Goal: Task Accomplishment & Management: Manage account settings

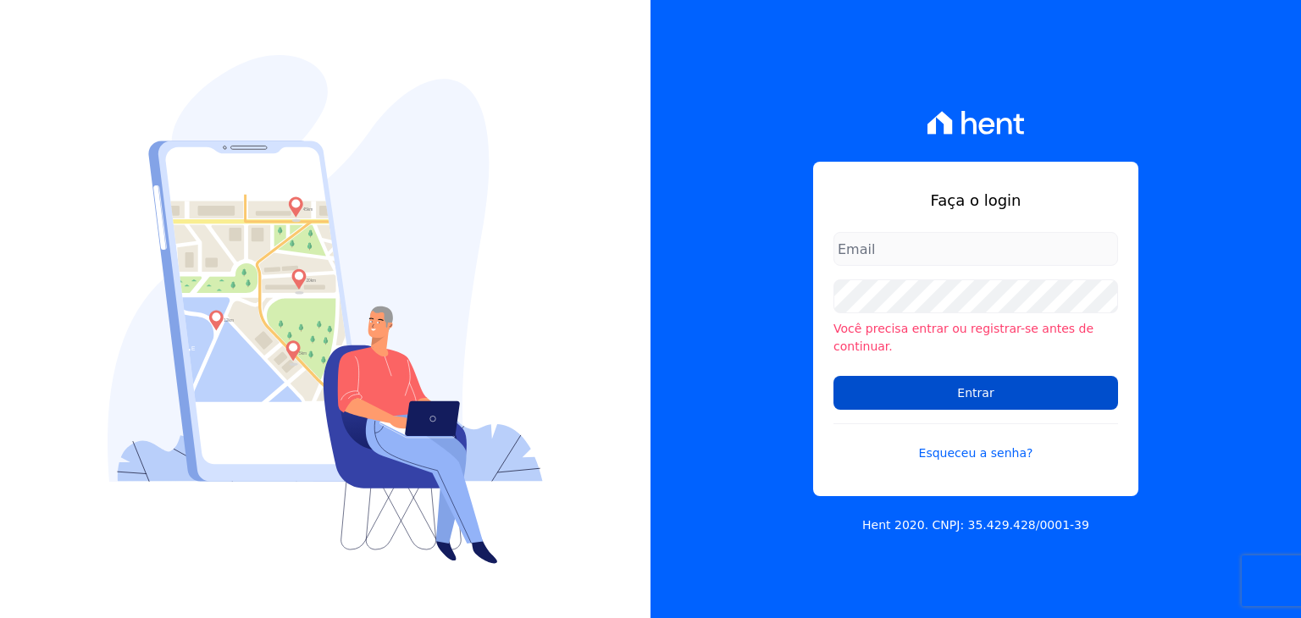
type input "[PERSON_NAME][EMAIL_ADDRESS][DOMAIN_NAME]"
click at [880, 379] on input "Entrar" at bounding box center [975, 393] width 285 height 34
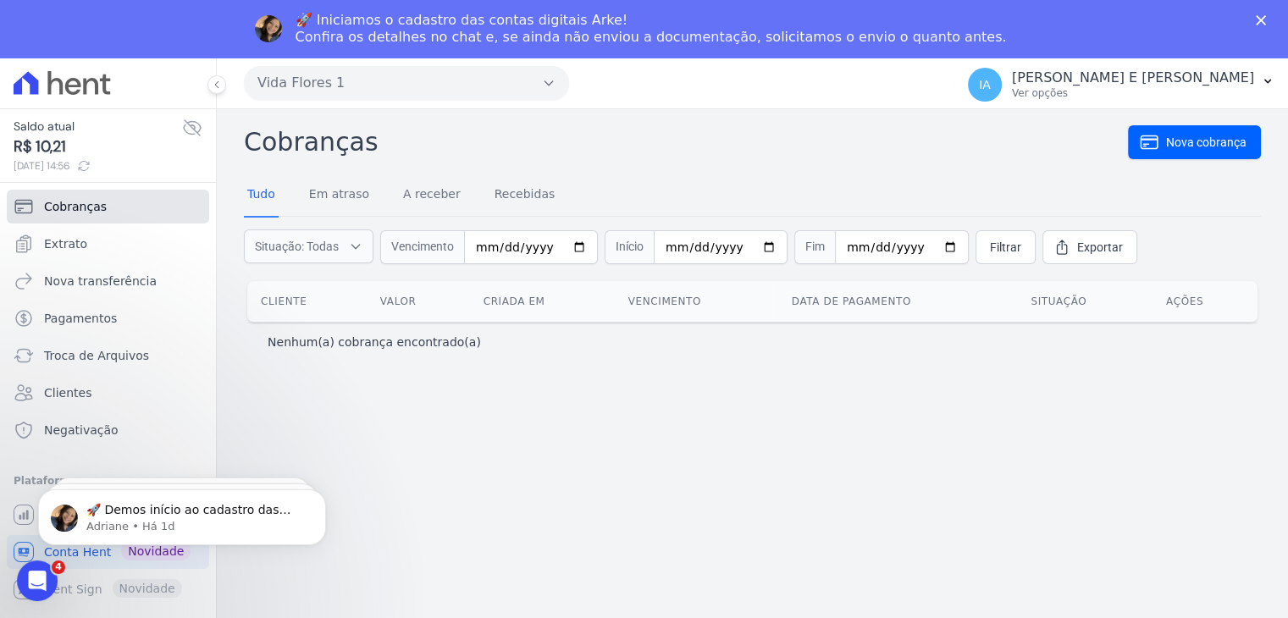
drag, startPoint x: 65, startPoint y: 198, endPoint x: 85, endPoint y: 197, distance: 19.5
click at [65, 198] on span "Cobranças" at bounding box center [75, 206] width 63 height 17
click at [63, 248] on span "Extrato" at bounding box center [65, 243] width 43 height 17
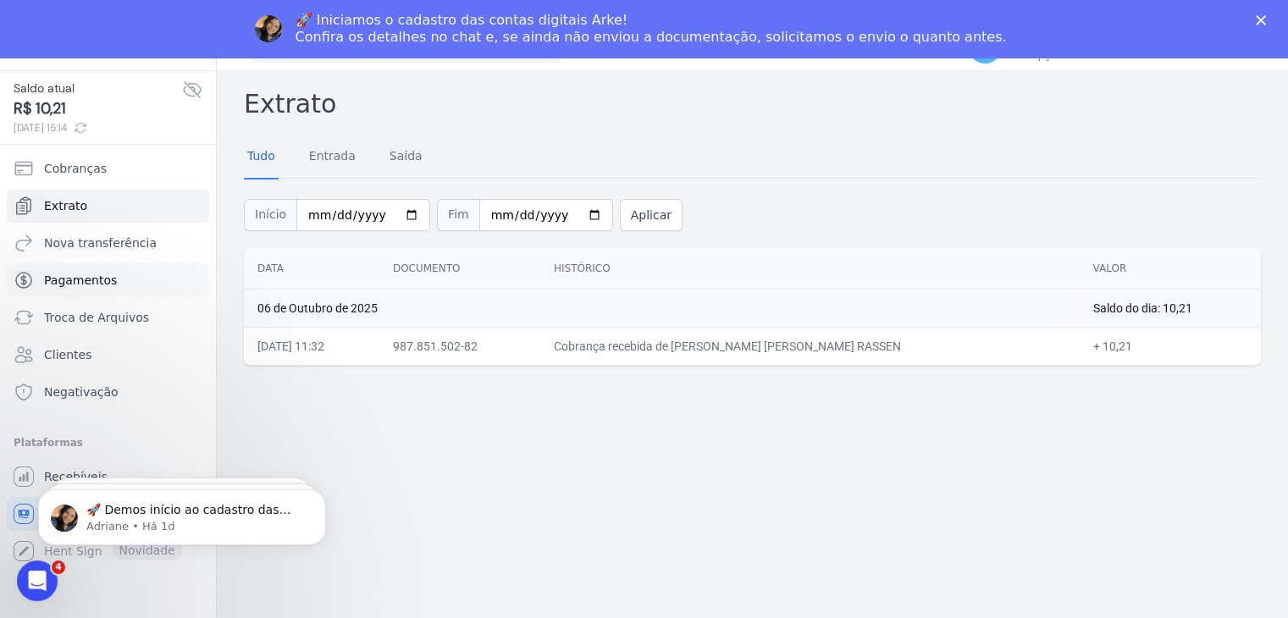
scroll to position [58, 0]
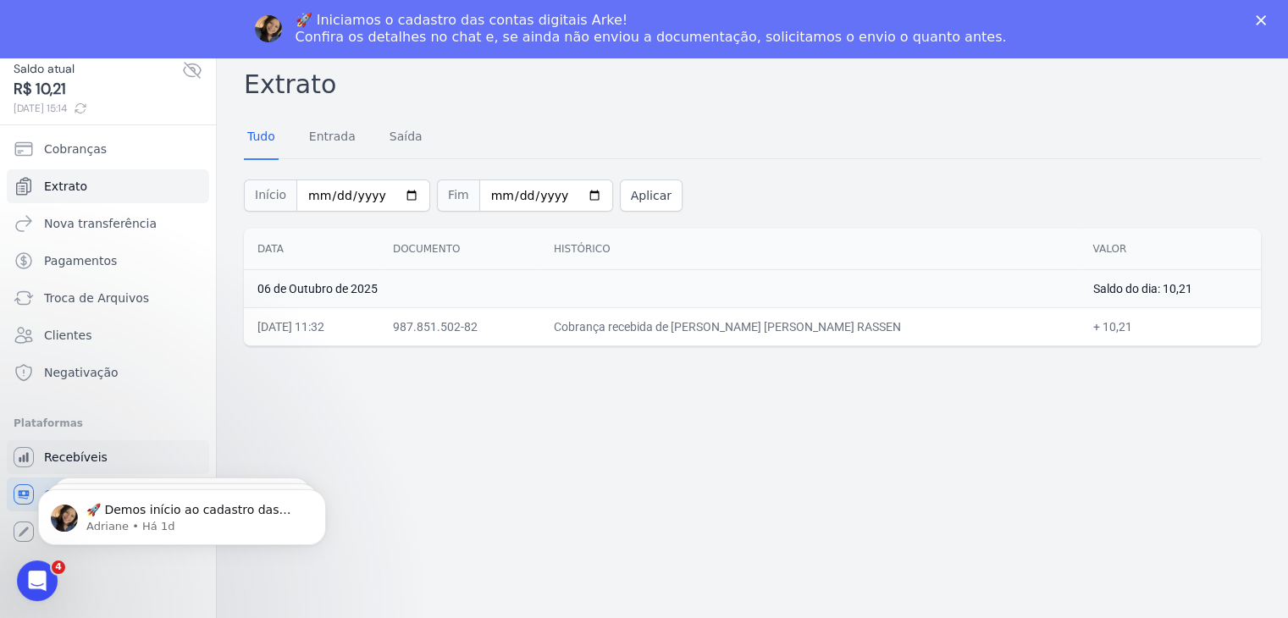
click at [91, 449] on span "Recebíveis" at bounding box center [76, 457] width 64 height 17
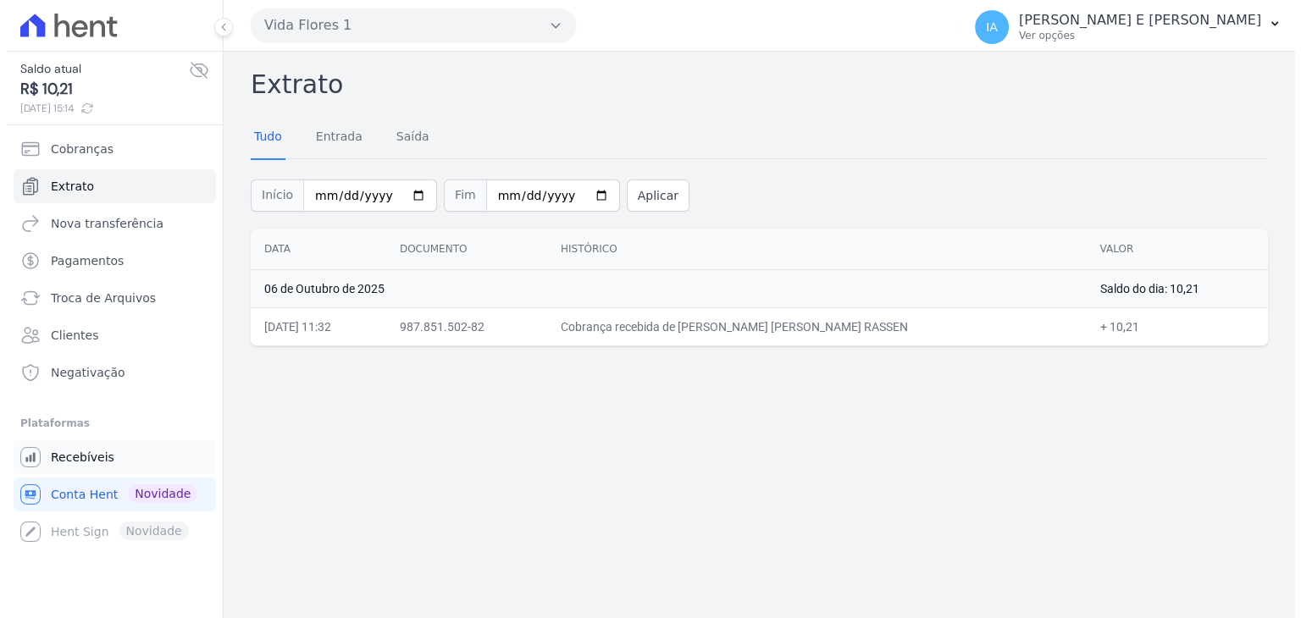
scroll to position [0, 0]
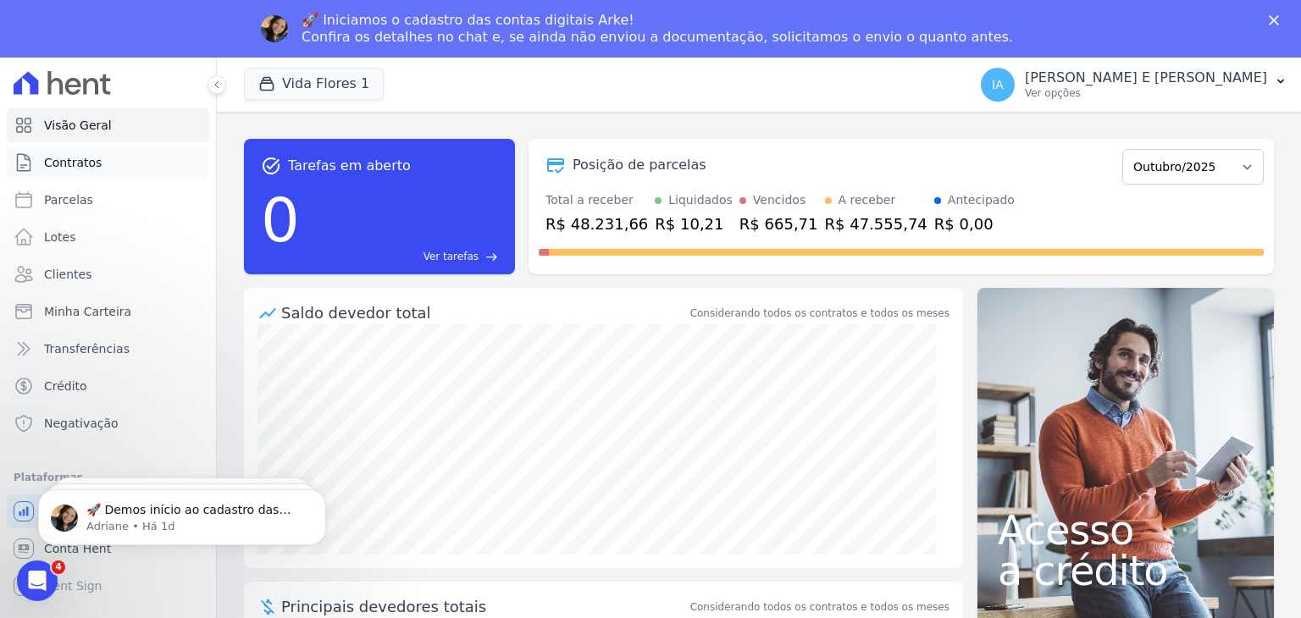
click at [112, 156] on link "Contratos" at bounding box center [108, 163] width 202 height 34
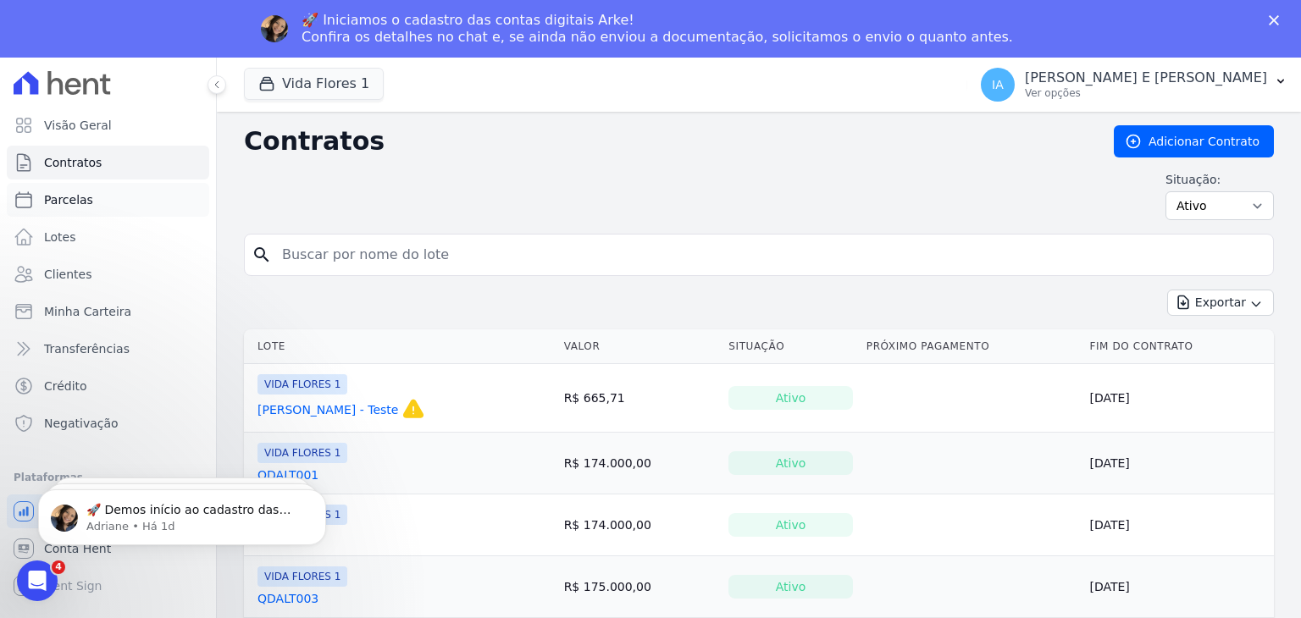
click at [53, 202] on span "Parcelas" at bounding box center [68, 199] width 49 height 17
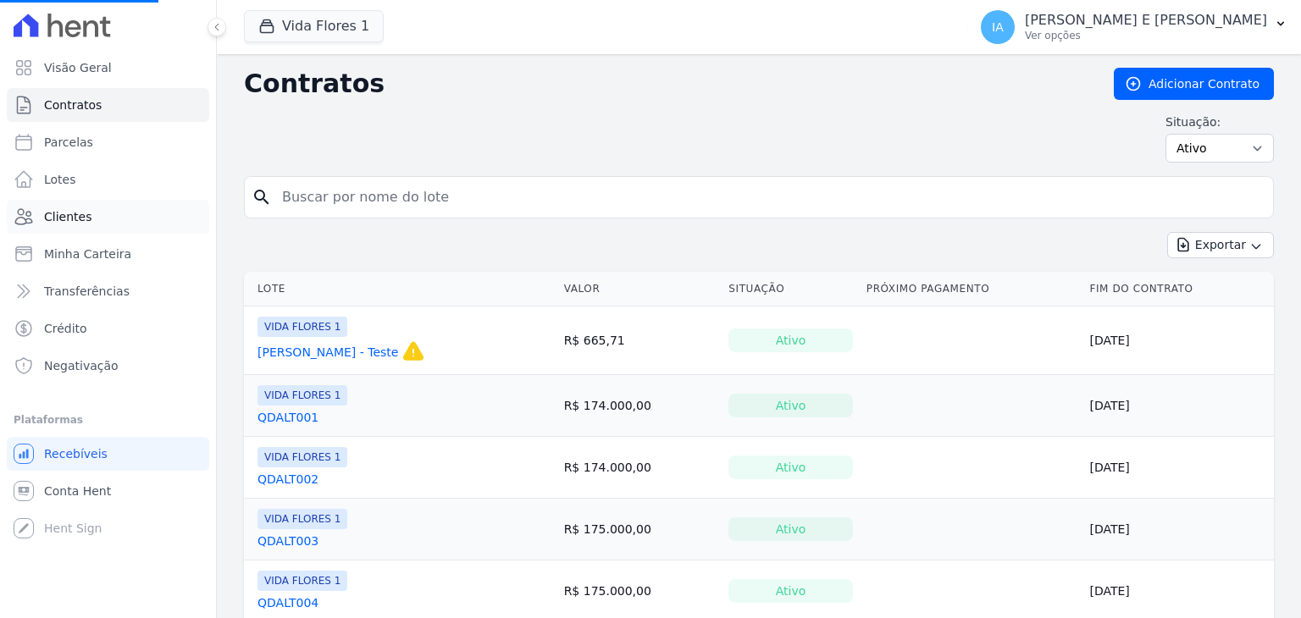
select select
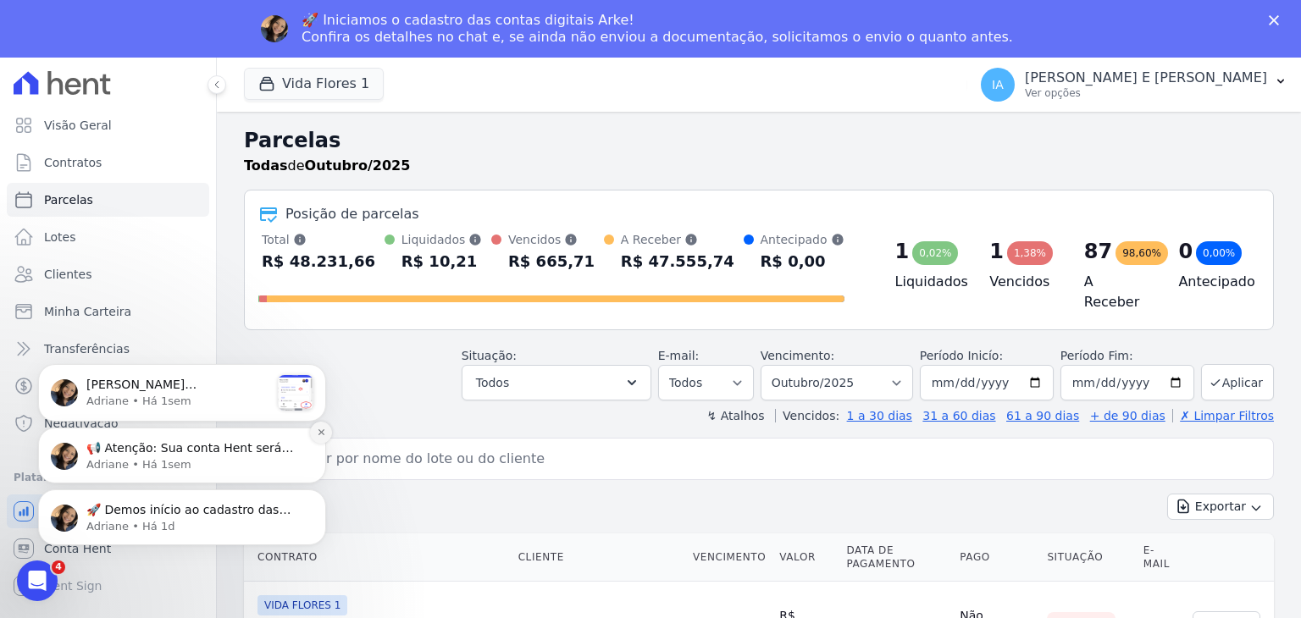
click at [322, 433] on icon "Dismiss notification" at bounding box center [321, 432] width 9 height 9
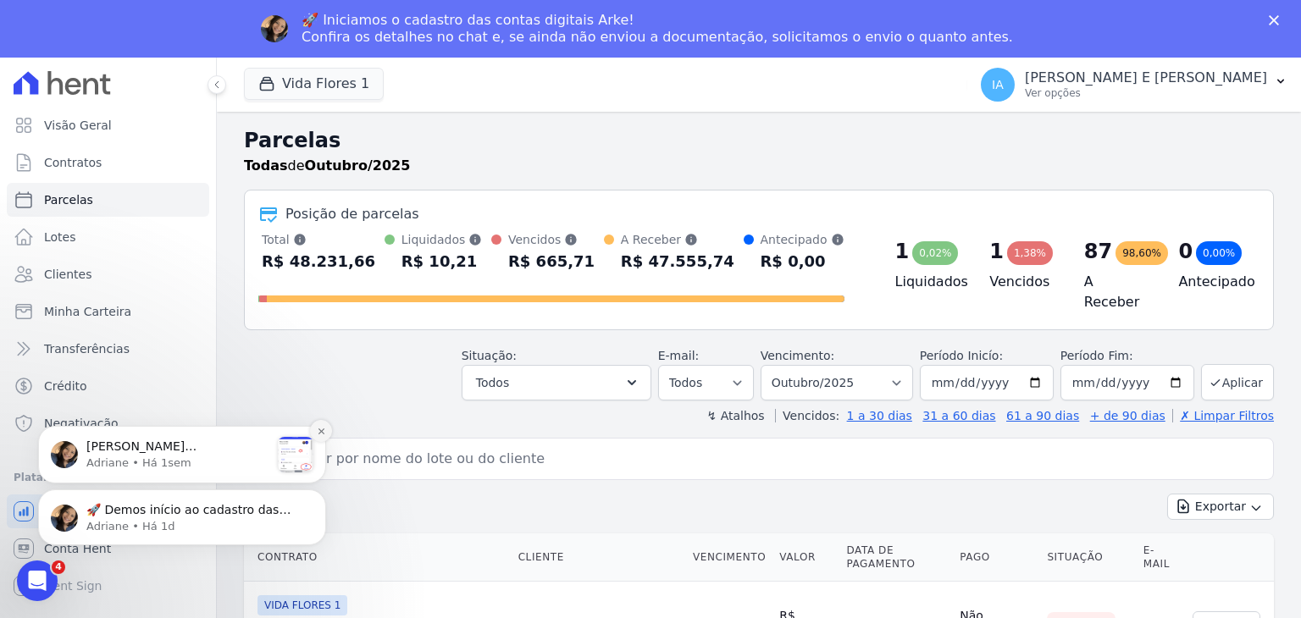
click at [319, 436] on button "Dismiss notification" at bounding box center [321, 431] width 22 height 22
click at [318, 498] on icon "Dismiss notification" at bounding box center [321, 494] width 9 height 9
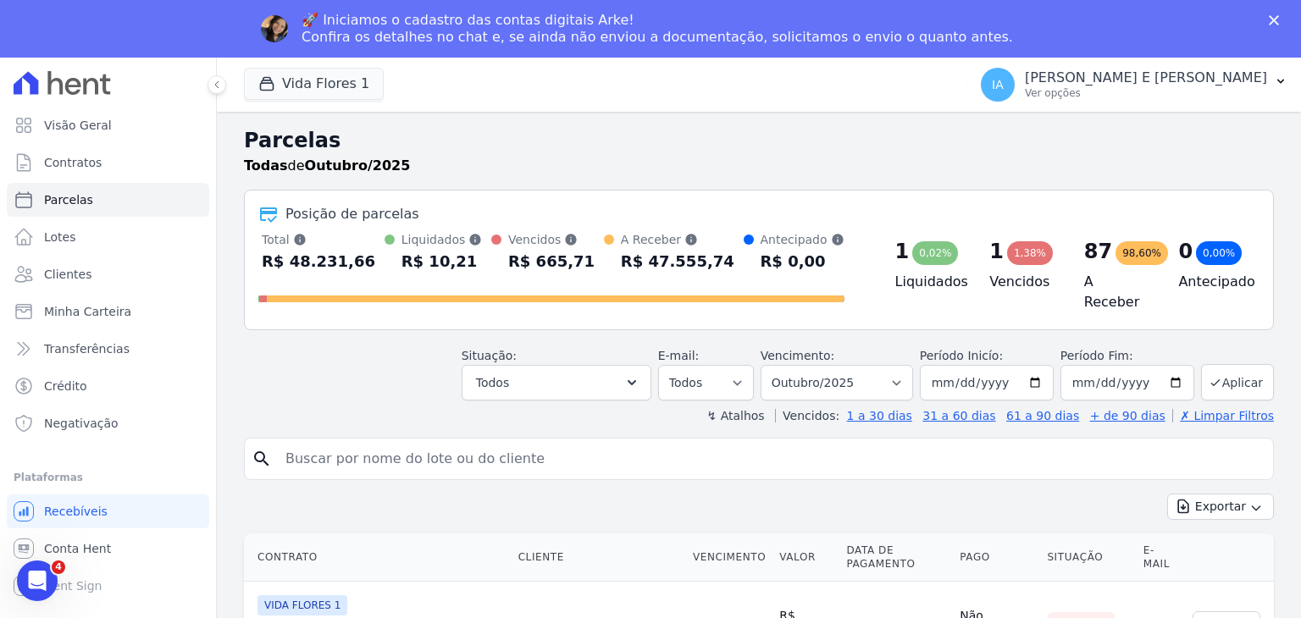
click at [1274, 21] on polygon "Fechar" at bounding box center [1274, 20] width 10 height 10
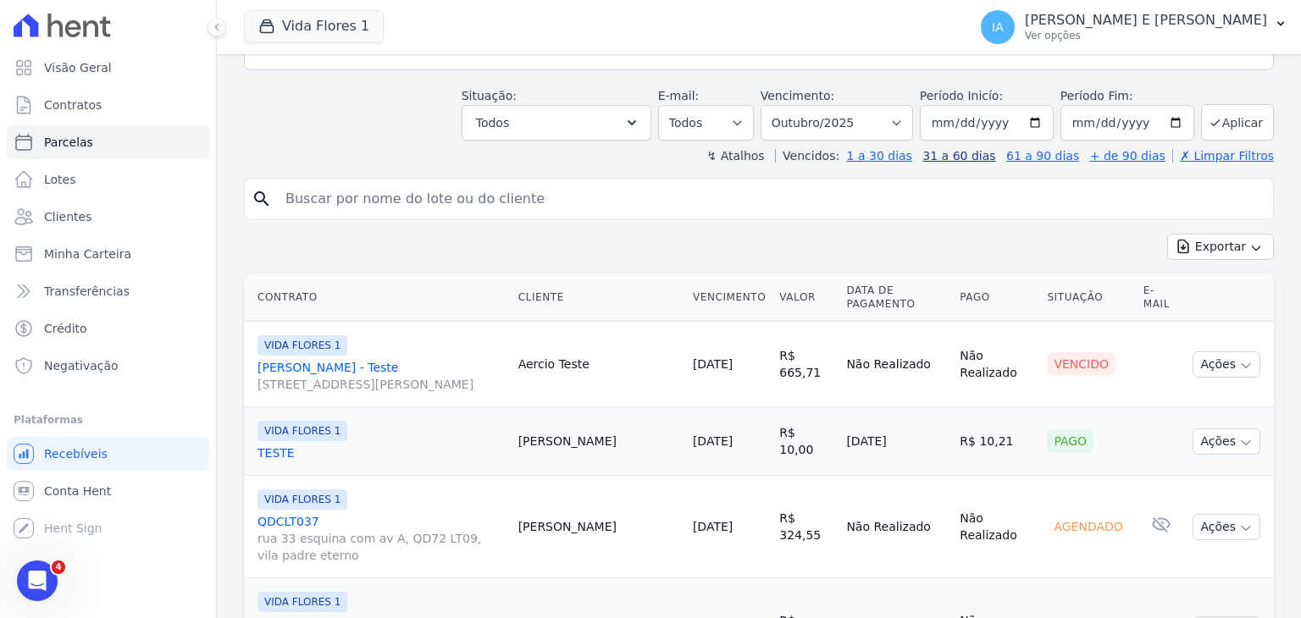
scroll to position [395, 0]
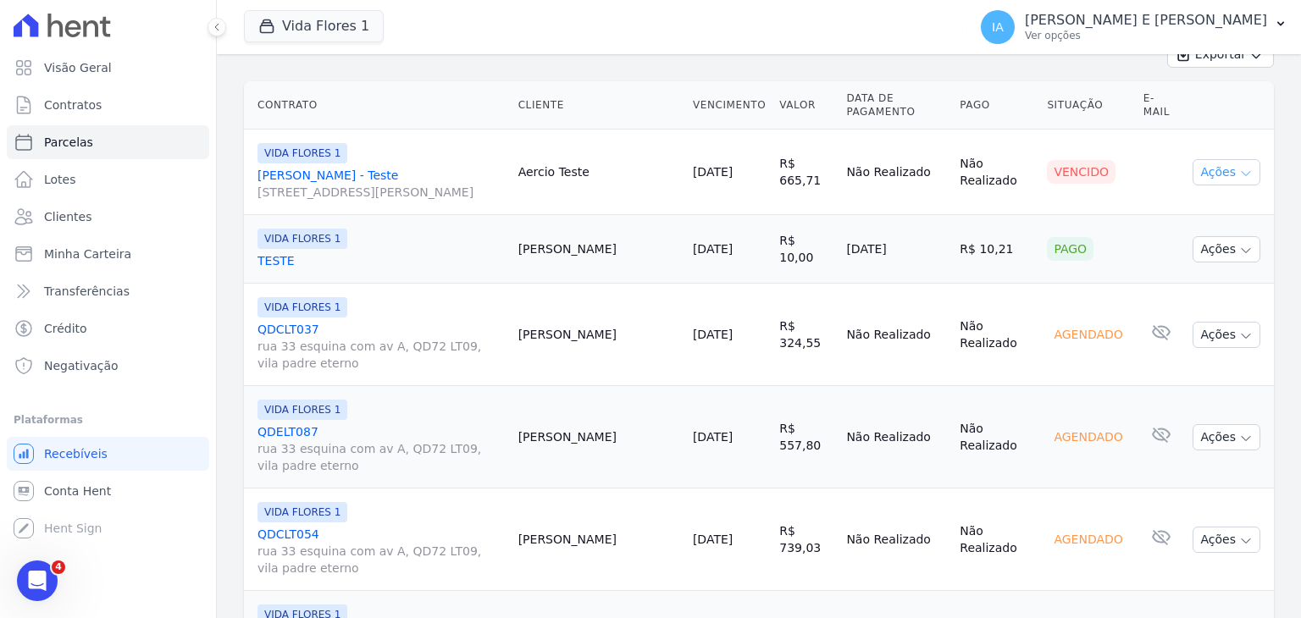
click at [1239, 168] on icon "button" at bounding box center [1246, 174] width 14 height 14
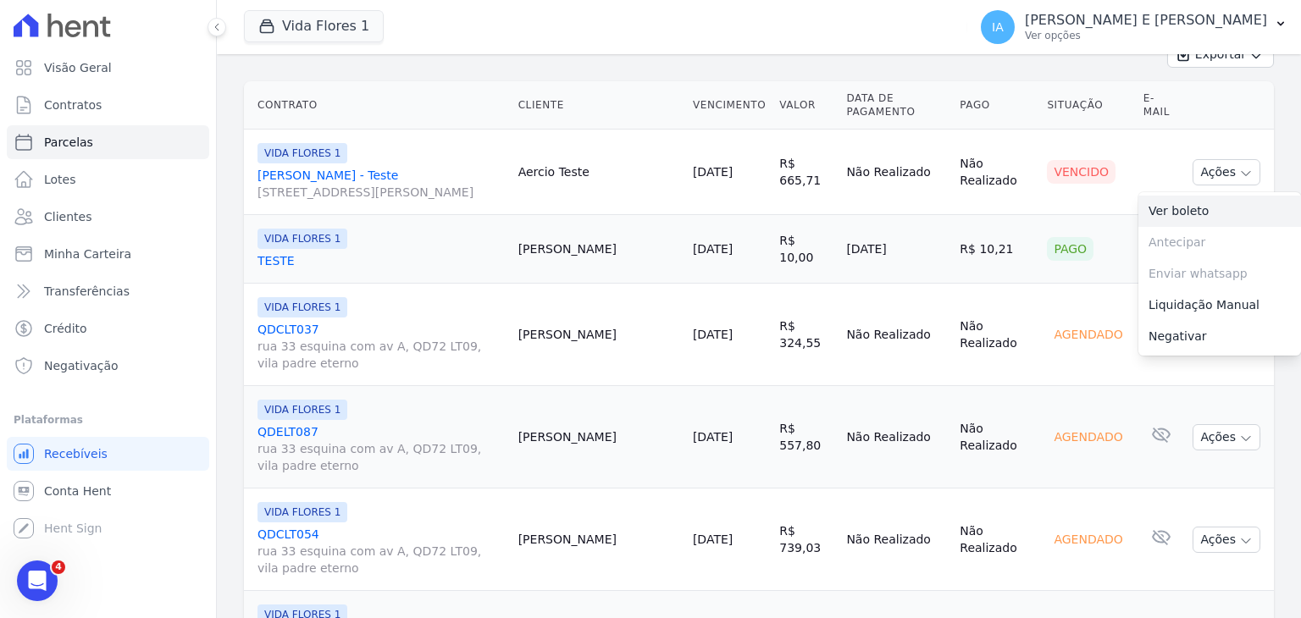
click at [1181, 201] on link "Ver boleto" at bounding box center [1219, 211] width 163 height 31
click at [1187, 298] on link "Liquidação Manual" at bounding box center [1219, 305] width 163 height 31
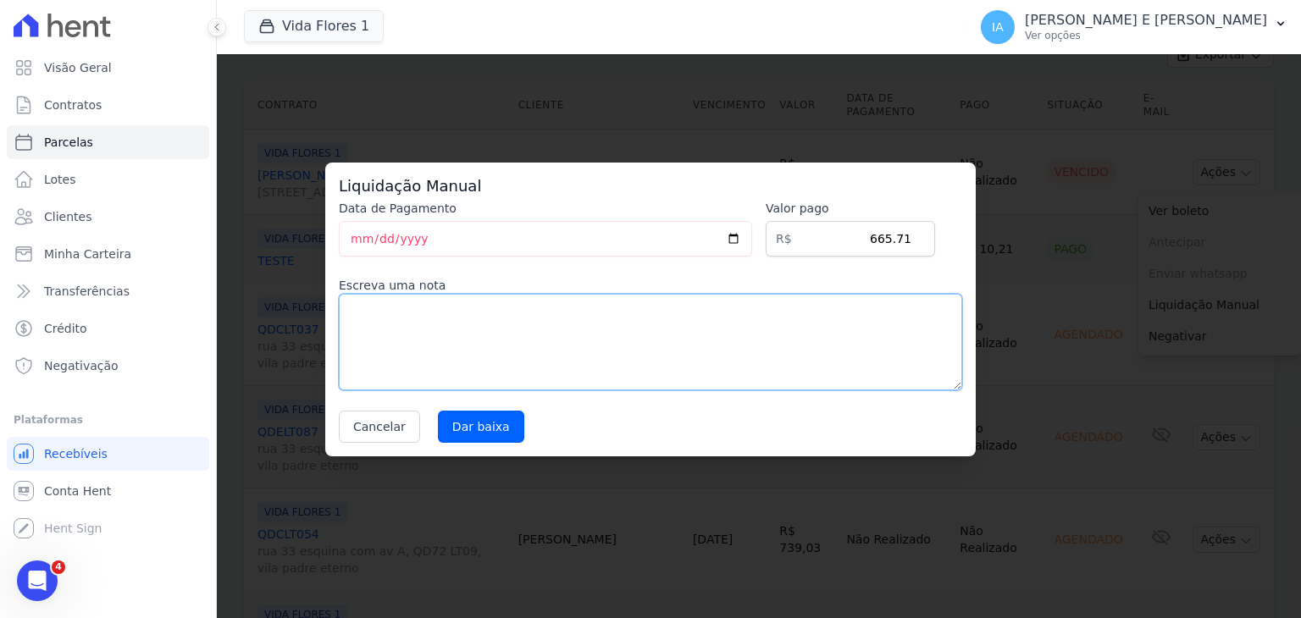
click at [478, 319] on textarea at bounding box center [650, 342] width 623 height 97
type textarea "T"
type textarea "B"
click at [393, 438] on button "Cancelar" at bounding box center [379, 427] width 81 height 32
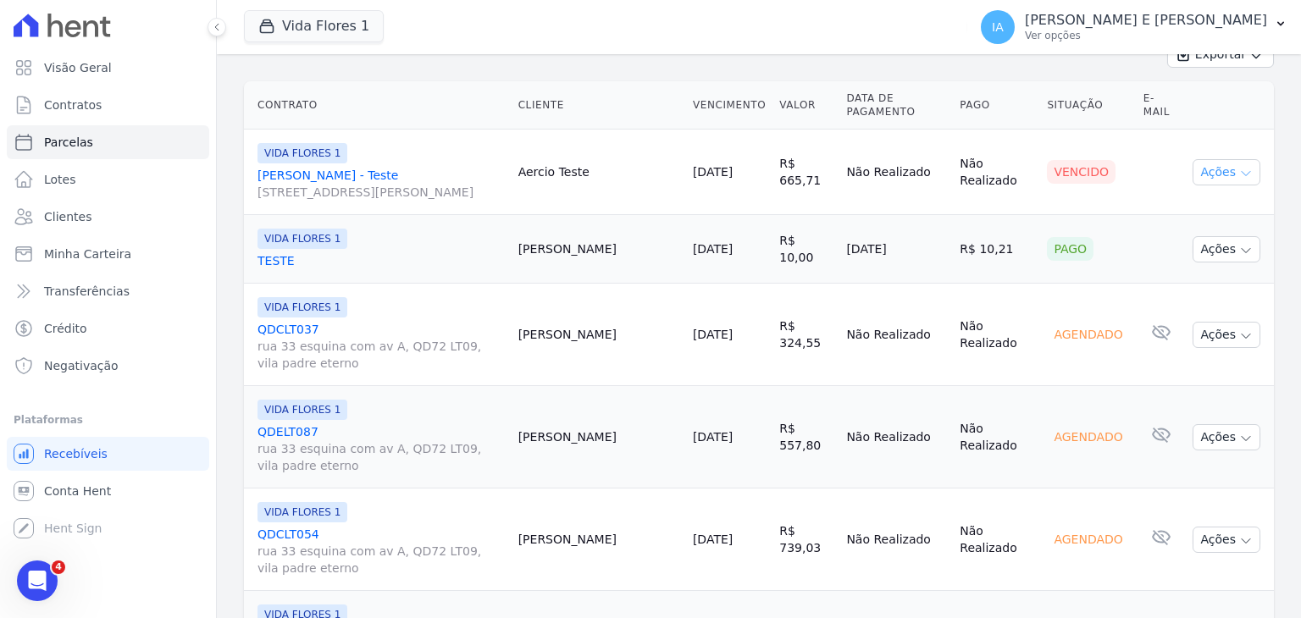
click at [1239, 169] on icon "button" at bounding box center [1246, 174] width 14 height 14
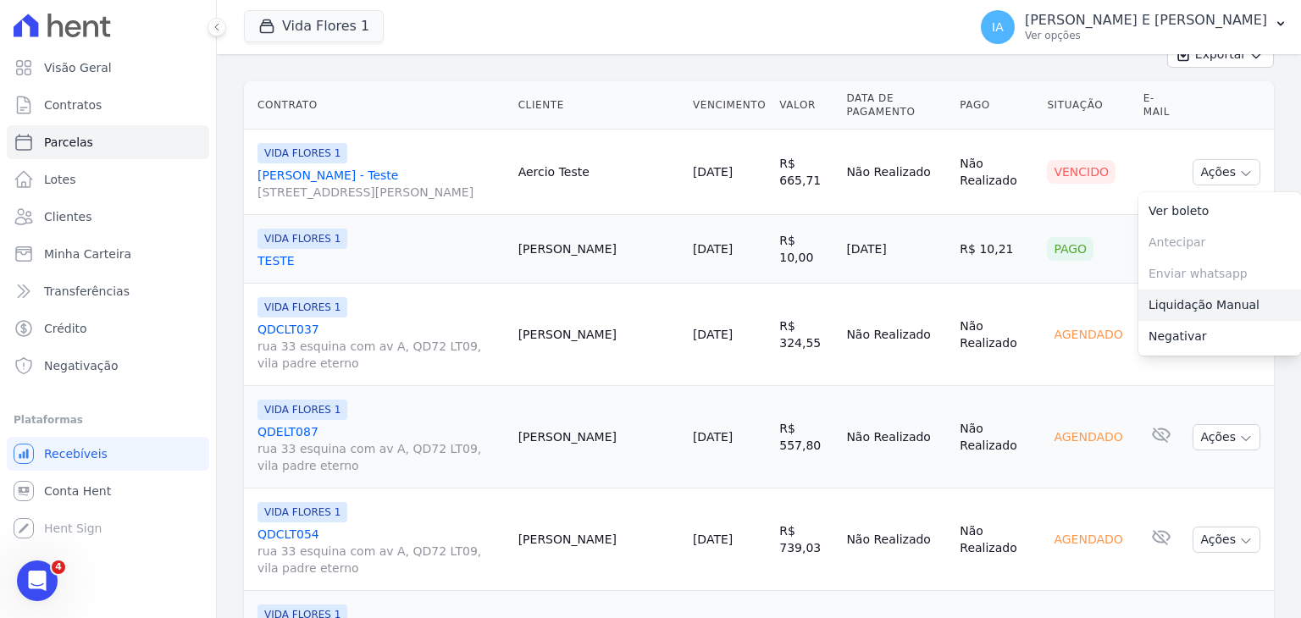
click at [1176, 296] on link "Liquidação Manual" at bounding box center [1219, 305] width 163 height 31
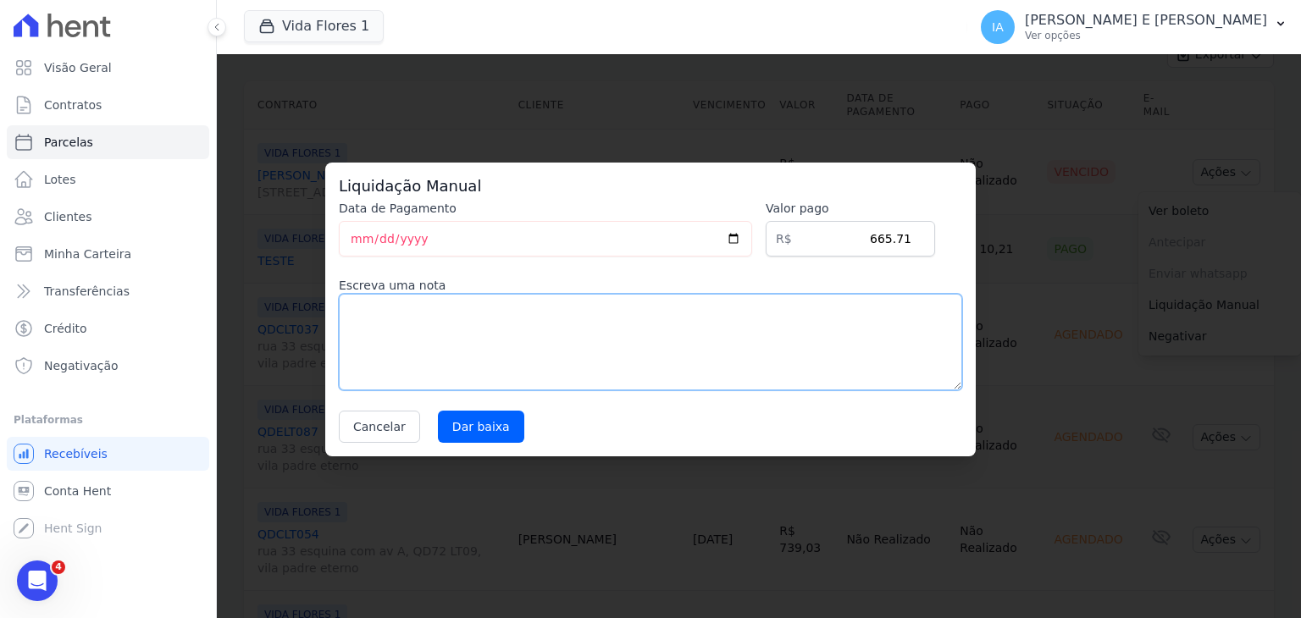
click at [705, 308] on textarea at bounding box center [650, 342] width 623 height 97
click at [748, 237] on input "2025-10-09" at bounding box center [545, 239] width 413 height 36
type input "2025-10-02"
click at [454, 336] on textarea at bounding box center [650, 342] width 623 height 97
type textarea "BOLETO ENVIADO COMO TESTE"
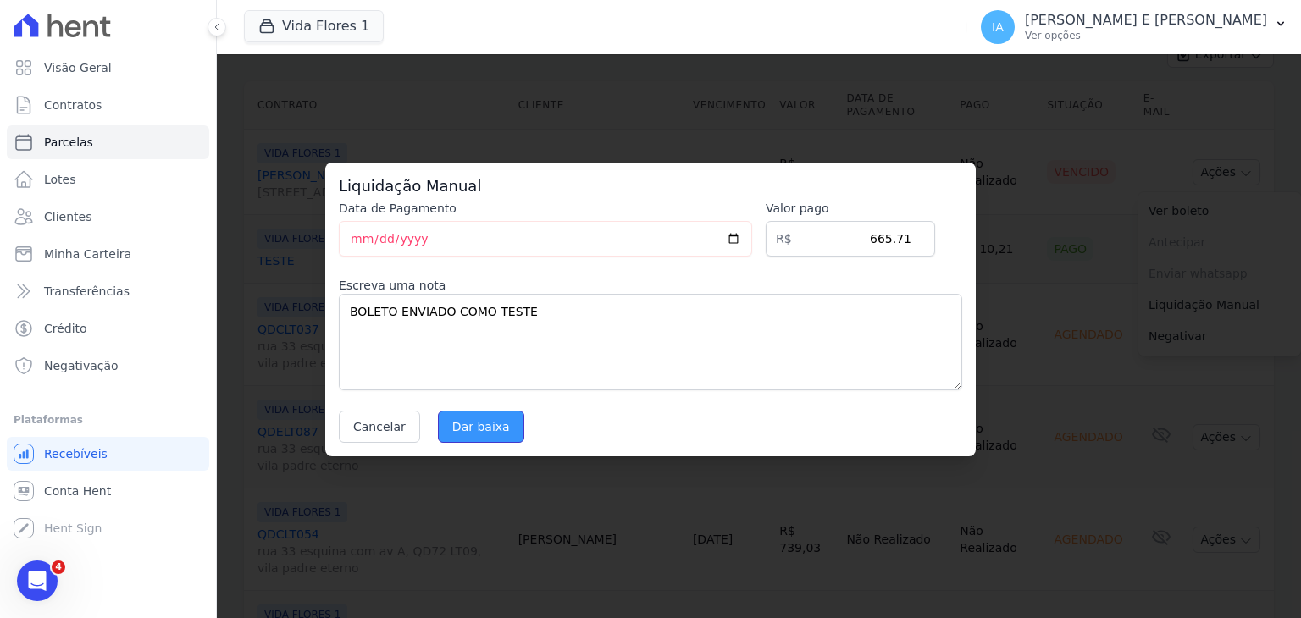
click at [464, 431] on input "Dar baixa" at bounding box center [481, 427] width 86 height 32
select select
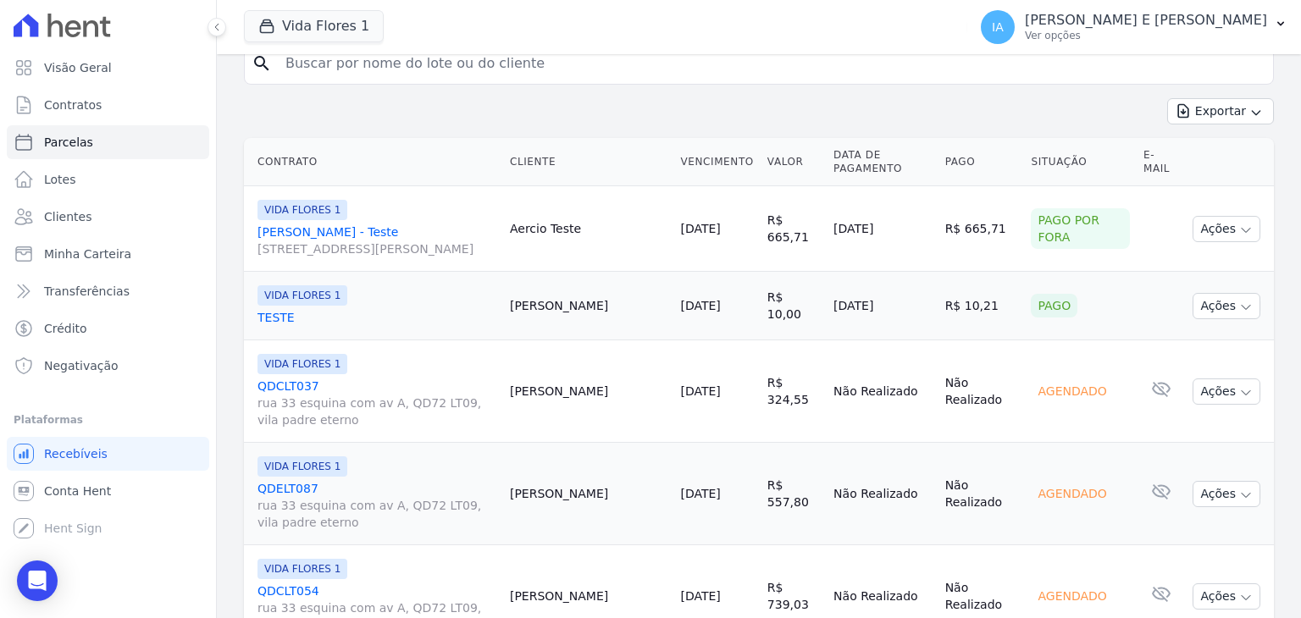
scroll to position [305, 0]
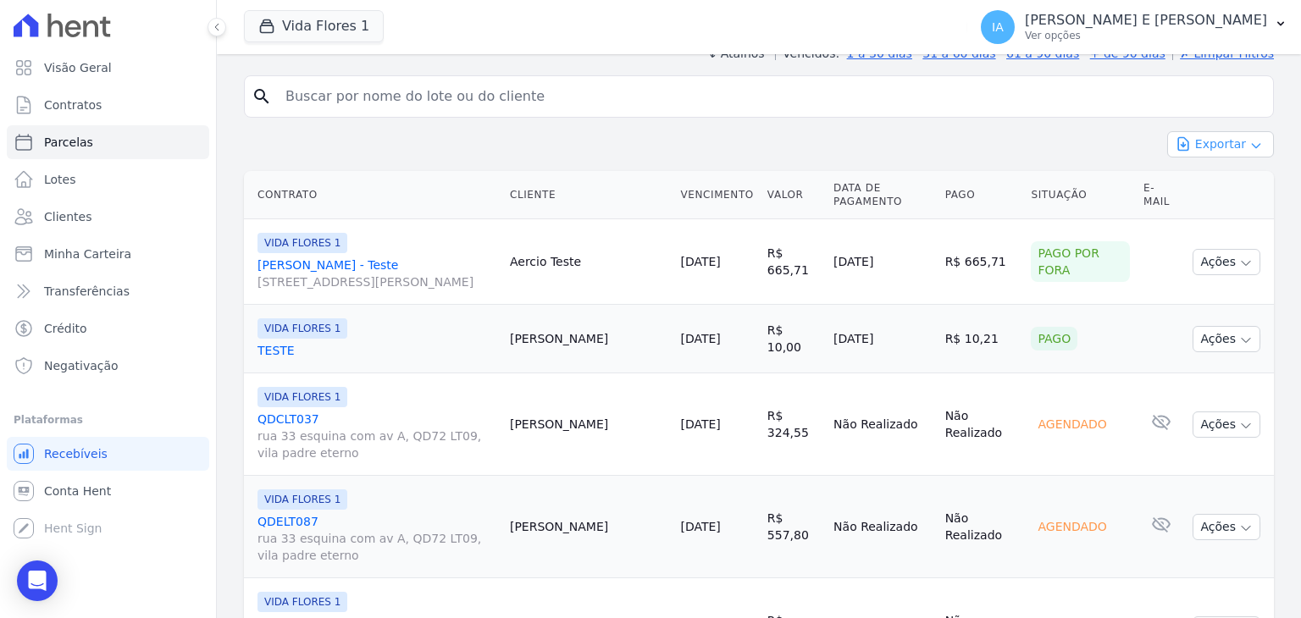
click at [1249, 139] on icon "button" at bounding box center [1256, 146] width 14 height 14
click at [1233, 176] on span "Exportar PDF" at bounding box center [1219, 184] width 89 height 17
click at [1239, 419] on icon "button" at bounding box center [1246, 426] width 14 height 14
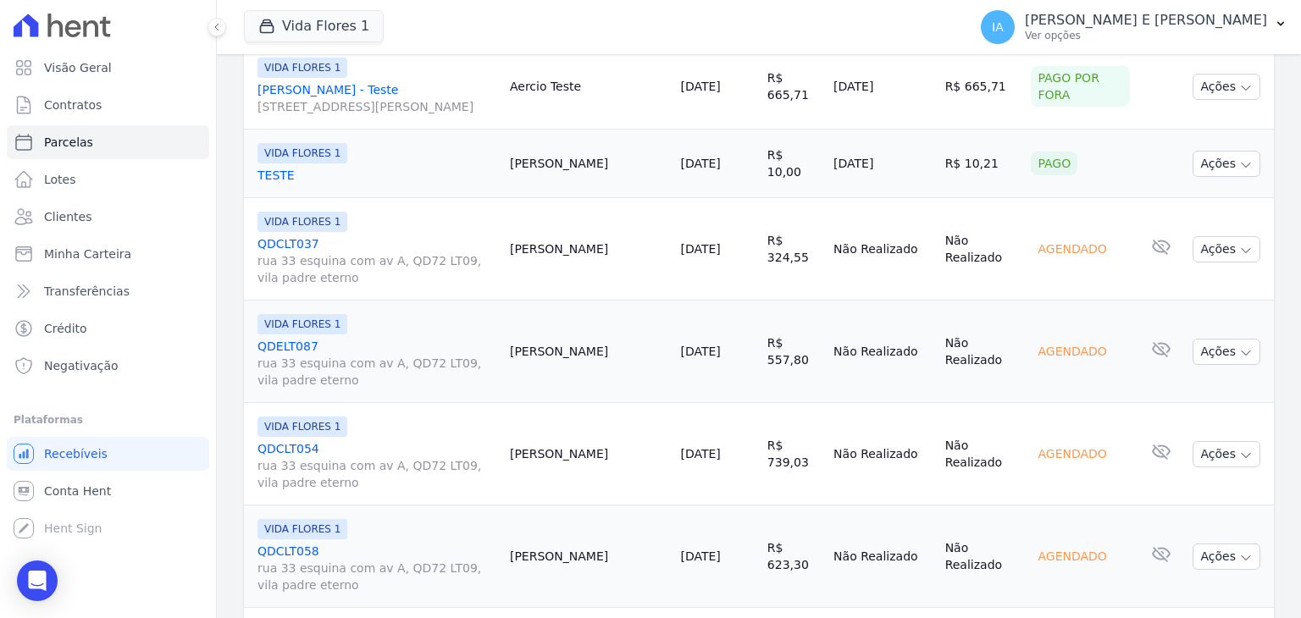
scroll to position [501, 0]
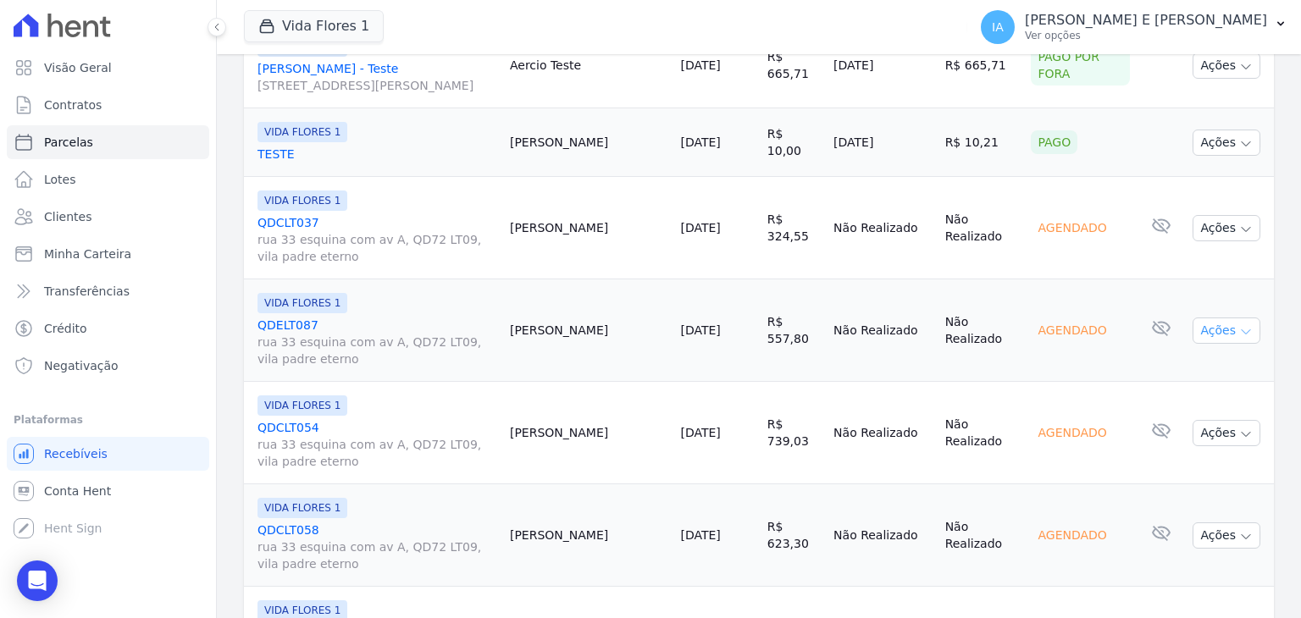
click at [1239, 328] on icon "button" at bounding box center [1246, 332] width 14 height 14
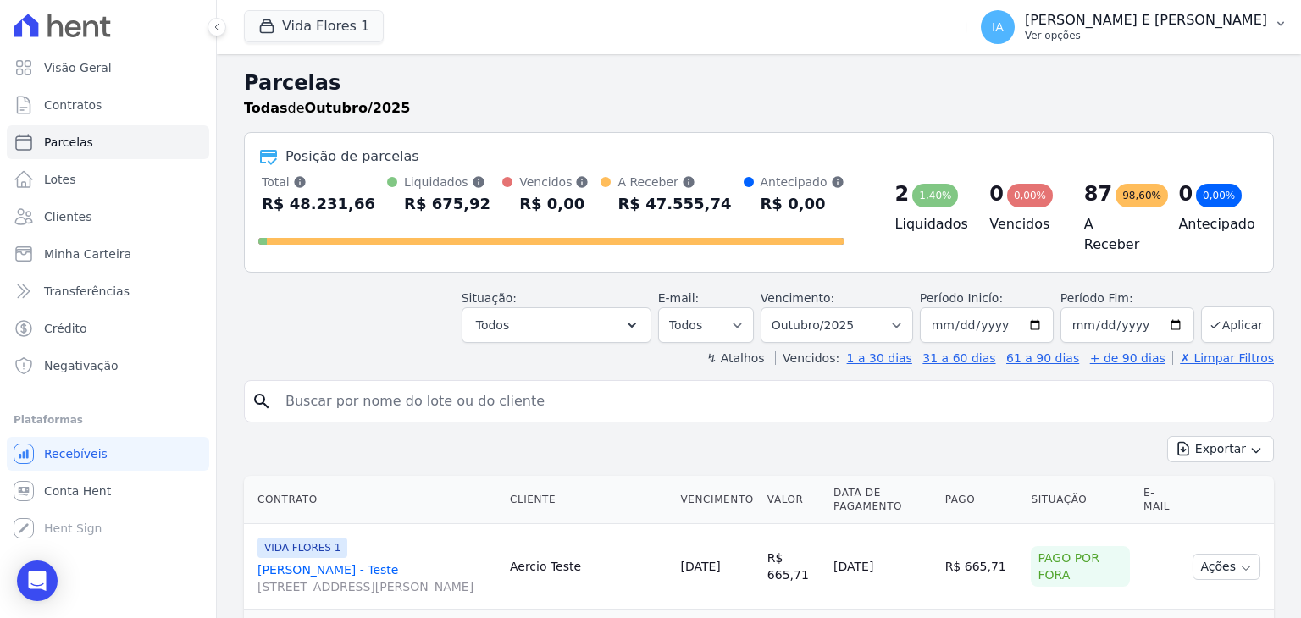
click at [1267, 25] on button "IA IGOR ALEXANDRE ARANTES E SANTOS Ver opções" at bounding box center [1134, 26] width 334 height 47
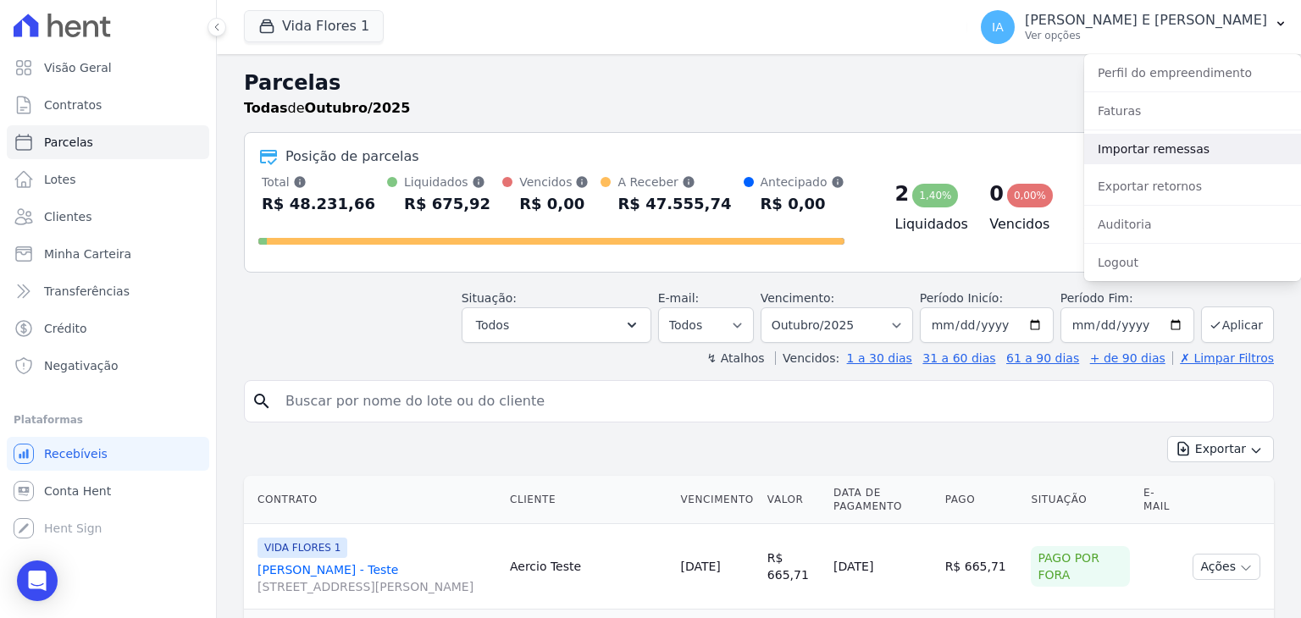
click at [1159, 153] on link "Importar remessas" at bounding box center [1192, 149] width 217 height 30
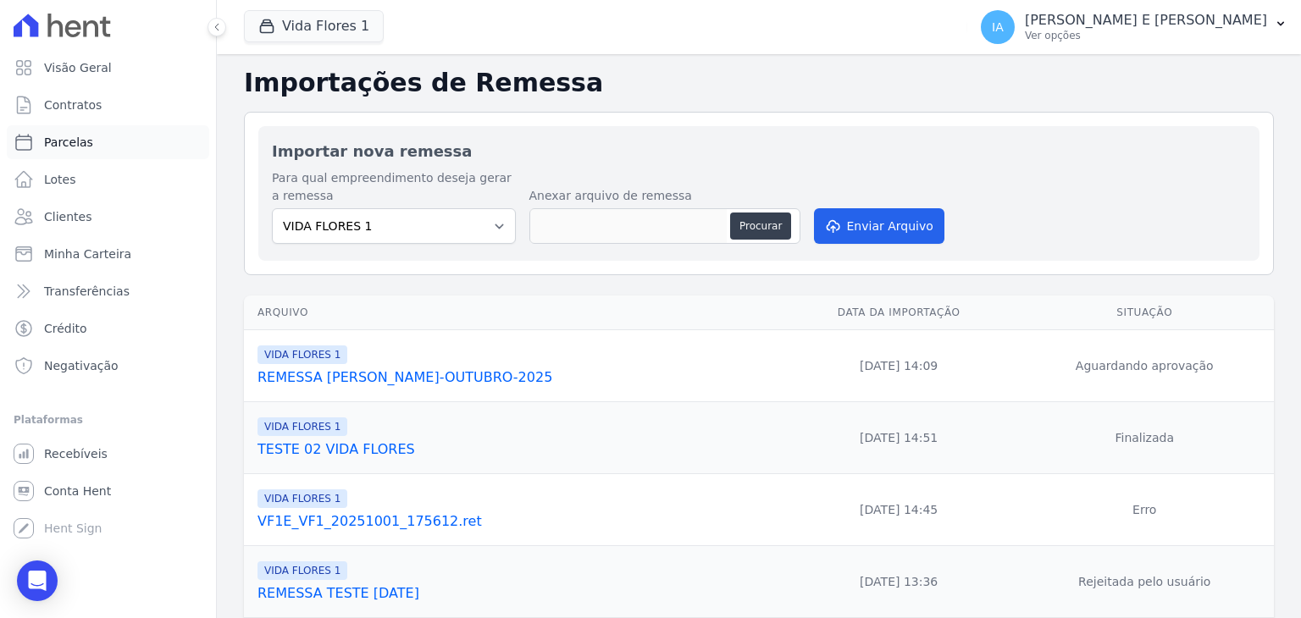
click at [85, 137] on span "Parcelas" at bounding box center [68, 142] width 49 height 17
select select
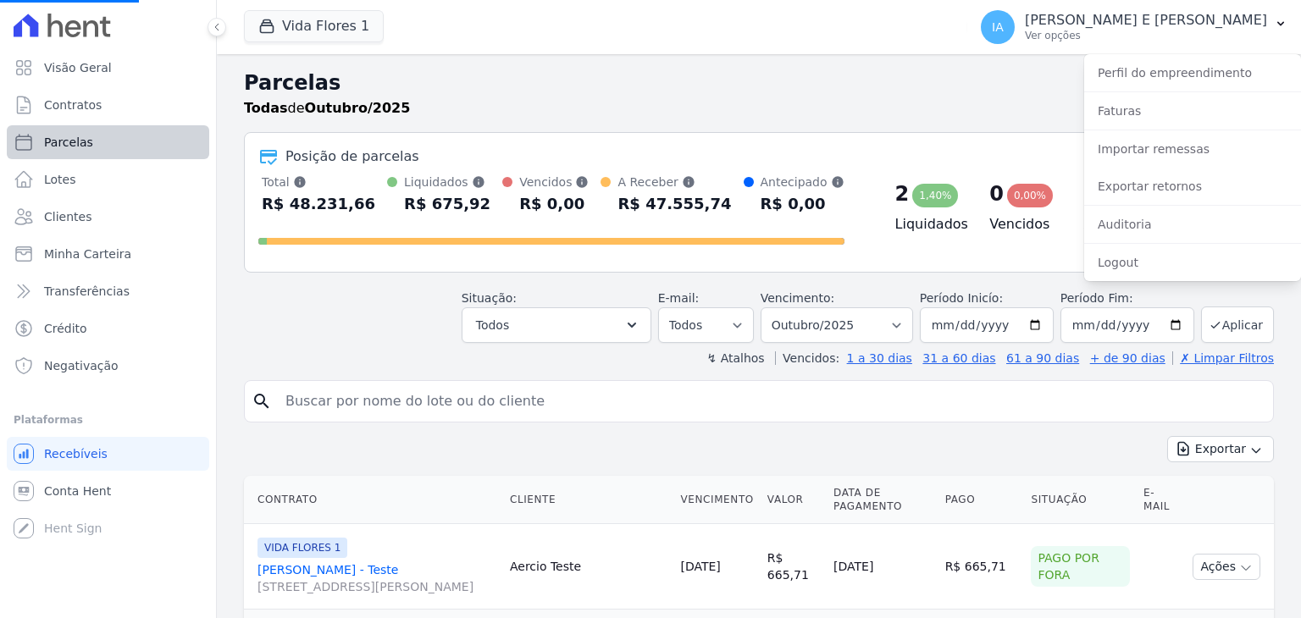
select select
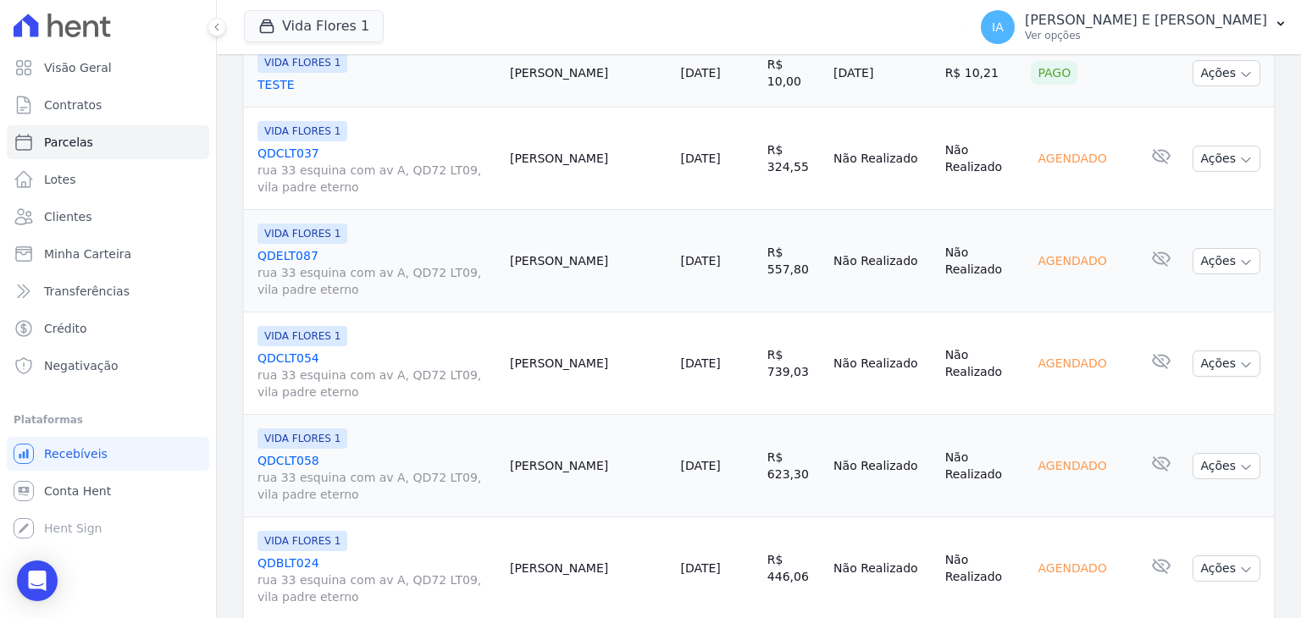
scroll to position [593, 0]
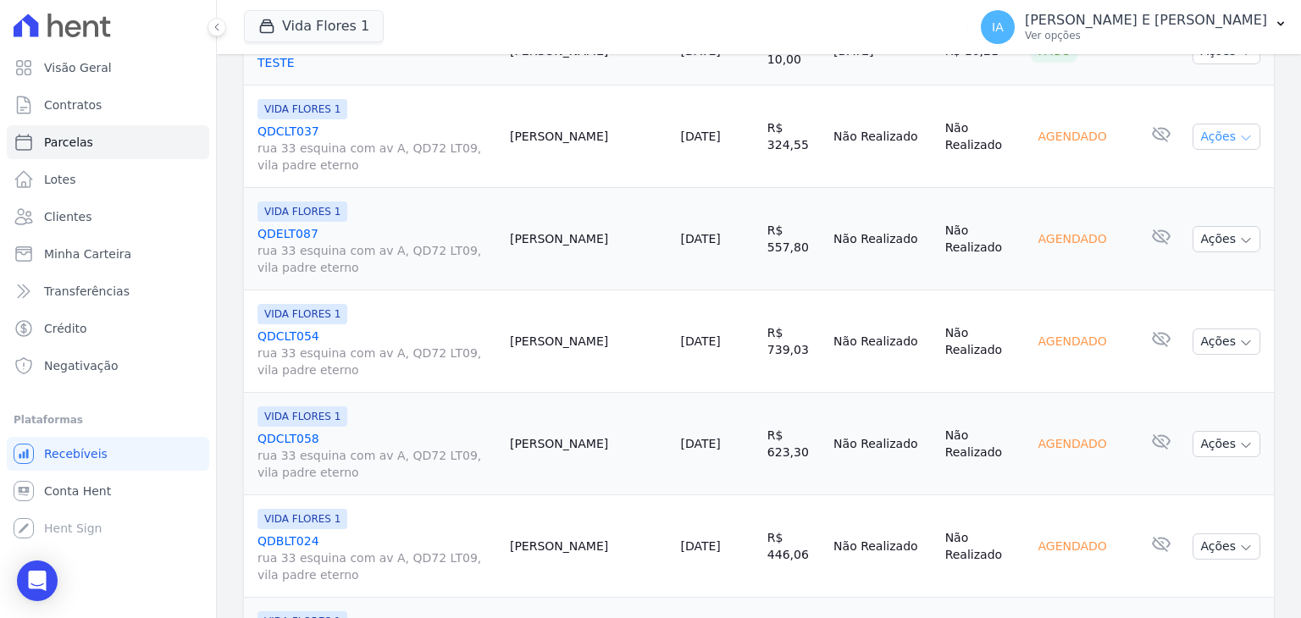
click at [1208, 129] on button "Ações" at bounding box center [1226, 137] width 68 height 26
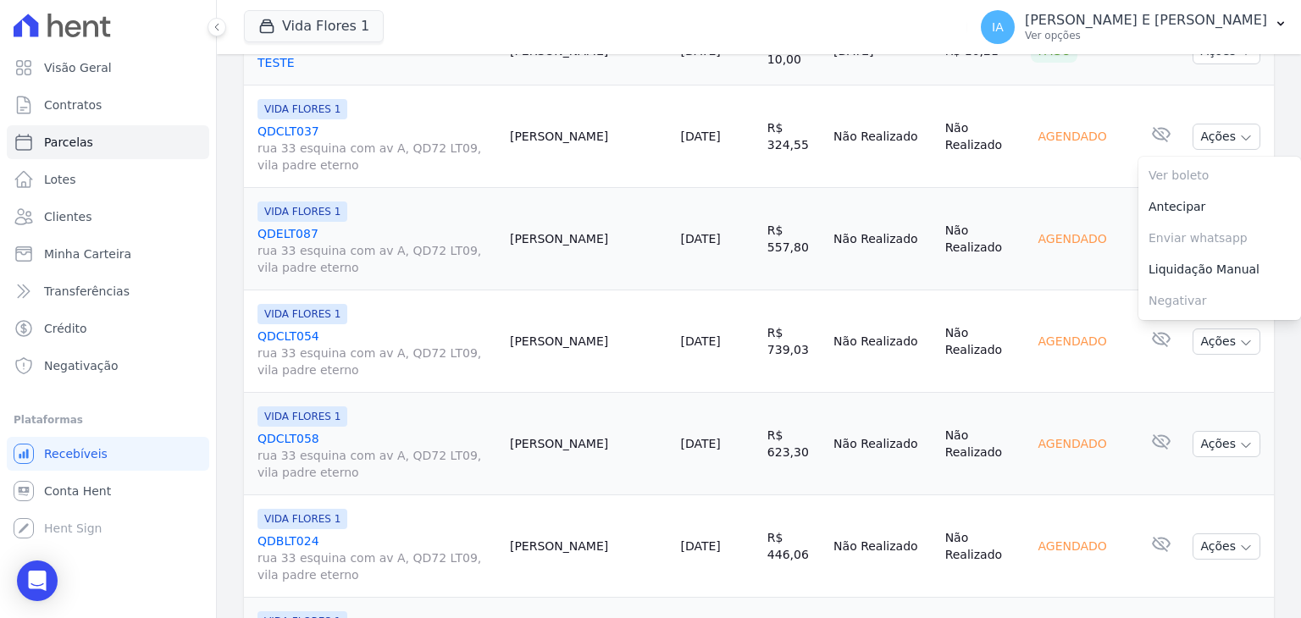
click at [960, 86] on td "Não Realizado" at bounding box center [981, 137] width 86 height 102
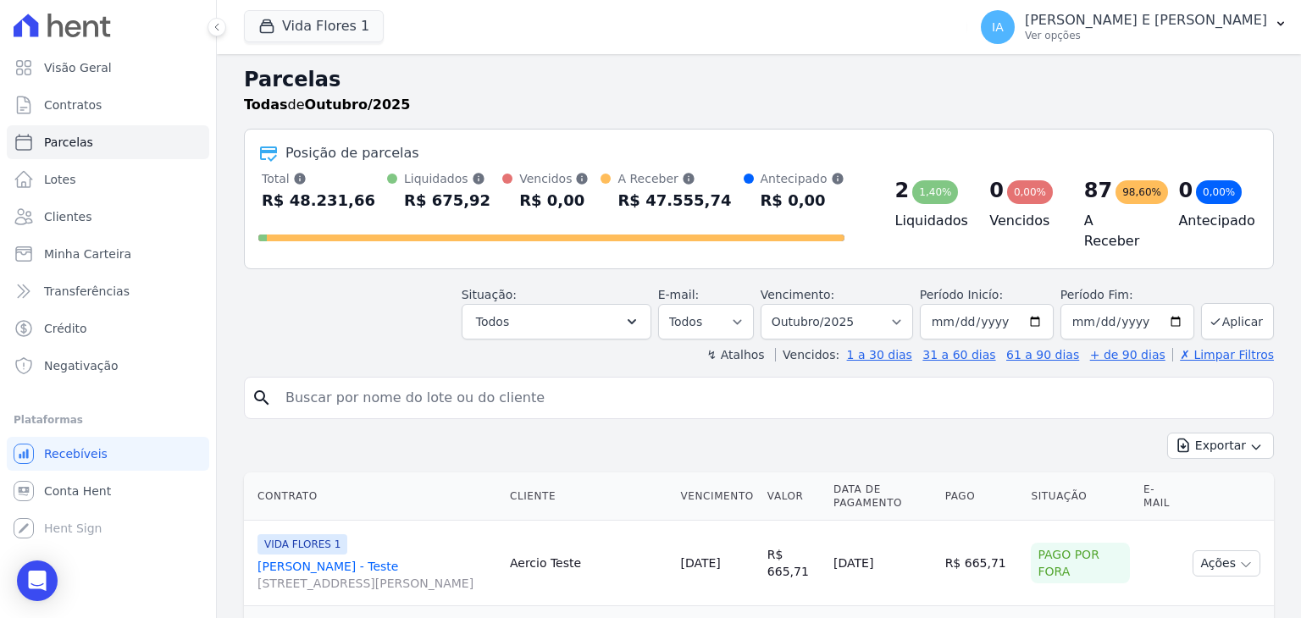
scroll to position [0, 0]
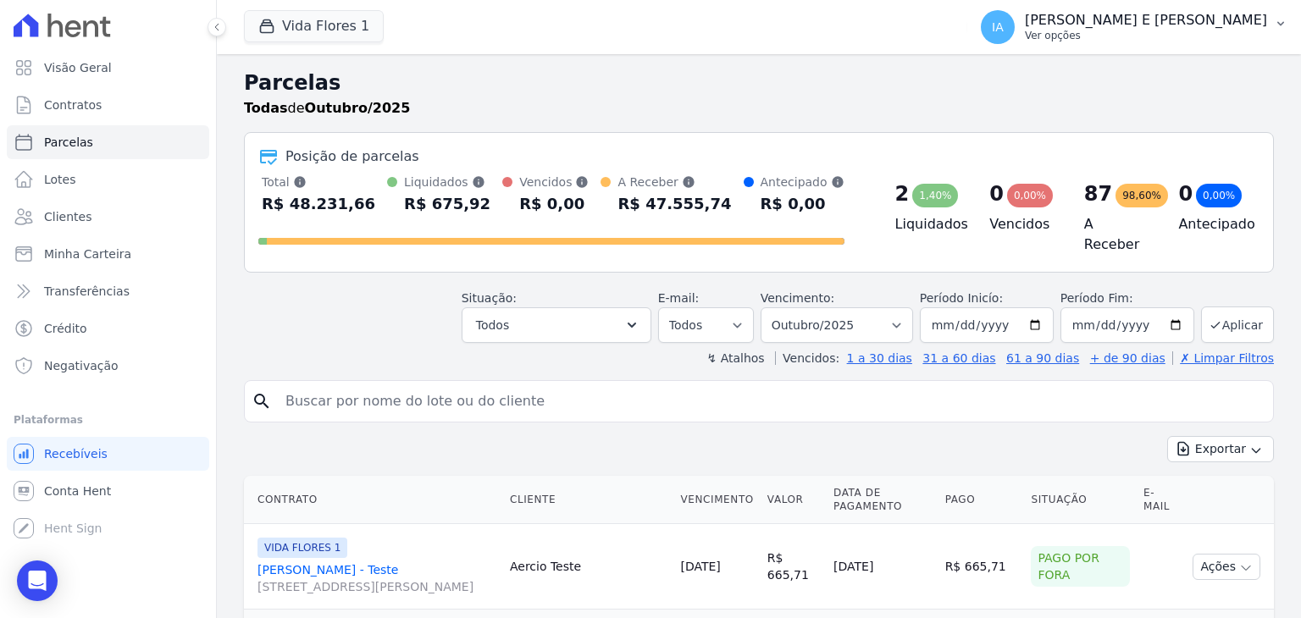
click at [1141, 18] on p "IGOR ALEXANDRE ARANTES E SANTOS" at bounding box center [1146, 20] width 242 height 17
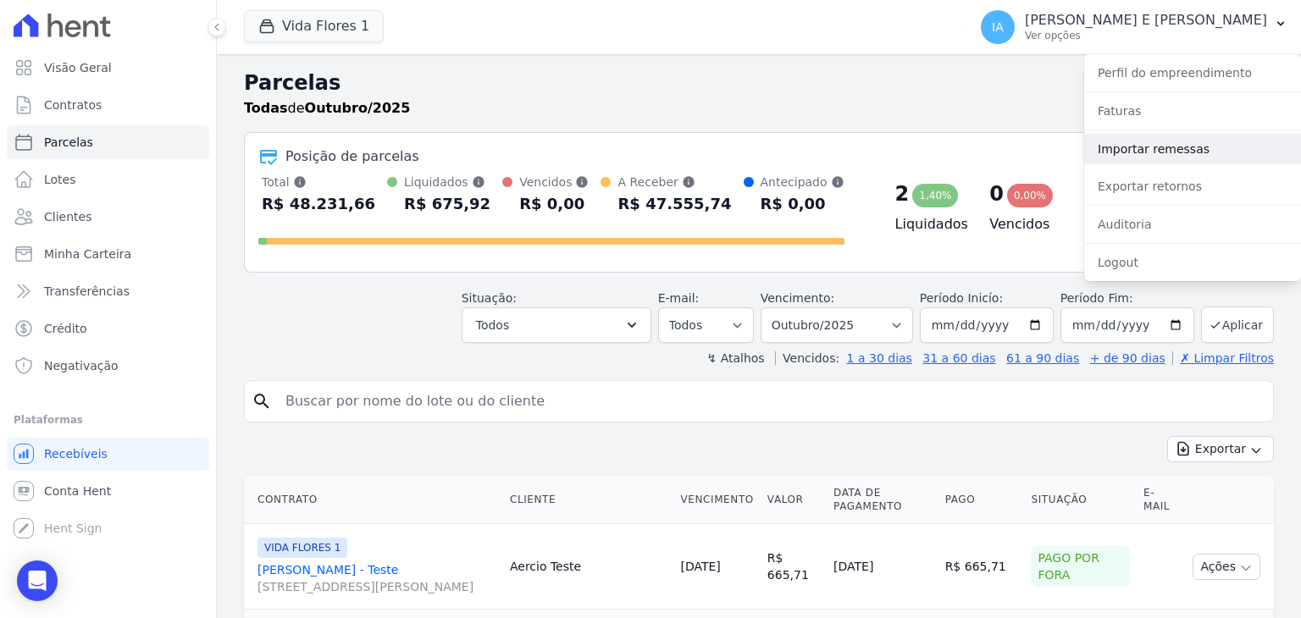
click at [1125, 158] on link "Importar remessas" at bounding box center [1192, 149] width 217 height 30
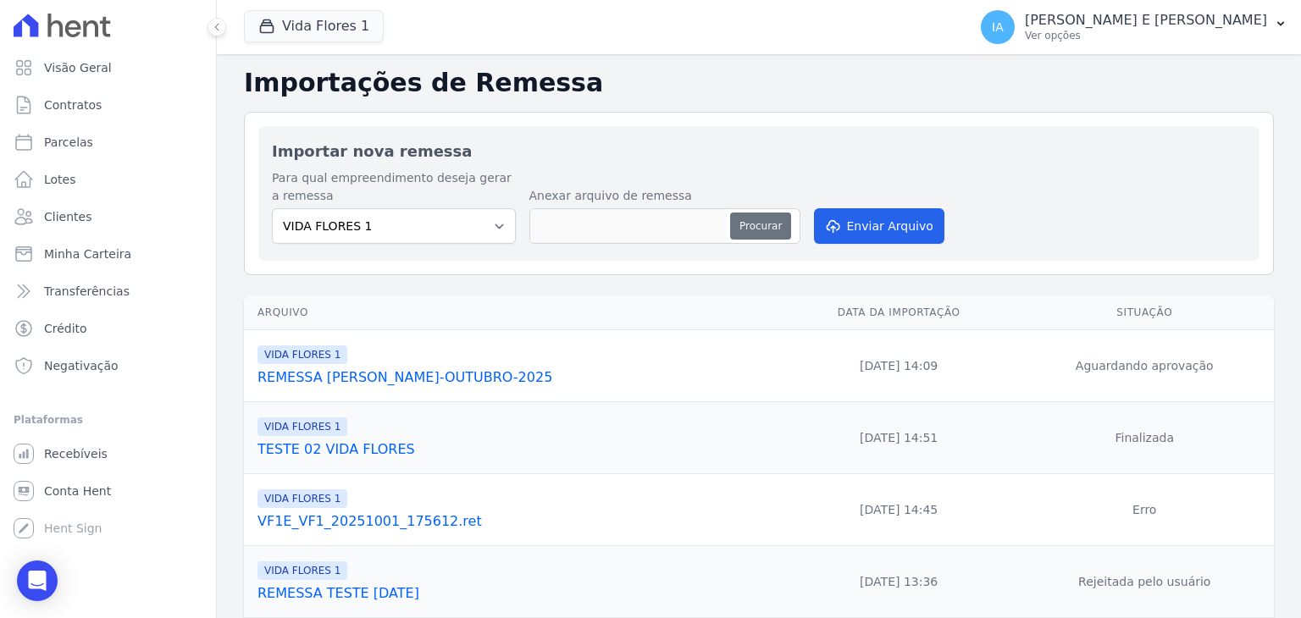
click at [778, 231] on button "Procurar" at bounding box center [760, 226] width 61 height 27
type input "REMESSA VIDA FLORES-OUTUBRO-2025"
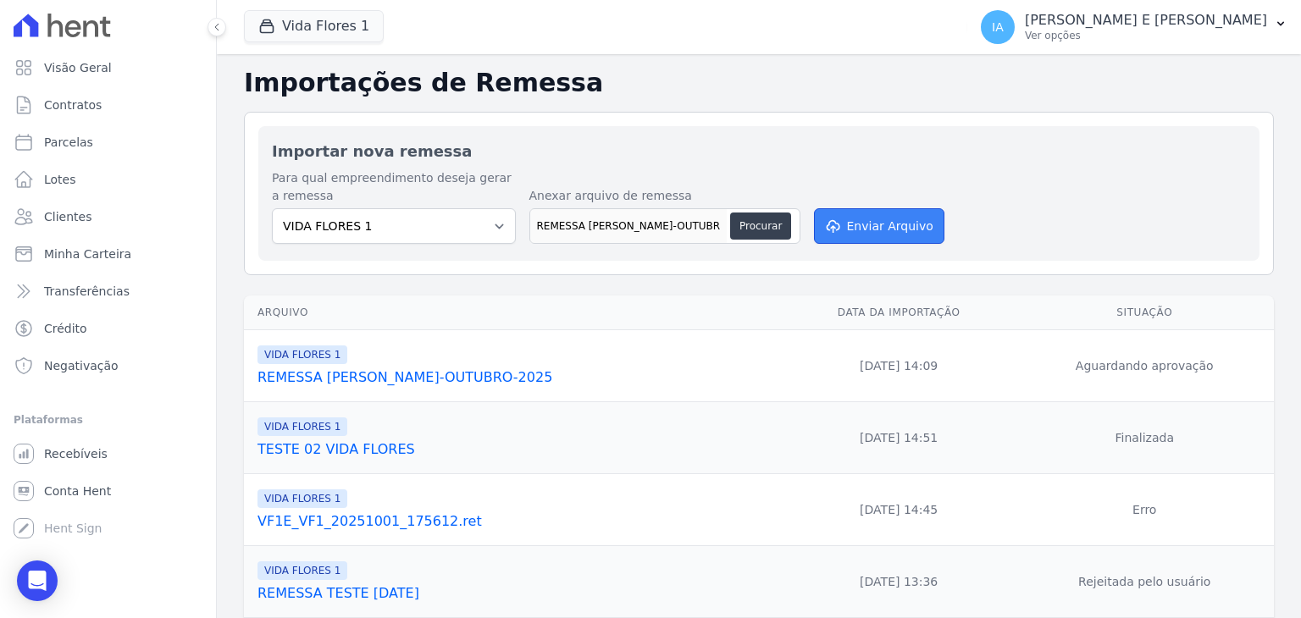
click at [869, 230] on button "Enviar Arquivo" at bounding box center [879, 226] width 130 height 36
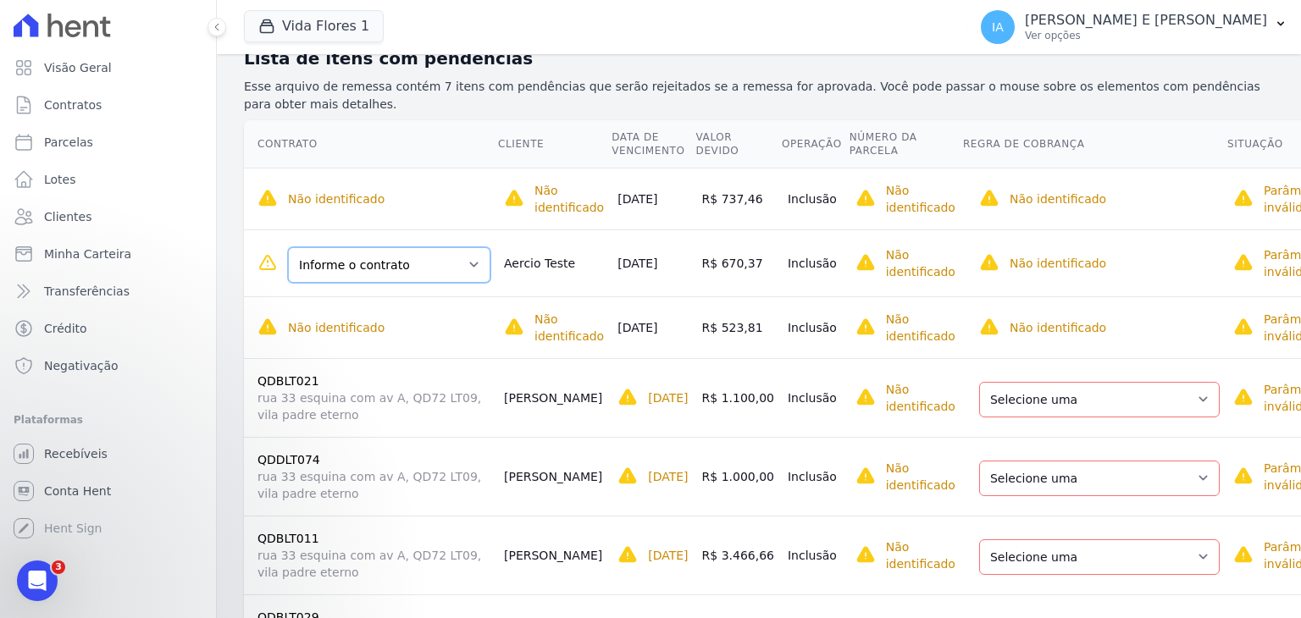
click at [469, 258] on select "Informe o contrato AERCIO FELIX SOUSA - Teste QDELT088" at bounding box center [389, 265] width 202 height 36
click at [473, 265] on select "Informe o contrato AERCIO FELIX SOUSA - Teste QDELT088" at bounding box center [389, 265] width 202 height 36
click at [542, 262] on td "Aercio Teste" at bounding box center [553, 263] width 113 height 67
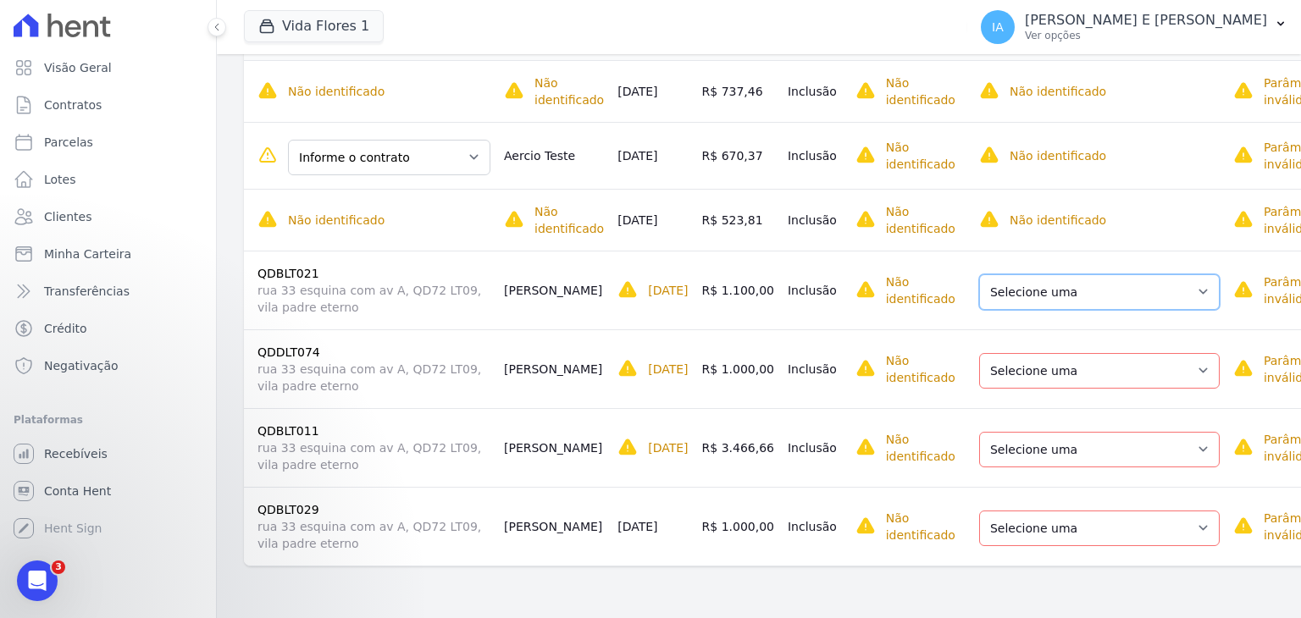
click at [1126, 296] on select "Selecione uma Nova Parcela Avulsa Parcela Avulsa Existente Parcela Normal (24 X…" at bounding box center [1099, 292] width 241 height 36
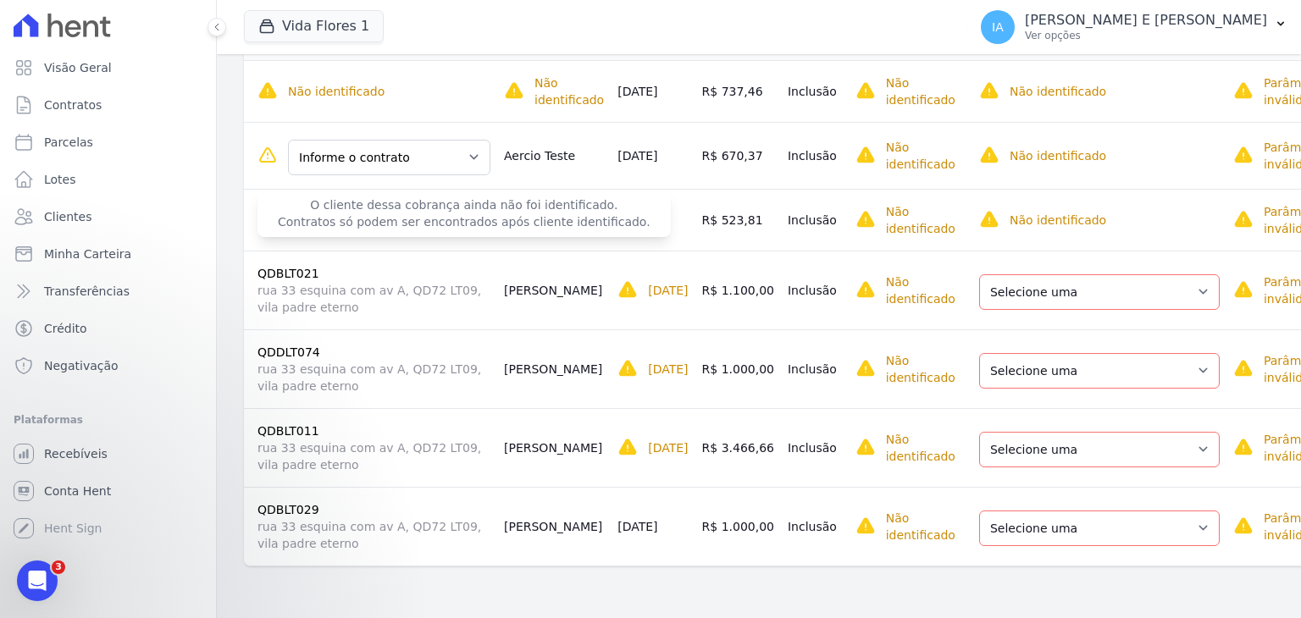
click at [445, 225] on span "O cliente dessa cobrança ainda não foi identificado. Contratos só podem ser enc…" at bounding box center [463, 213] width 413 height 47
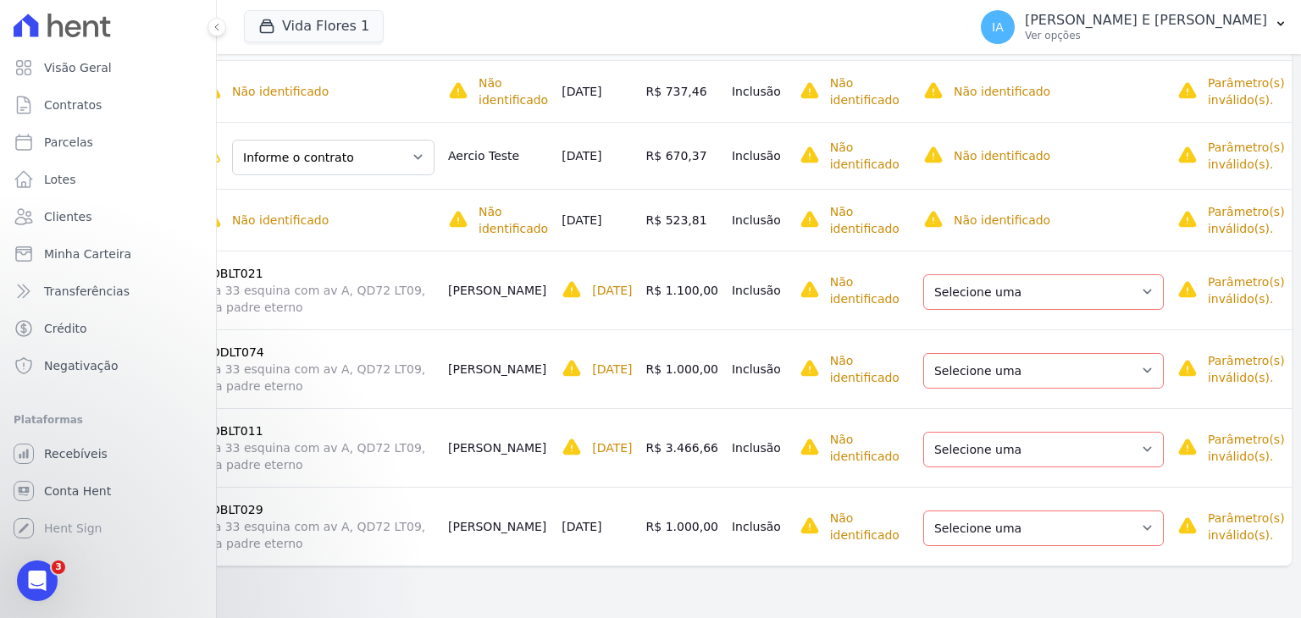
scroll to position [0, 0]
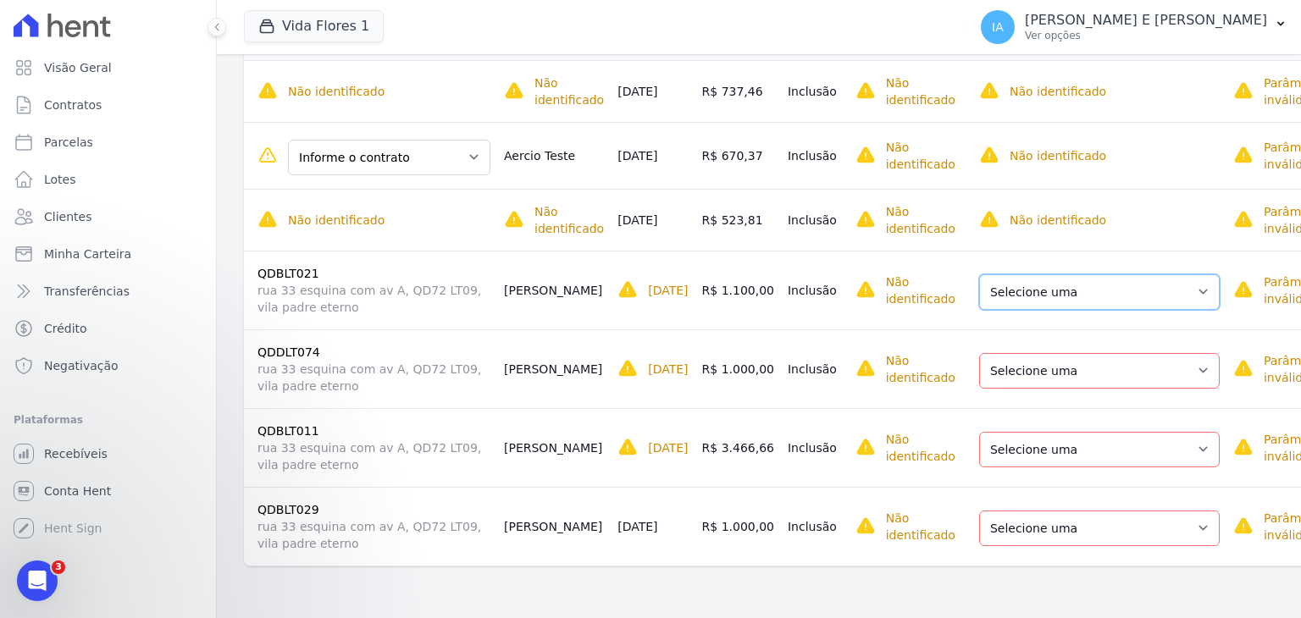
click at [1074, 292] on select "Selecione uma Nova Parcela Avulsa Parcela Avulsa Existente Parcela Normal (24 X…" at bounding box center [1099, 292] width 241 height 36
click at [434, 248] on td "Não identificado O cliente dessa cobrança ainda não foi identificado. Contratos…" at bounding box center [370, 220] width 253 height 62
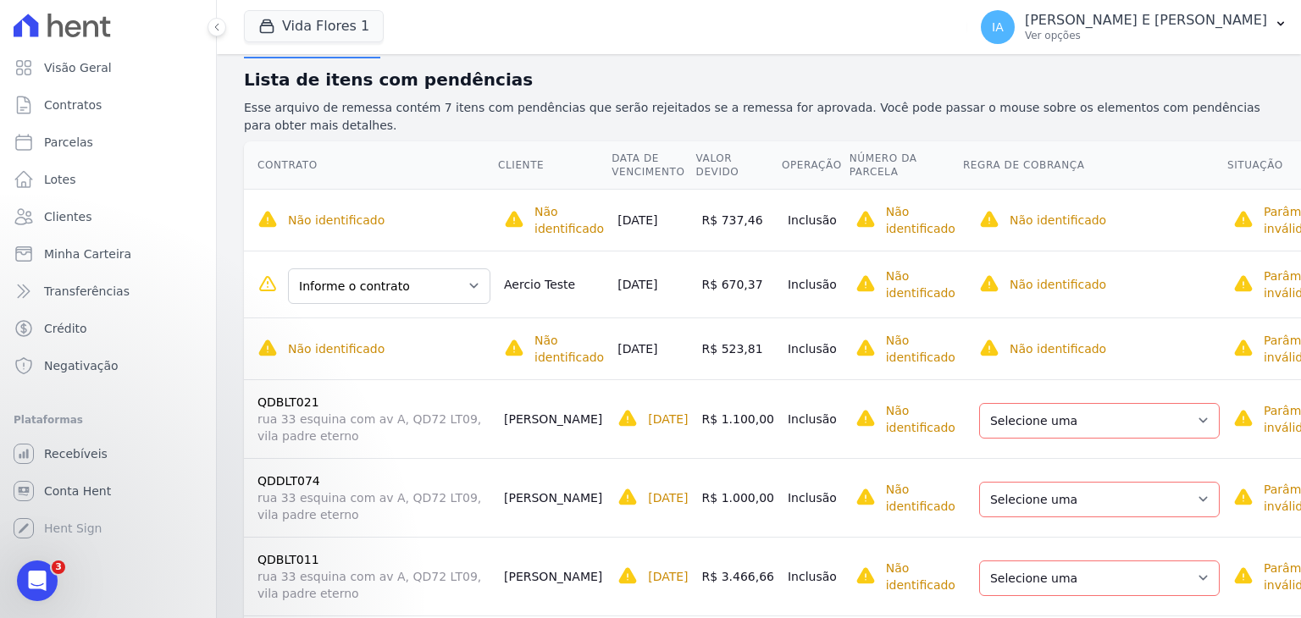
scroll to position [197, 0]
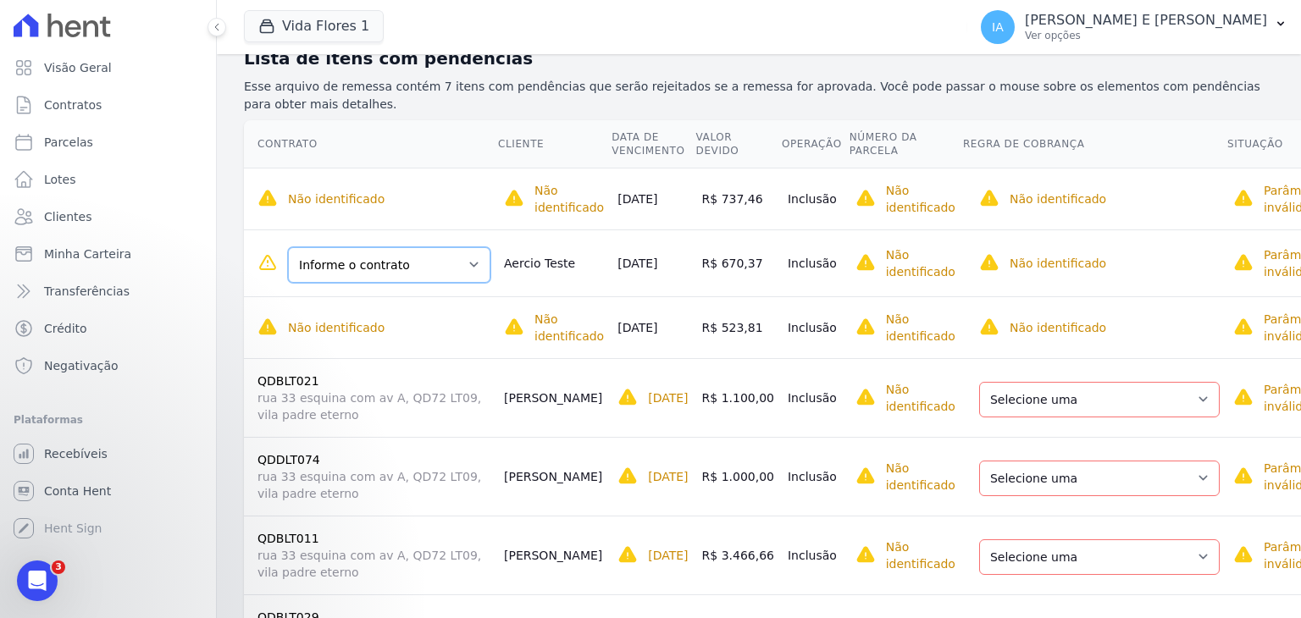
click at [490, 267] on select "Informe o contrato AERCIO FELIX SOUSA - Teste QDELT088" at bounding box center [389, 265] width 202 height 36
click at [64, 219] on span "Clientes" at bounding box center [67, 216] width 47 height 17
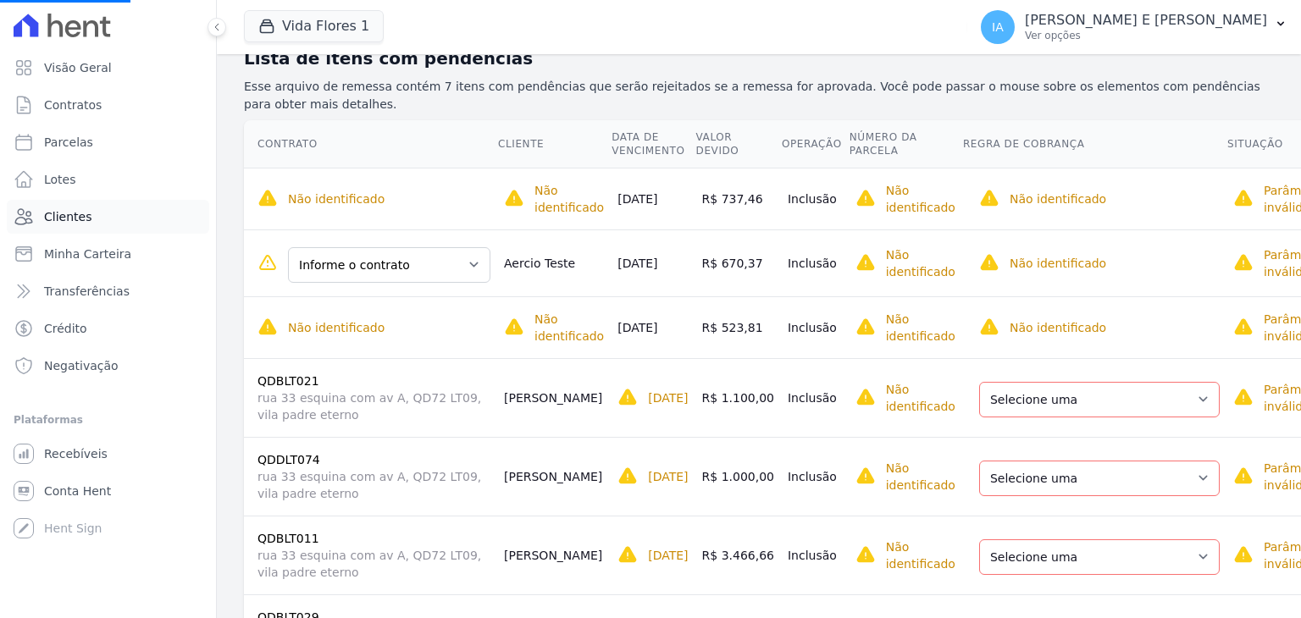
click at [64, 217] on span "Clientes" at bounding box center [67, 216] width 47 height 17
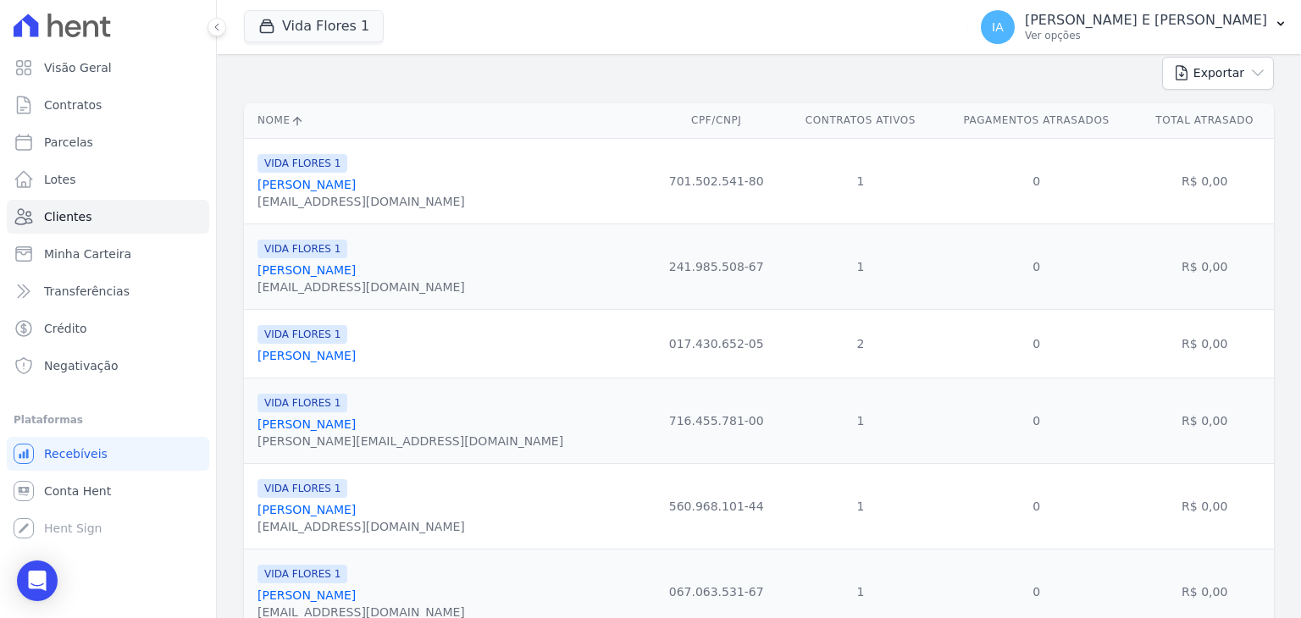
scroll to position [197, 0]
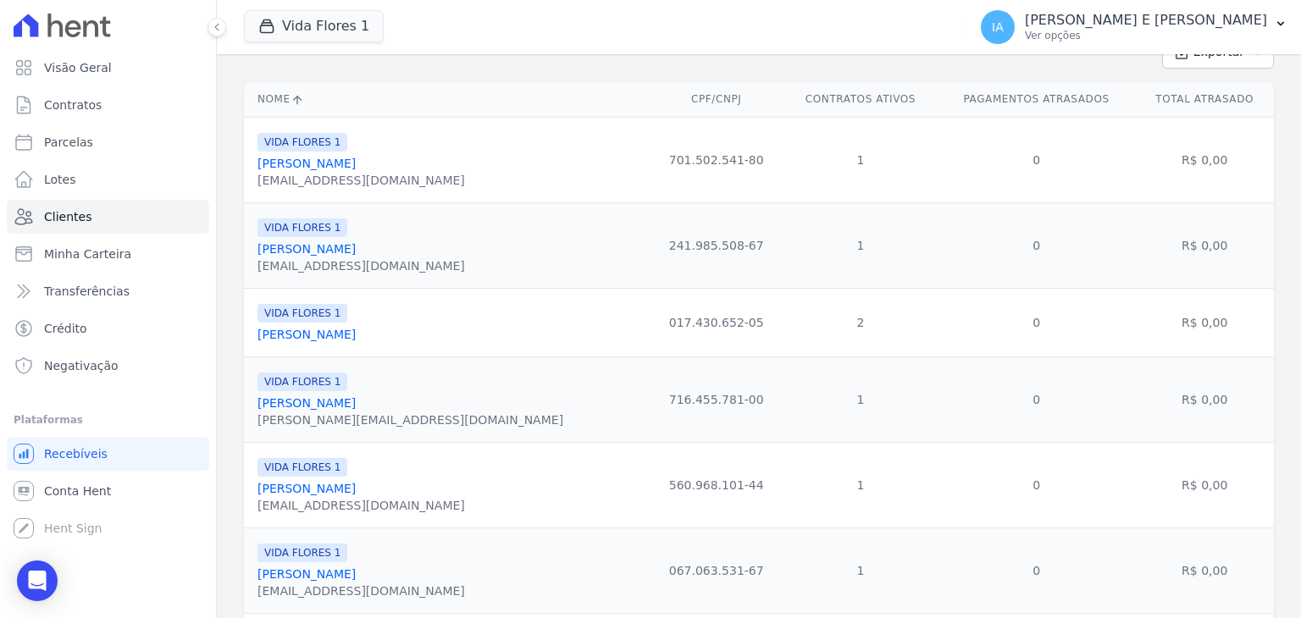
click at [355, 335] on link "Aercio Felix Sousa Teste" at bounding box center [306, 335] width 98 height 14
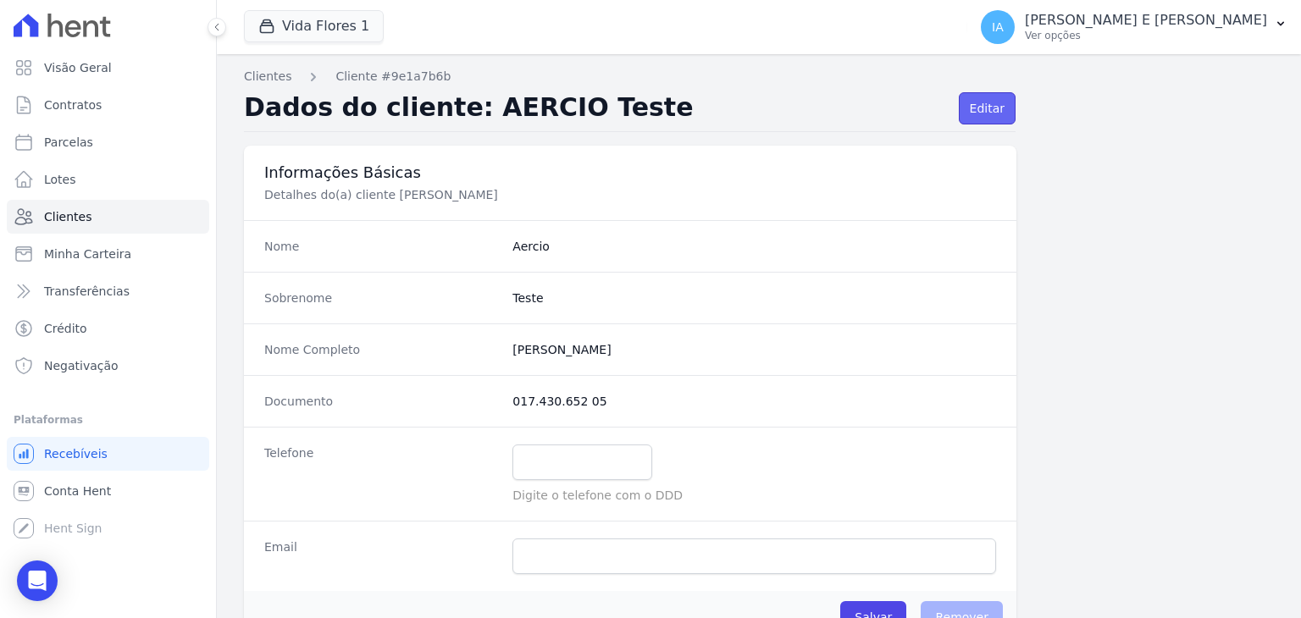
click at [974, 119] on link "Editar" at bounding box center [987, 108] width 57 height 32
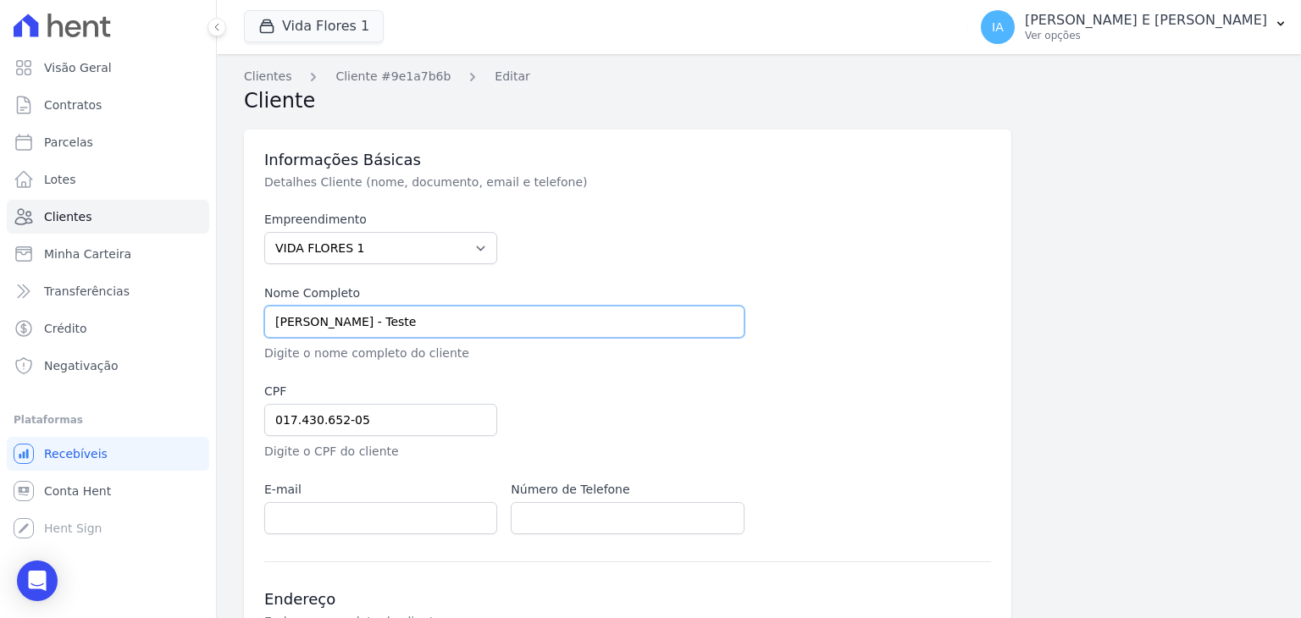
drag, startPoint x: 387, startPoint y: 323, endPoint x: 620, endPoint y: 316, distance: 233.0
click at [620, 316] on input "AERCIO FELIX SOUSA - Teste" at bounding box center [504, 322] width 480 height 32
type input "AERCIO FELIX SOUSA"
click at [938, 288] on div at bounding box center [874, 324] width 233 height 78
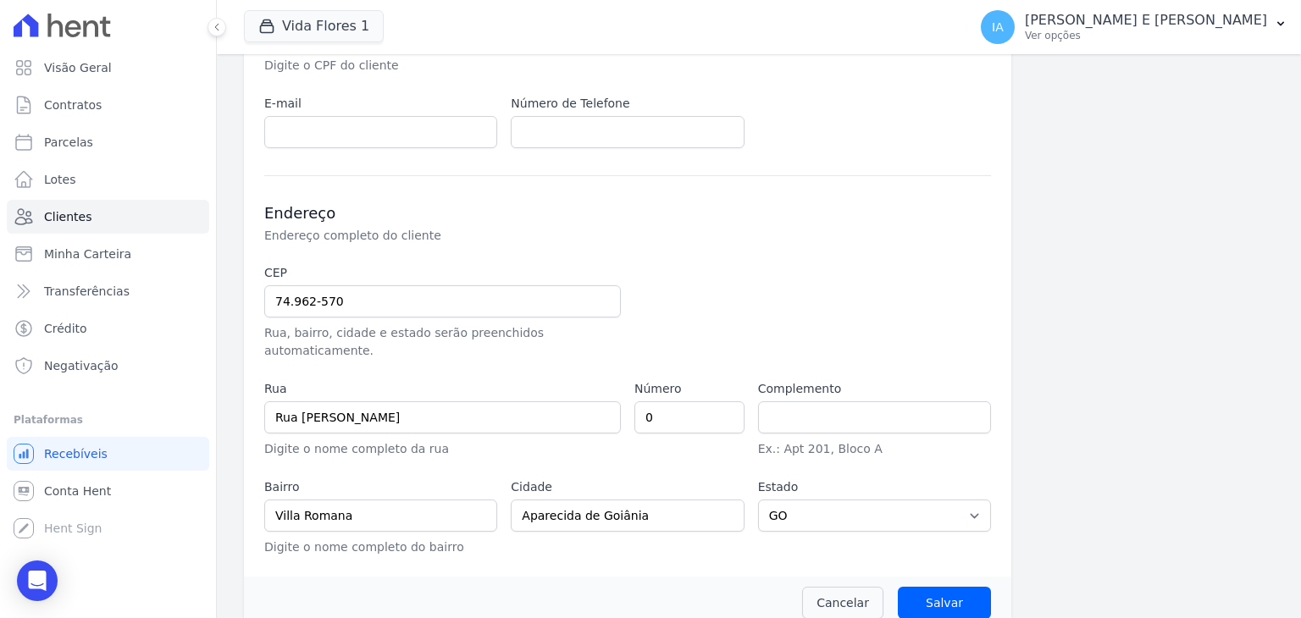
scroll to position [390, 0]
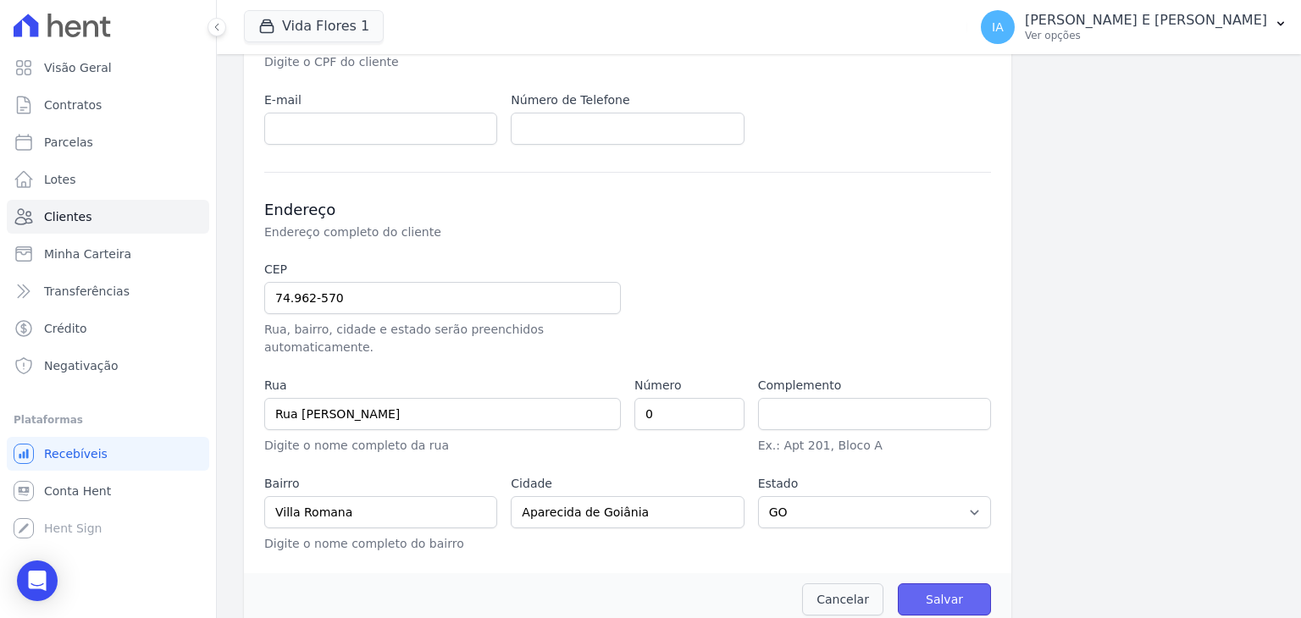
click at [937, 590] on input "Salvar" at bounding box center [944, 600] width 93 height 32
click at [939, 589] on input "Salvar" at bounding box center [944, 600] width 93 height 32
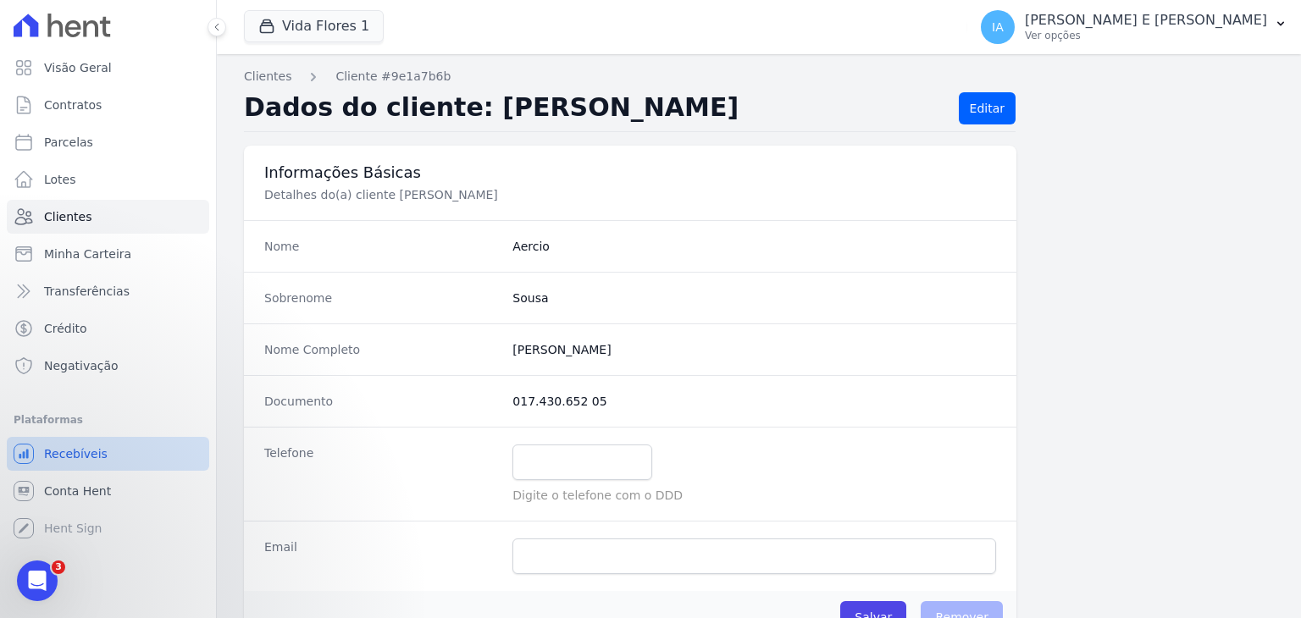
click at [95, 451] on span "Recebíveis" at bounding box center [76, 453] width 64 height 17
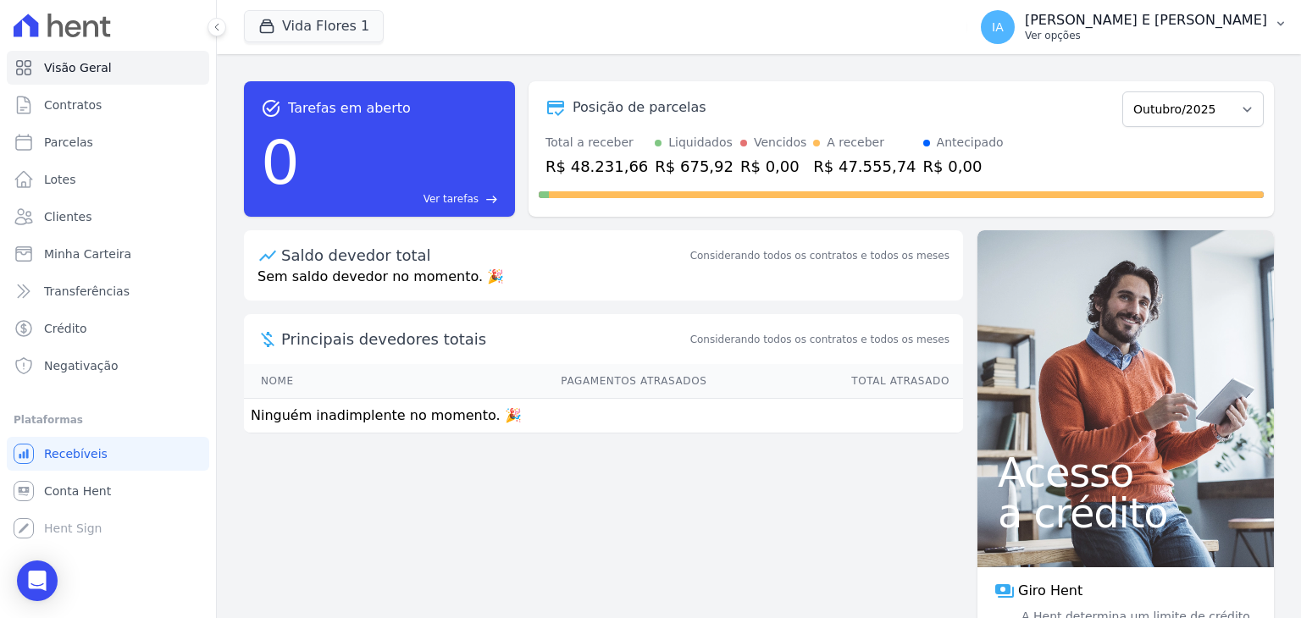
click at [1071, 36] on p "Ver opções" at bounding box center [1146, 36] width 242 height 14
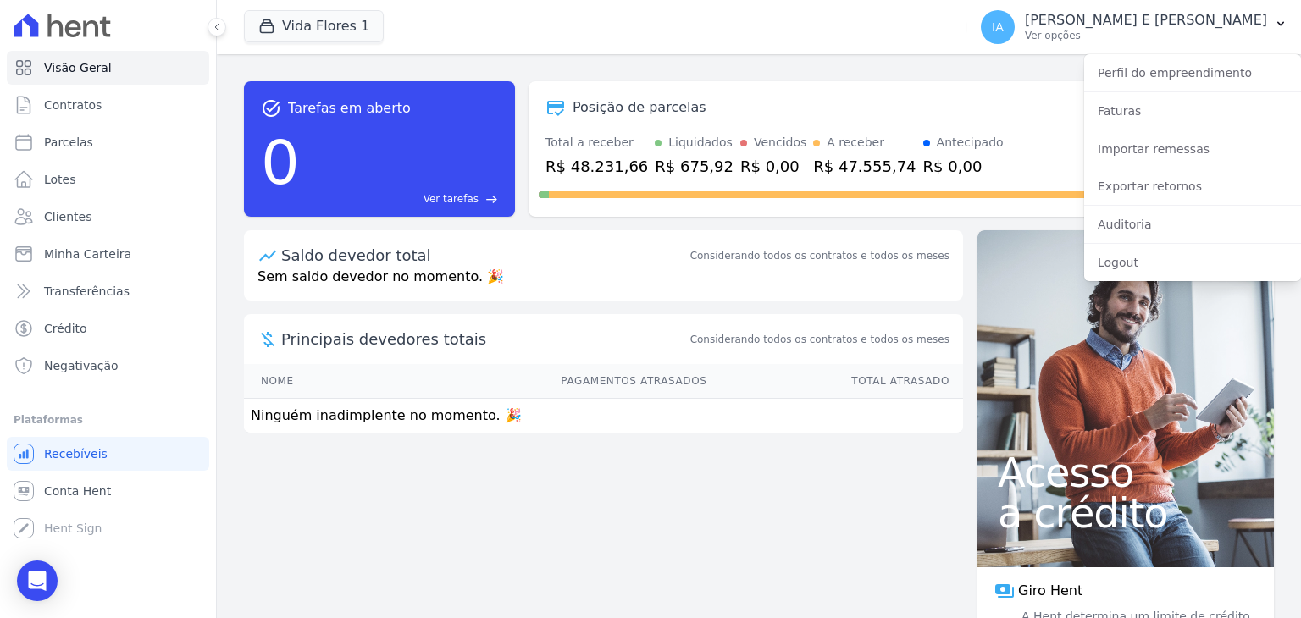
click at [1132, 165] on div "Importar remessas" at bounding box center [1192, 148] width 217 height 37
click at [1129, 137] on link "Importar remessas" at bounding box center [1192, 149] width 217 height 30
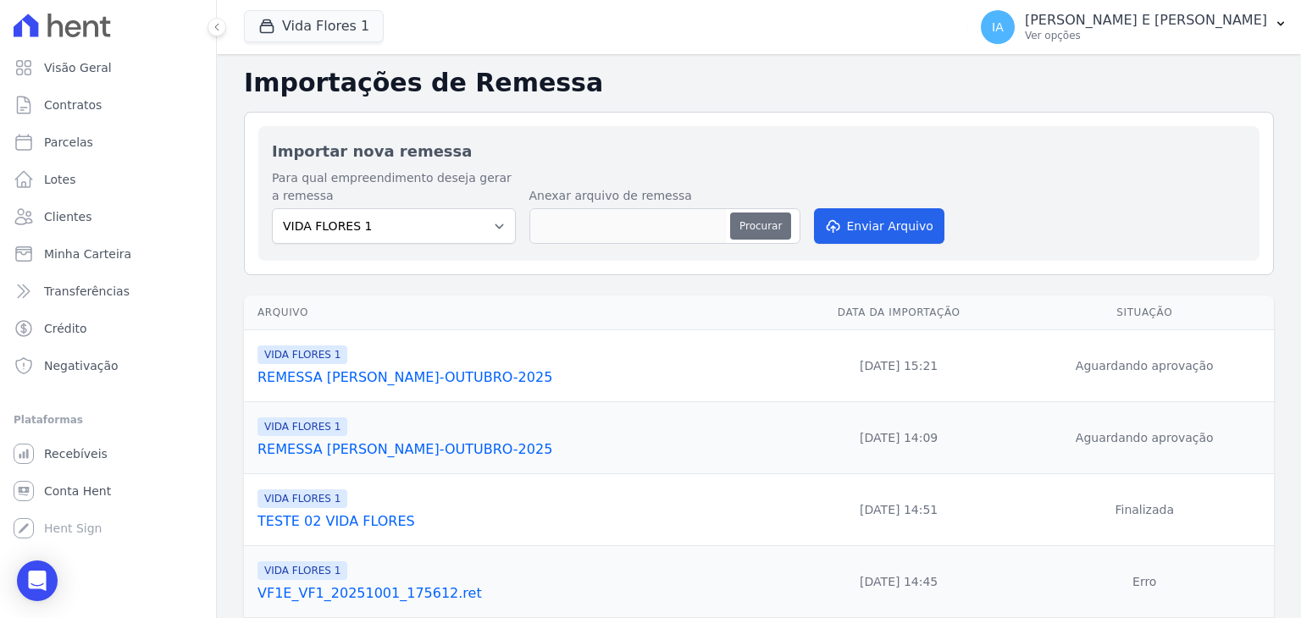
click at [759, 233] on button "Procurar" at bounding box center [760, 226] width 61 height 27
click at [433, 252] on div "Importar nova remessa Para qual empreendimento deseja gerar a remessa VIDA FLOR…" at bounding box center [758, 193] width 1001 height 135
click at [493, 223] on select "VIDA FLORES 1" at bounding box center [394, 226] width 244 height 36
click at [643, 277] on div "Importações de Remessa Importar nova remessa Para qual empreendimento deseja ge…" at bounding box center [759, 470] width 1084 height 832
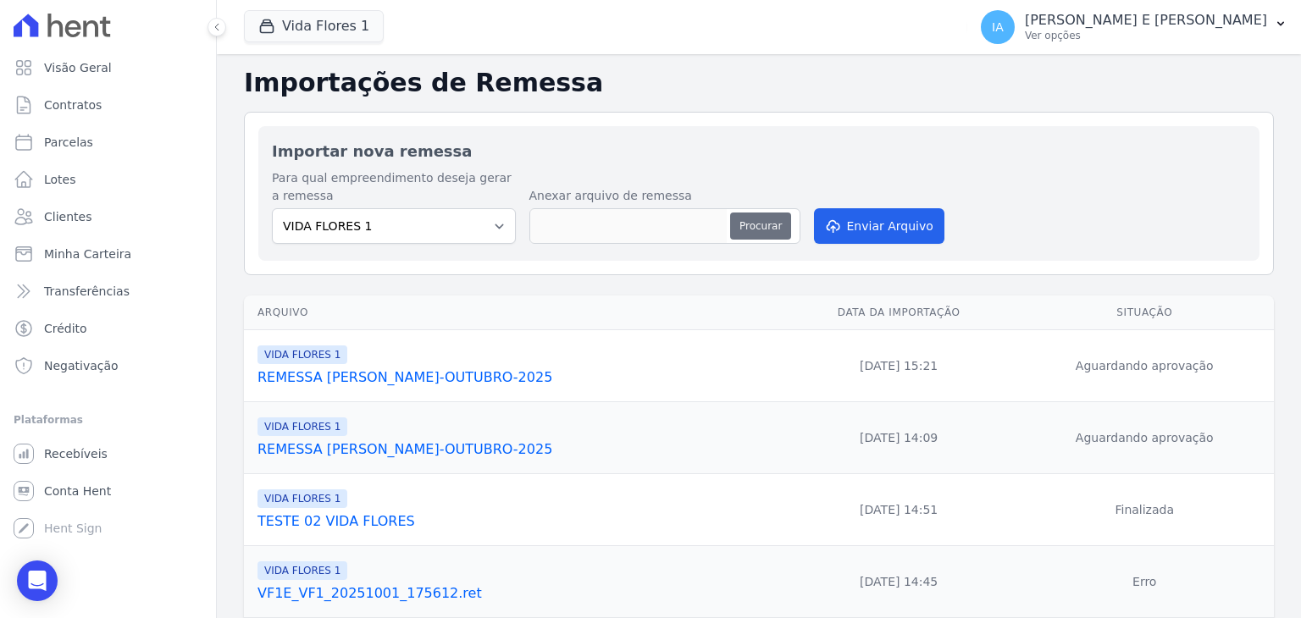
click at [759, 221] on button "Procurar" at bounding box center [760, 226] width 61 height 27
click at [777, 225] on button "Procurar" at bounding box center [760, 226] width 61 height 27
type input "REMESSSA-VIDA FLORES-OUTUBRO 2025-09-10-25"
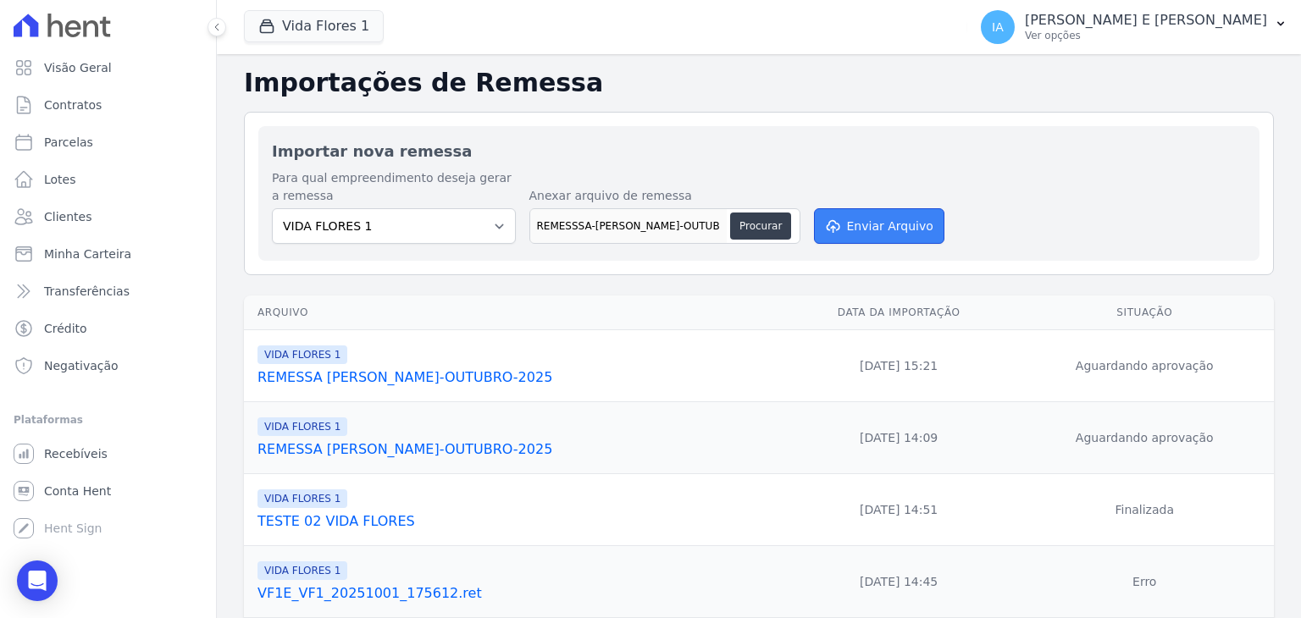
click at [883, 231] on button "Enviar Arquivo" at bounding box center [879, 226] width 130 height 36
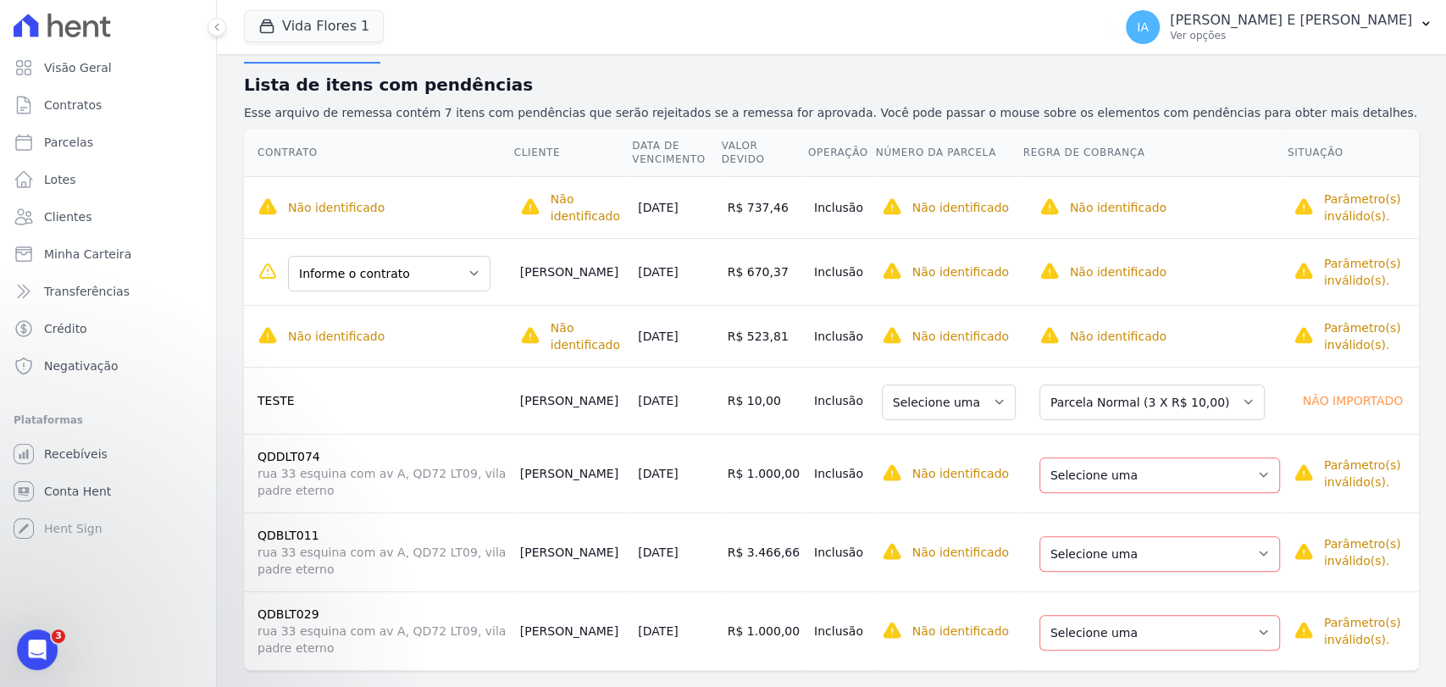
scroll to position [195, 0]
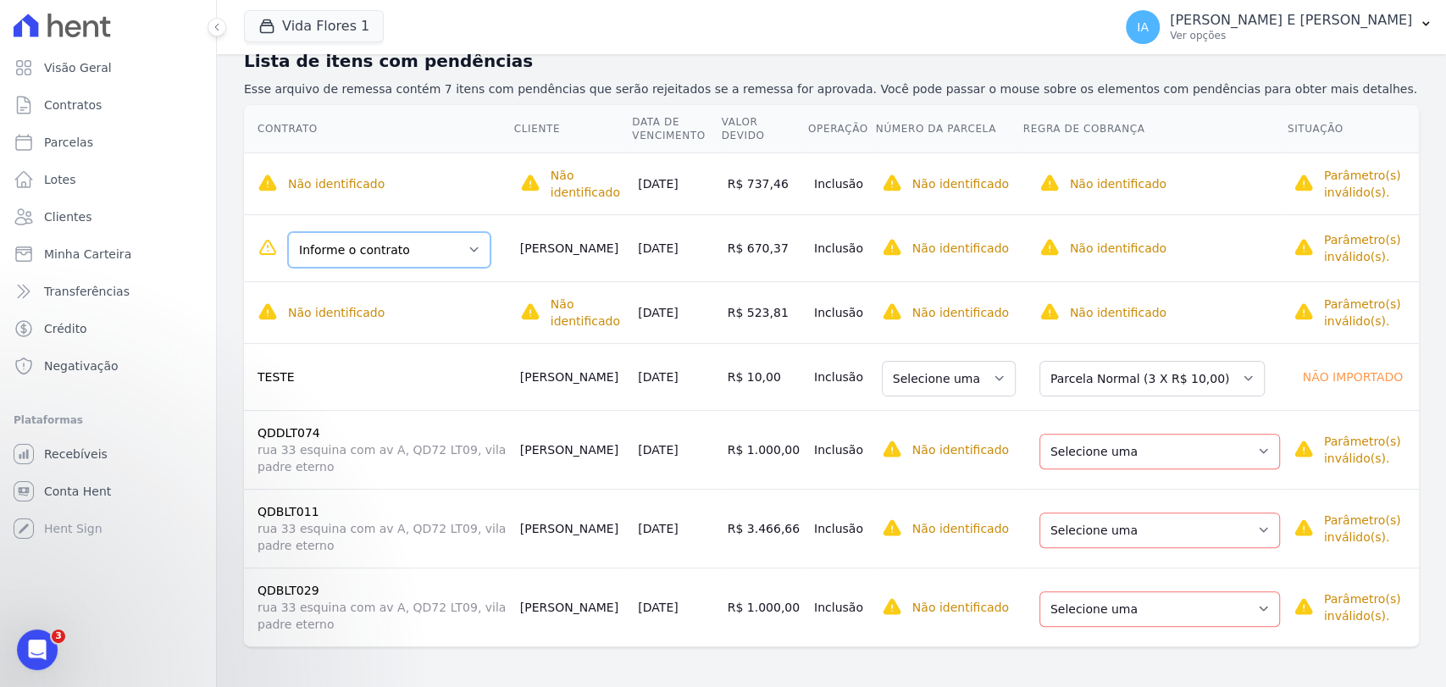
click at [477, 251] on select "Informe o contrato AERCIO FELIX SOUSA - Teste QDELT088" at bounding box center [389, 250] width 202 height 36
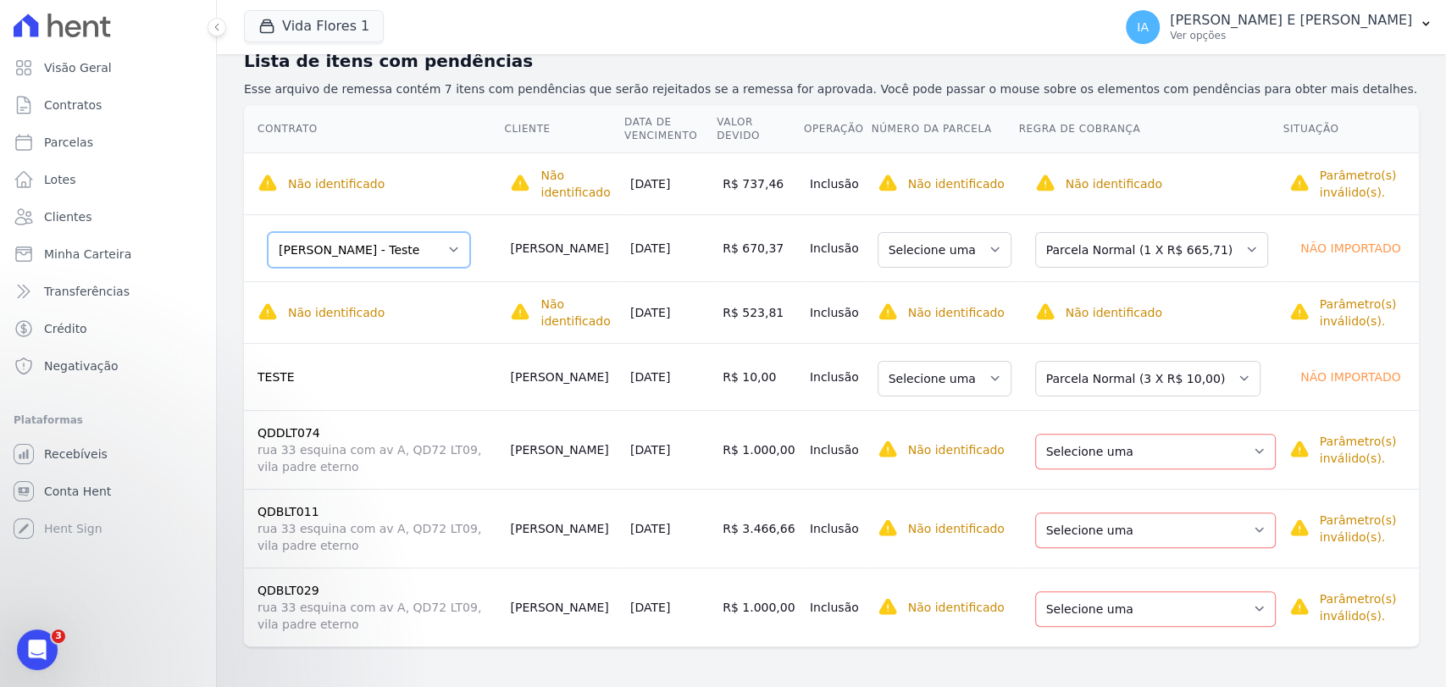
click at [463, 252] on select "Informe o contrato AERCIO FELIX SOUSA - Teste QDELT088" at bounding box center [369, 250] width 202 height 36
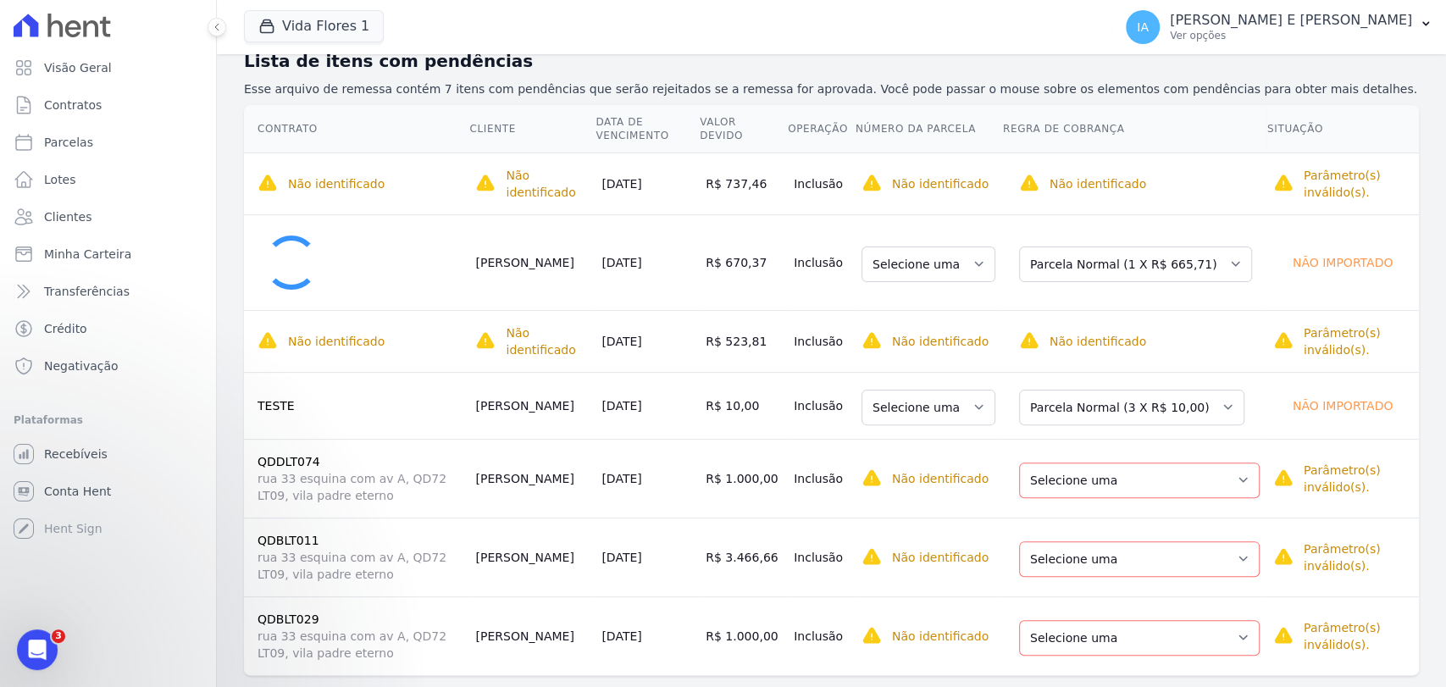
select select "0"
select select "none"
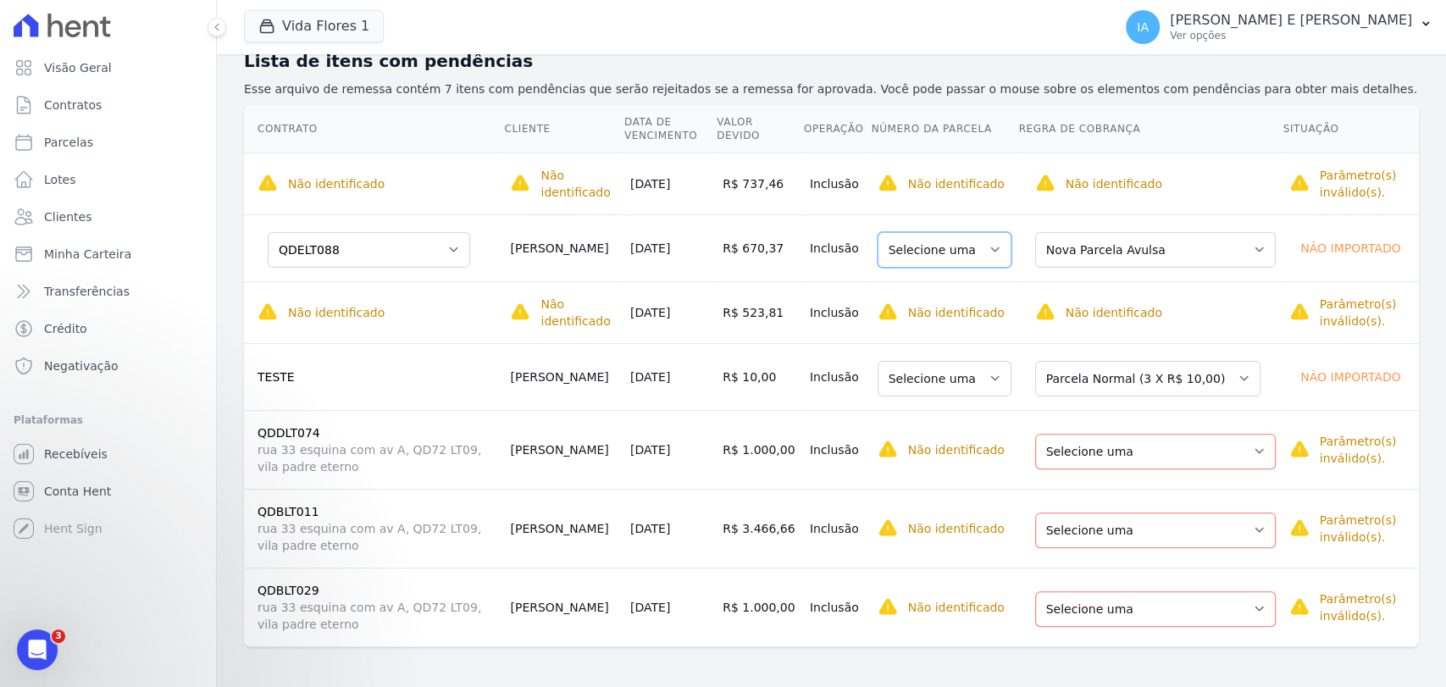
click at [1000, 246] on select "Selecione uma" at bounding box center [944, 250] width 134 height 36
click at [1000, 248] on select "Selecione uma" at bounding box center [944, 250] width 134 height 36
click at [1248, 248] on select "Selecione uma Nova Parcela Avulsa Parcela Avulsa Existente Outros (36 X R$ 298,…" at bounding box center [1155, 250] width 241 height 36
click at [1038, 232] on select "Selecione uma Nova Parcela Avulsa Parcela Avulsa Existente Outros (36 X R$ 298,…" at bounding box center [1155, 250] width 241 height 36
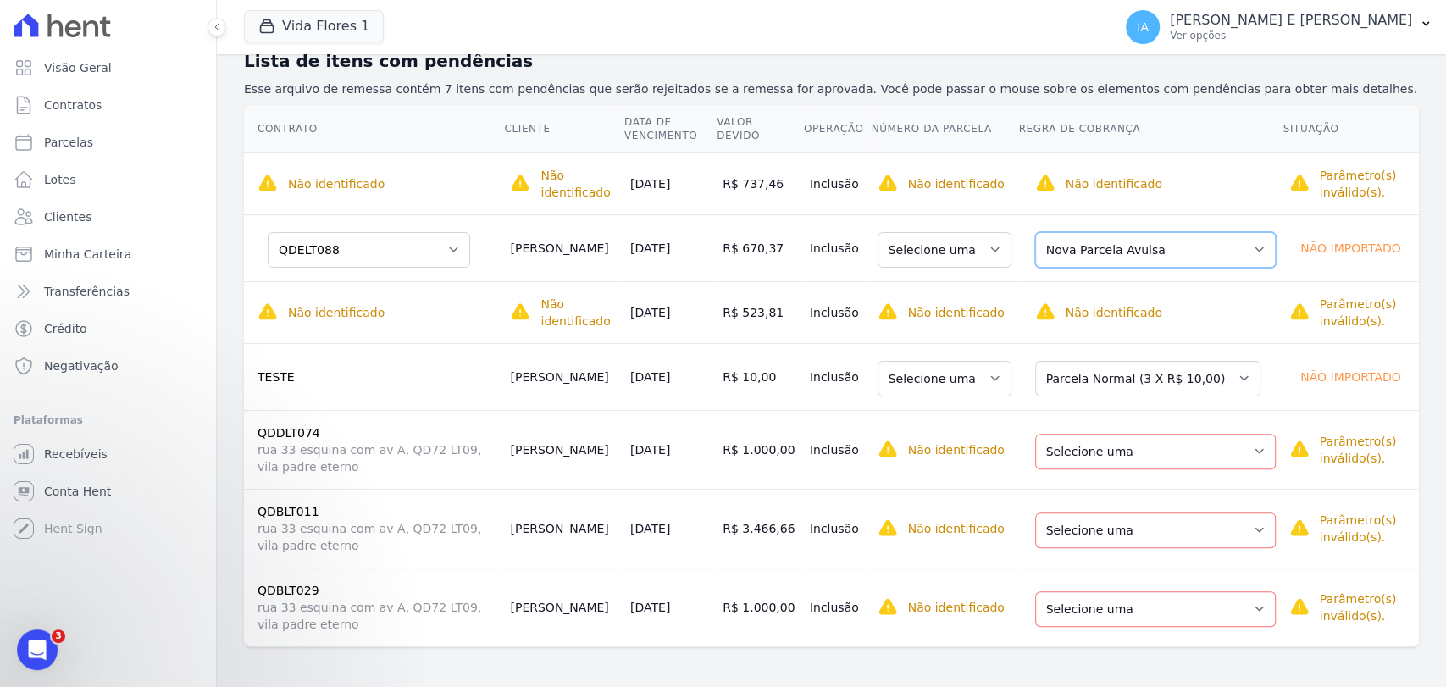
click at [1240, 246] on select "Selecione uma Nova Parcela Avulsa Parcela Avulsa Existente Outros (36 X R$ 298,…" at bounding box center [1155, 250] width 241 height 36
click at [1003, 243] on select "Selecione uma" at bounding box center [944, 250] width 134 height 36
click at [996, 247] on select "Selecione uma" at bounding box center [944, 250] width 134 height 36
click at [1242, 248] on select "Selecione uma Nova Parcela Avulsa Parcela Avulsa Existente Outros (36 X R$ 298,…" at bounding box center [1155, 250] width 241 height 36
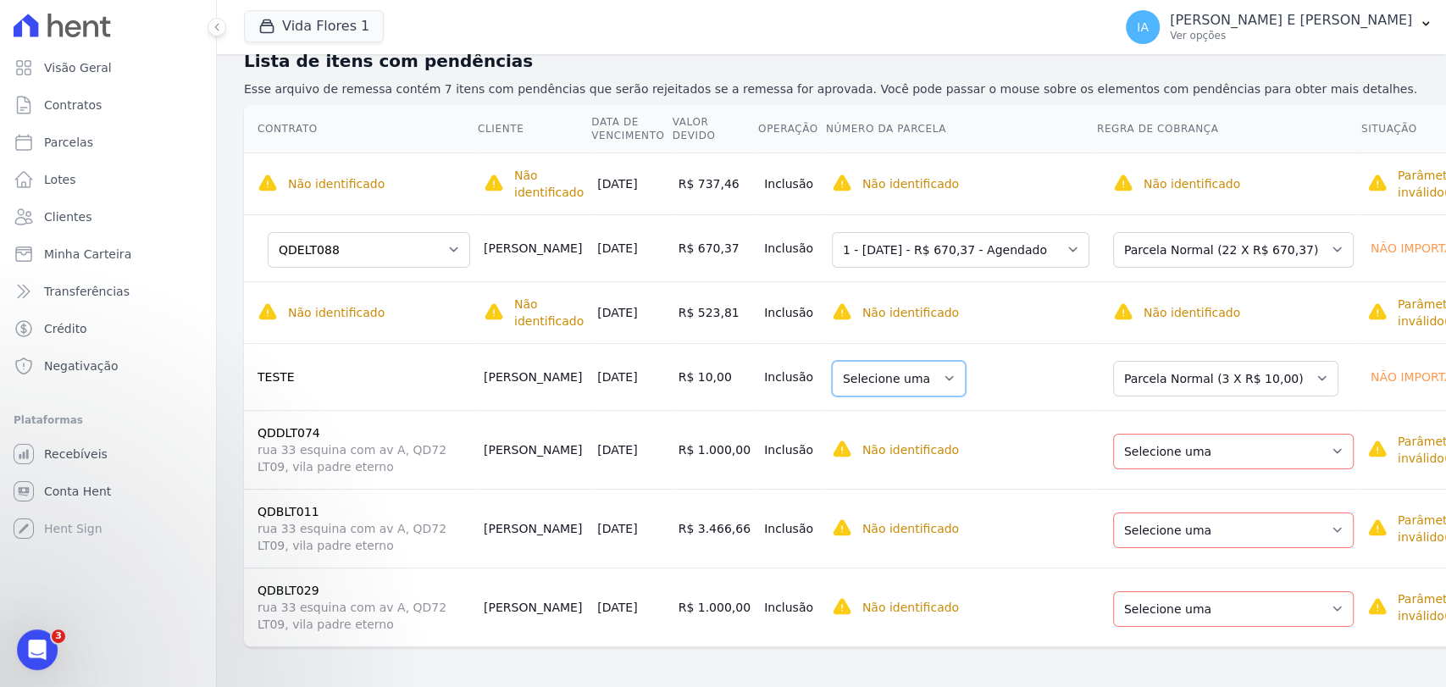
click at [928, 381] on select "Selecione uma" at bounding box center [899, 379] width 134 height 36
click at [923, 381] on select "Selecione uma" at bounding box center [899, 379] width 134 height 36
click at [1296, 379] on select "Selecione uma Nova Parcela Avulsa Parcela Avulsa Existente Parcela Normal (3 X …" at bounding box center [1225, 379] width 225 height 36
click at [1049, 387] on td "Selecione uma" at bounding box center [960, 376] width 271 height 67
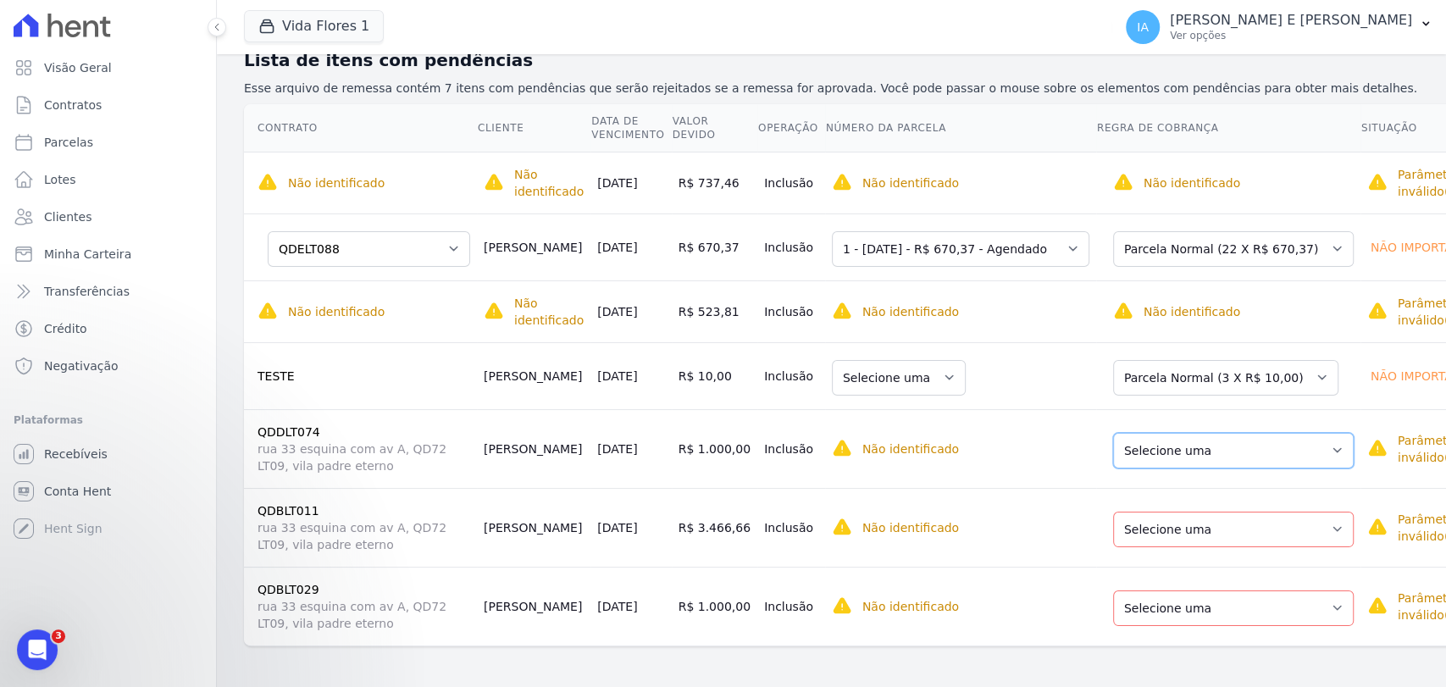
click at [1300, 436] on select "Selecione uma Nova Parcela Avulsa Parcela Avulsa Existente Outros (36 X R$ 300,…" at bounding box center [1233, 451] width 241 height 36
click at [1104, 409] on td "Selecione uma Nova Parcela Avulsa Parcela Avulsa Existente Outros (36 X R$ 300,…" at bounding box center [1228, 448] width 264 height 79
click at [1300, 435] on select "Selecione uma Nova Parcela Avulsa Parcela Avulsa Existente Outros (36 X R$ 300,…" at bounding box center [1233, 451] width 241 height 36
click at [1043, 121] on th "Número da Parcela" at bounding box center [960, 128] width 271 height 48
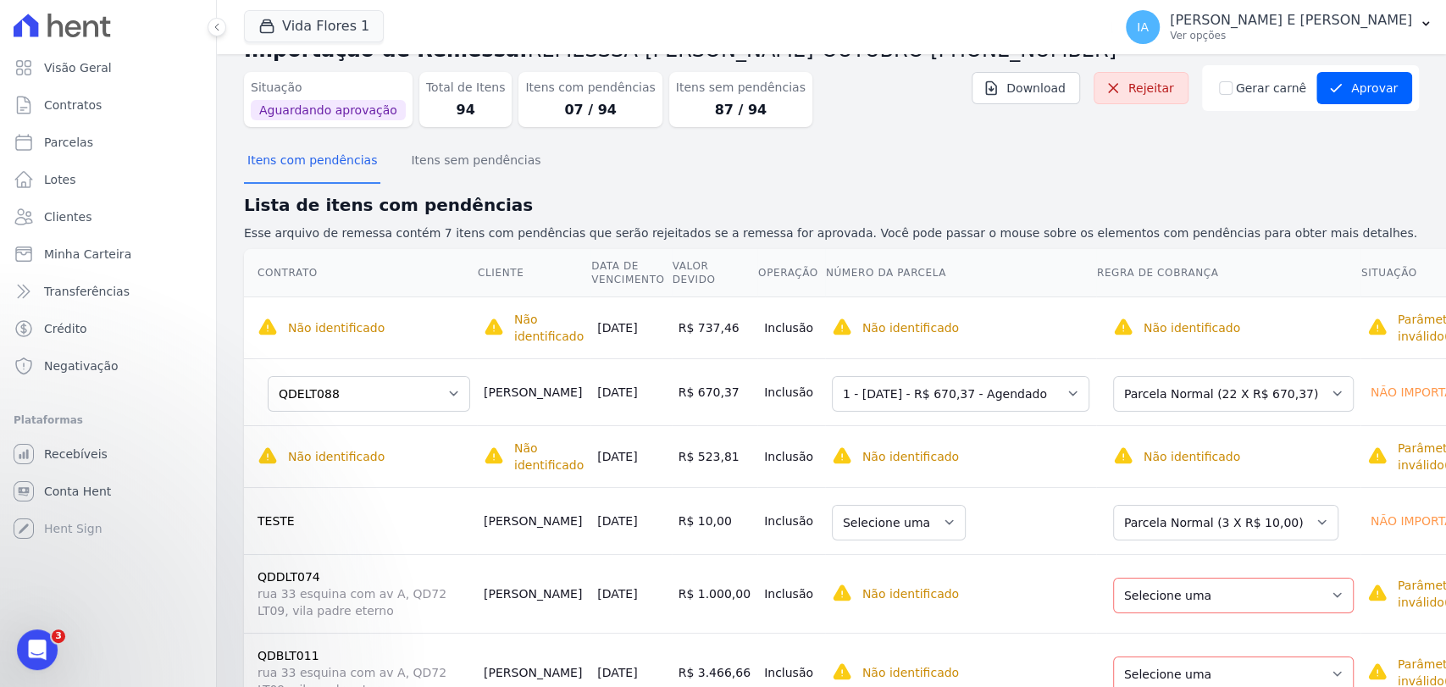
scroll to position [0, 0]
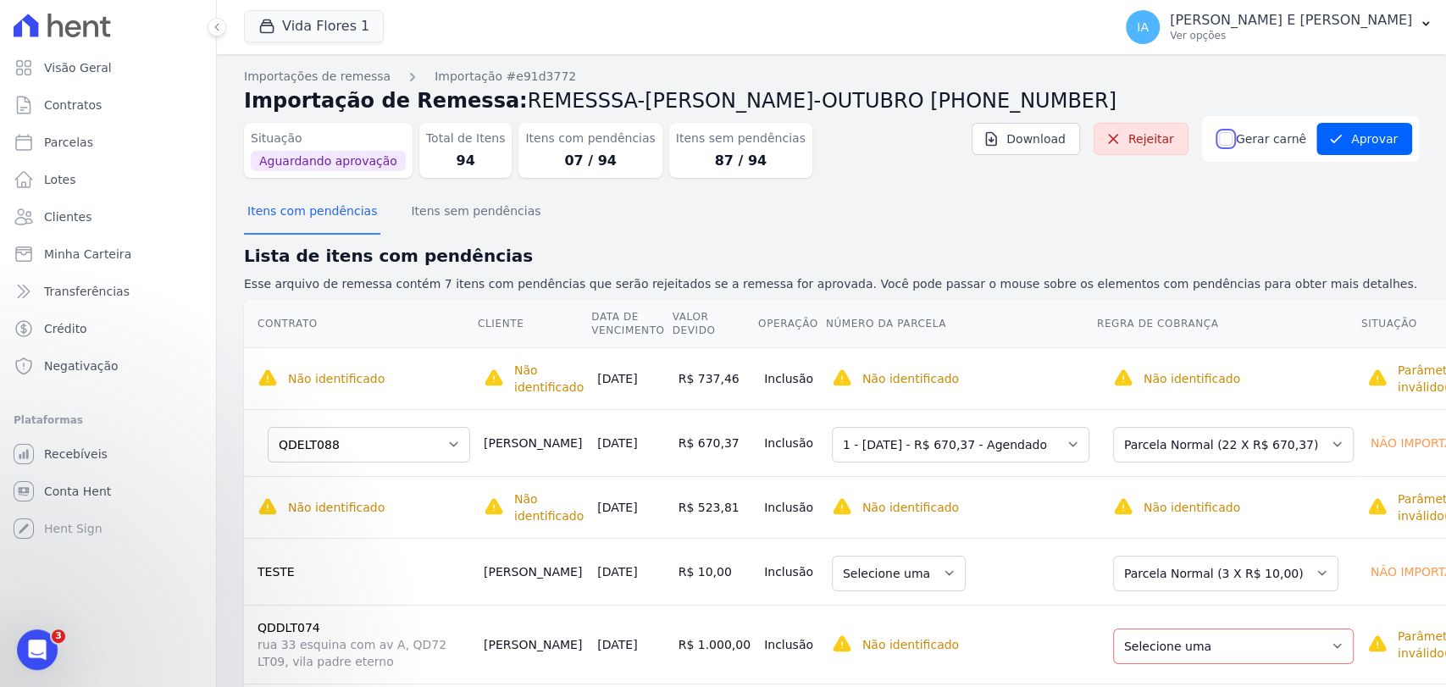
click at [1224, 139] on input "Gerar carnê" at bounding box center [1226, 139] width 14 height 14
click at [1300, 139] on button "Aprovar" at bounding box center [1364, 139] width 96 height 32
click at [1220, 142] on input "Gerar carnê" at bounding box center [1226, 139] width 14 height 14
checkbox input "false"
click at [1153, 213] on div "Itens com pendências Itens sem pendências" at bounding box center [831, 211] width 1175 height 41
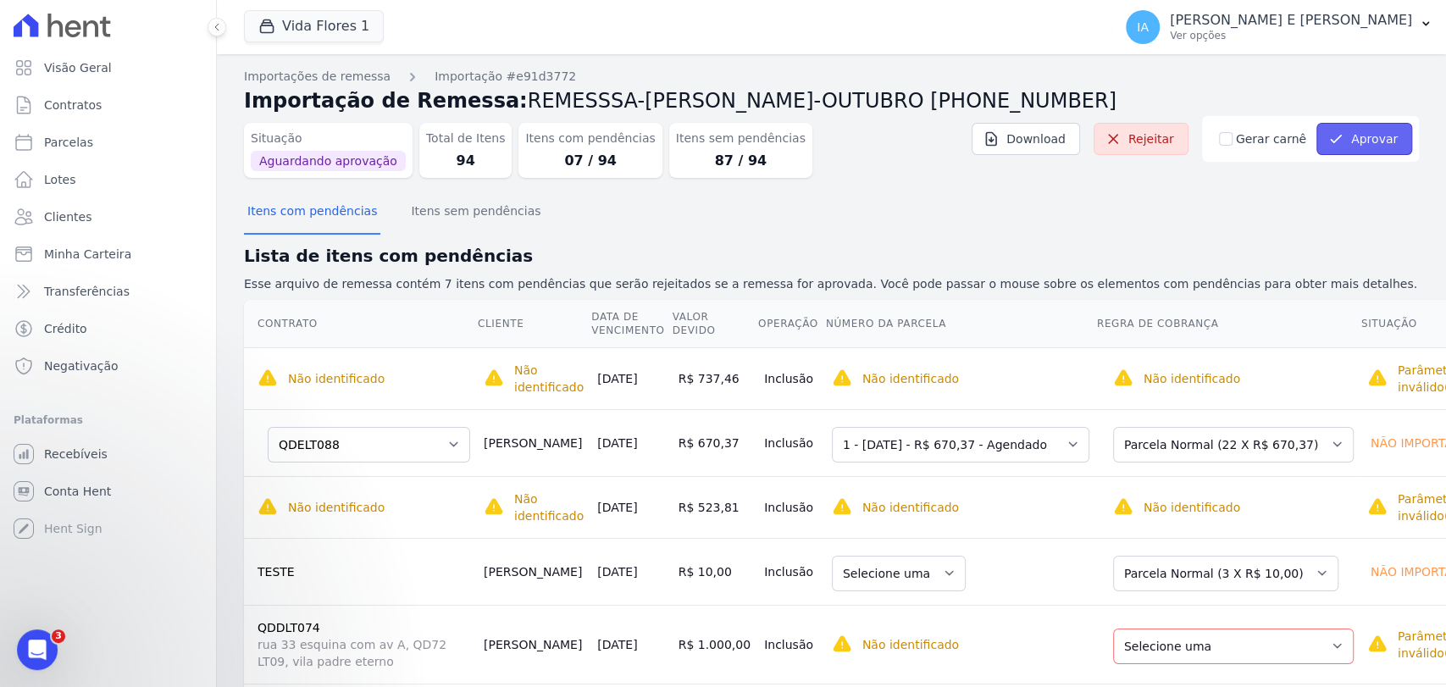
click at [1300, 130] on button "Aprovar" at bounding box center [1364, 139] width 96 height 32
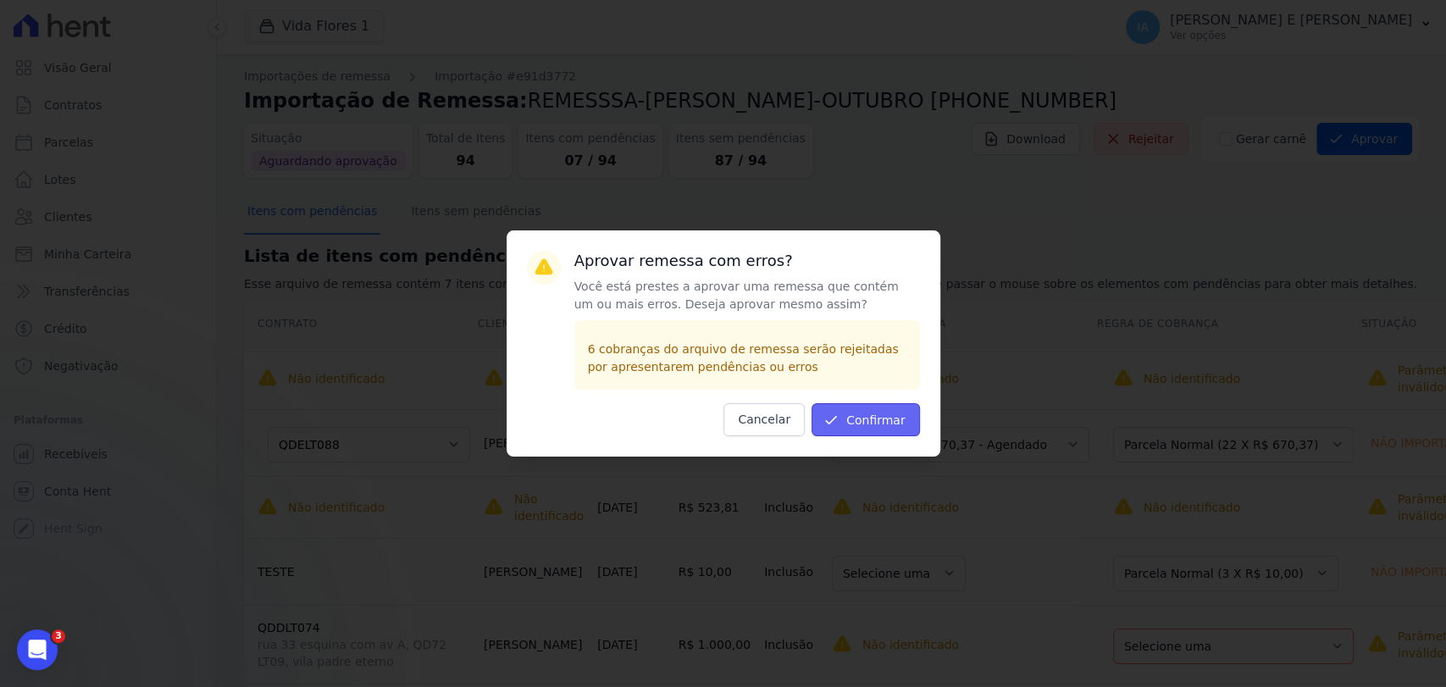
click at [855, 418] on button "Confirmar" at bounding box center [865, 419] width 108 height 33
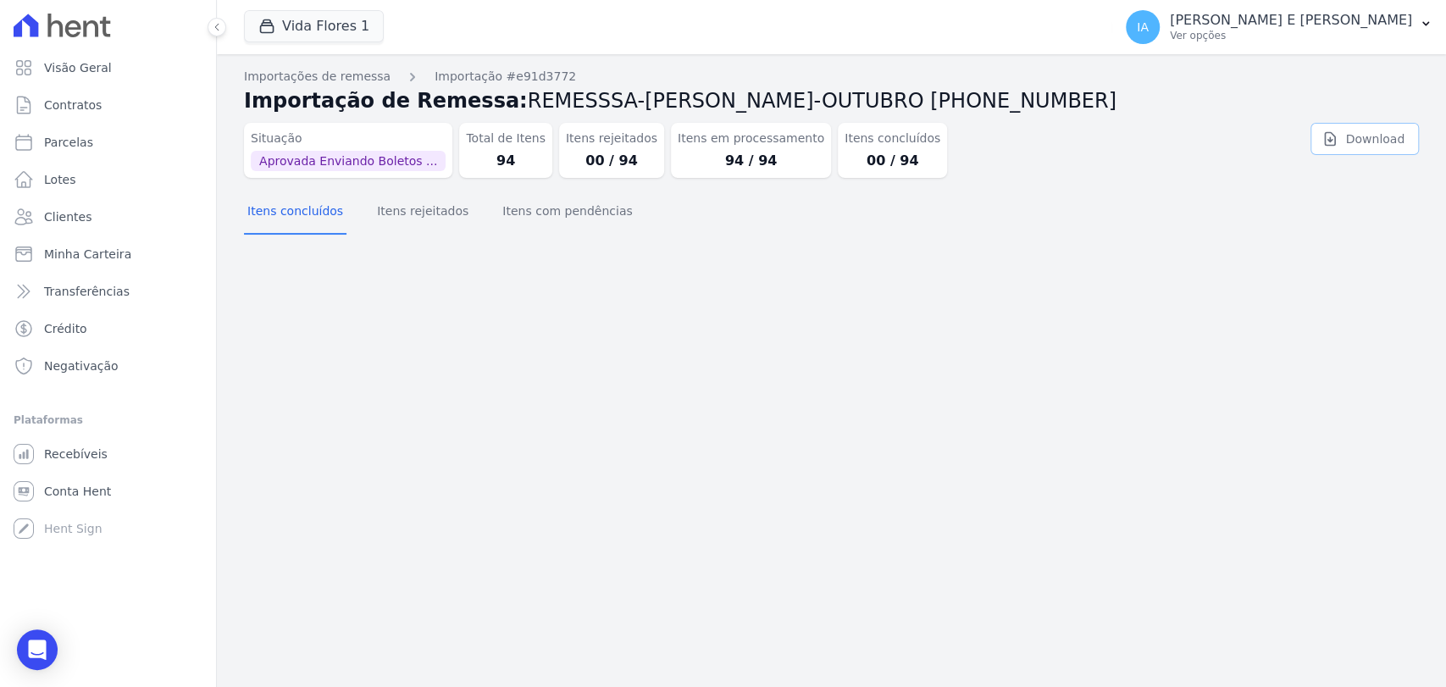
click at [1300, 140] on icon at bounding box center [1330, 139] width 10 height 13
click at [434, 354] on div "Importação aprovada e operações agendadas. Importações de remessa Importação #e…" at bounding box center [831, 370] width 1229 height 633
click at [92, 457] on span "Recebíveis" at bounding box center [76, 453] width 64 height 17
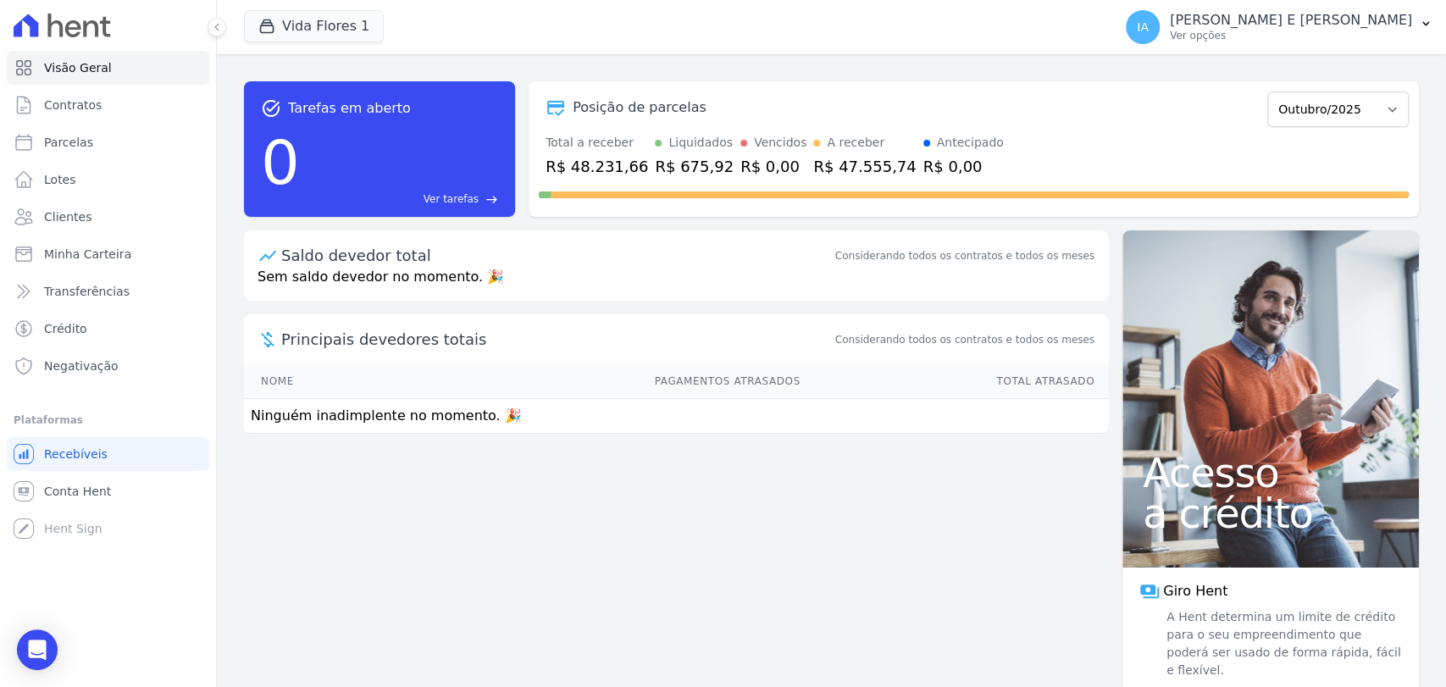
click at [82, 449] on span "Recebíveis" at bounding box center [76, 453] width 64 height 17
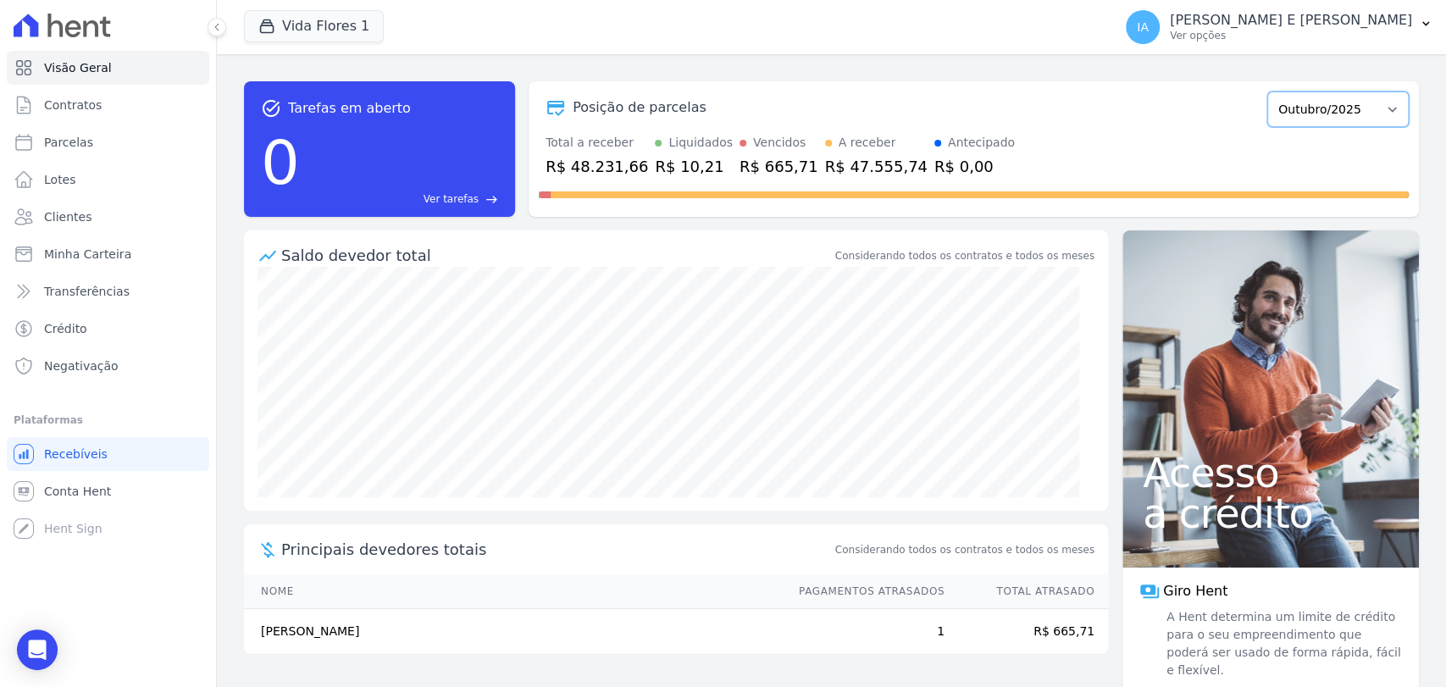
click at [1300, 109] on select "Outubro/2025 Novembro/2025 Dezembro/2025 Janeiro/2026 Fevereiro/2026 Março/2026…" at bounding box center [1337, 109] width 141 height 36
click at [111, 143] on link "Parcelas" at bounding box center [108, 142] width 202 height 34
select select
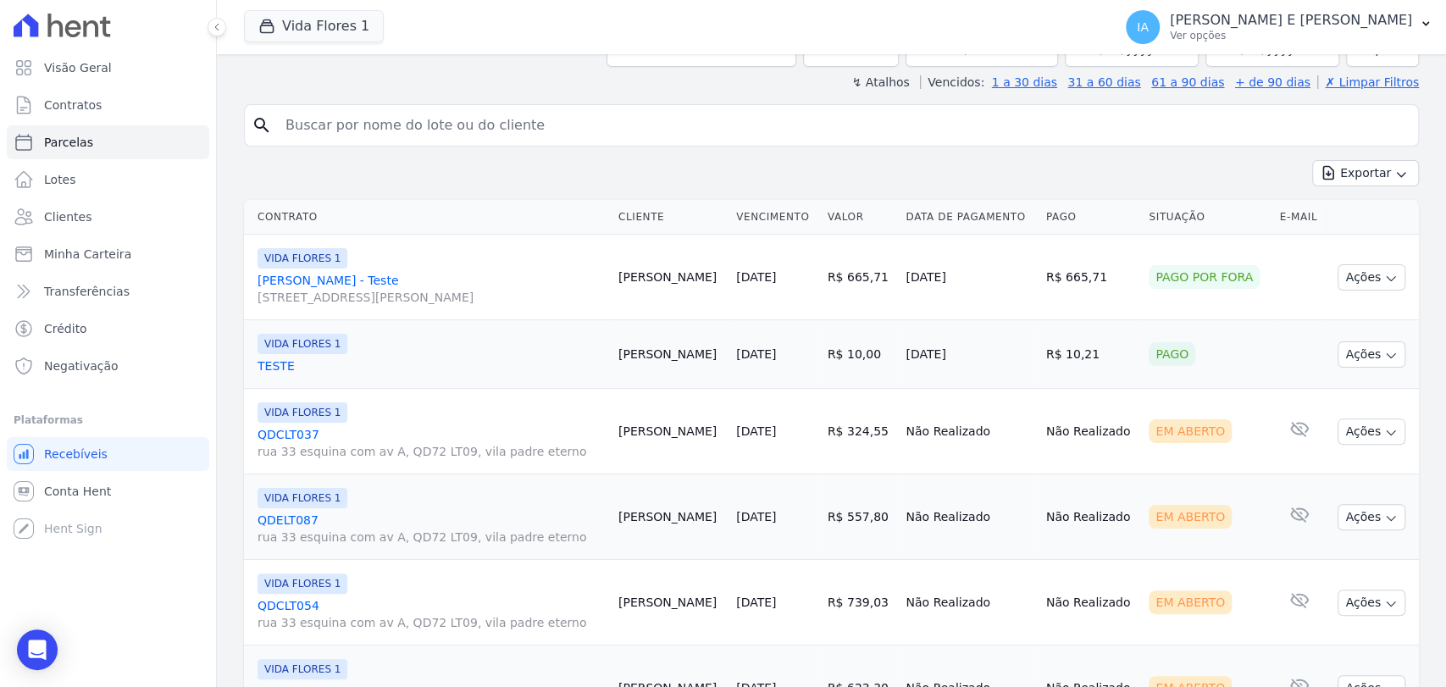
scroll to position [219, 0]
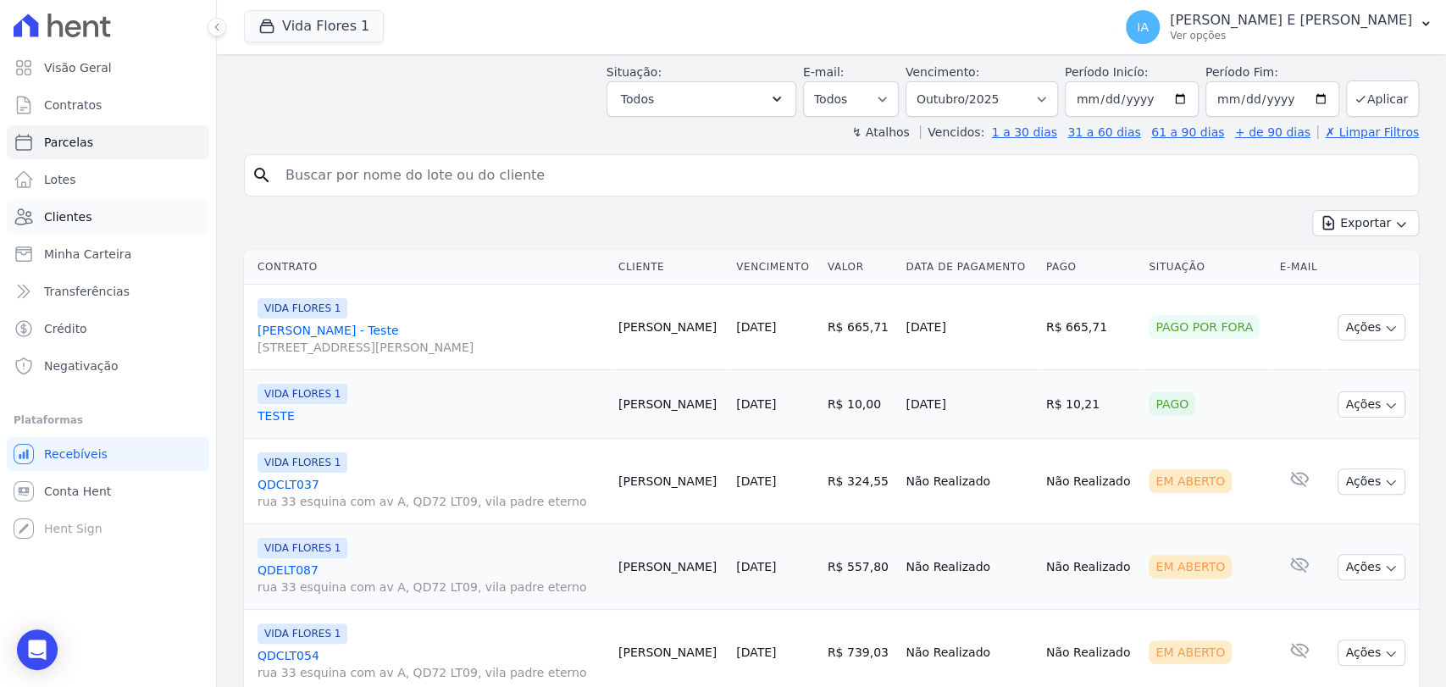
click at [58, 212] on span "Clientes" at bounding box center [67, 216] width 47 height 17
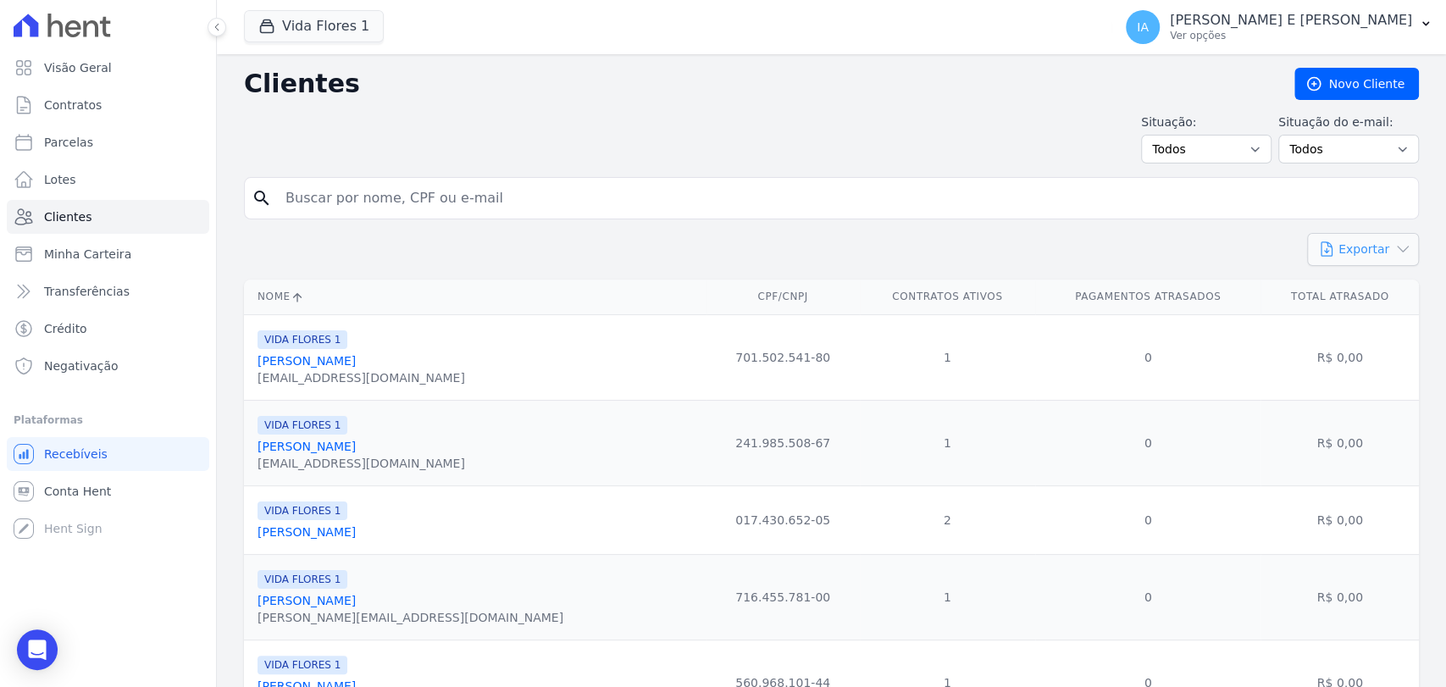
click at [1300, 248] on icon "button" at bounding box center [1402, 249] width 17 height 17
click at [1300, 281] on span "PDF" at bounding box center [1375, 288] width 23 height 14
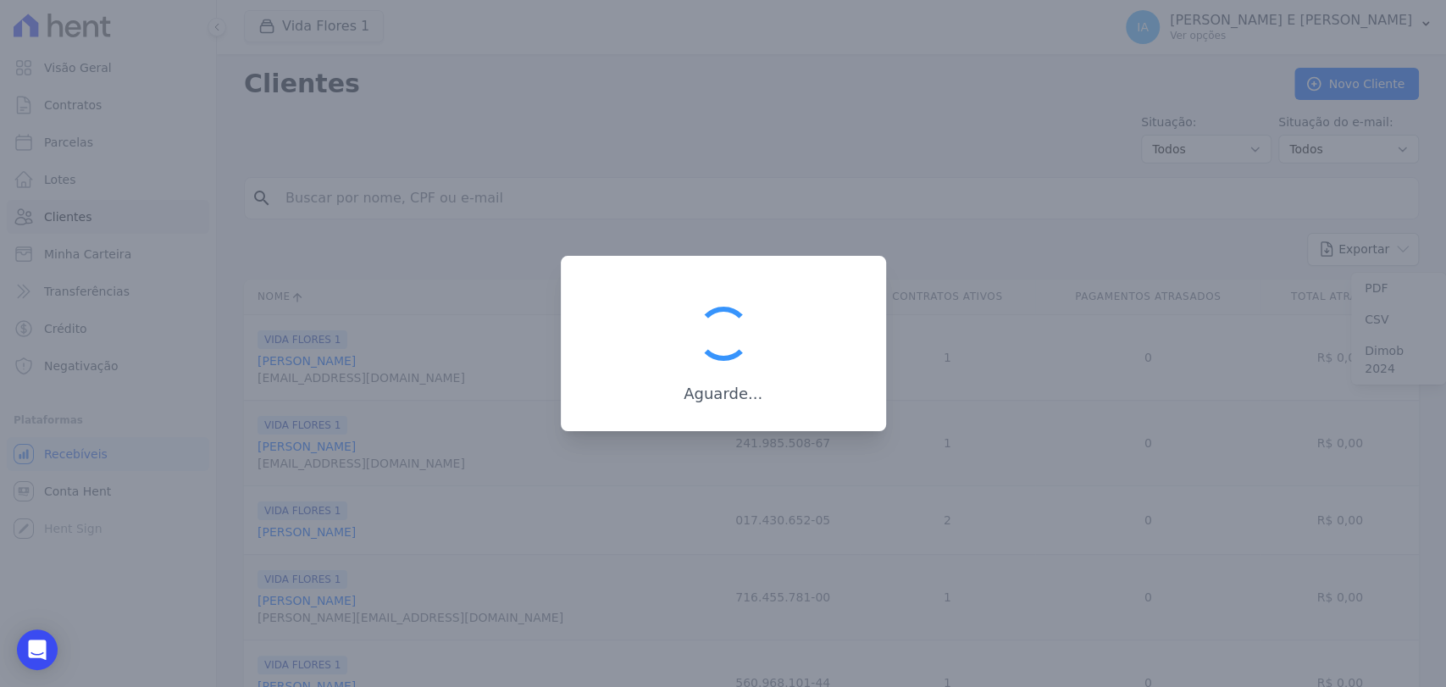
click at [971, 97] on div at bounding box center [723, 343] width 1446 height 687
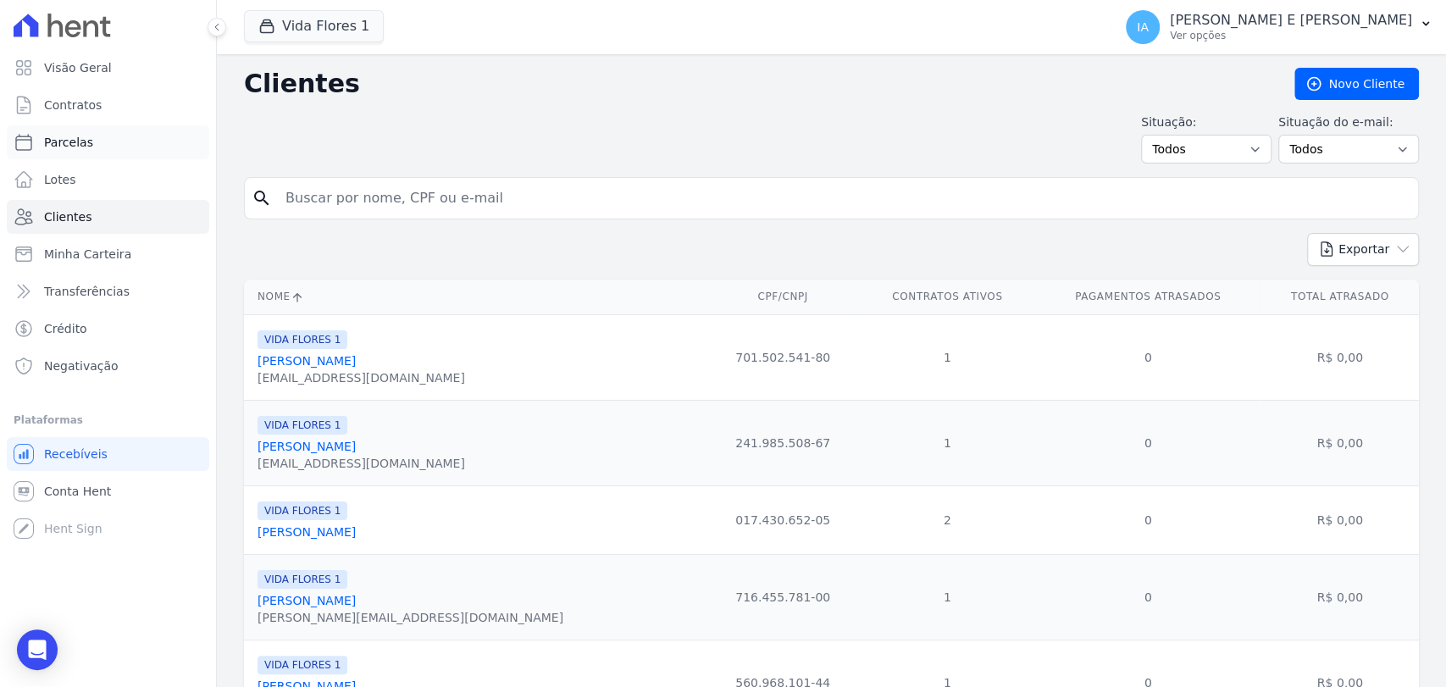
click at [69, 141] on span "Parcelas" at bounding box center [68, 142] width 49 height 17
select select
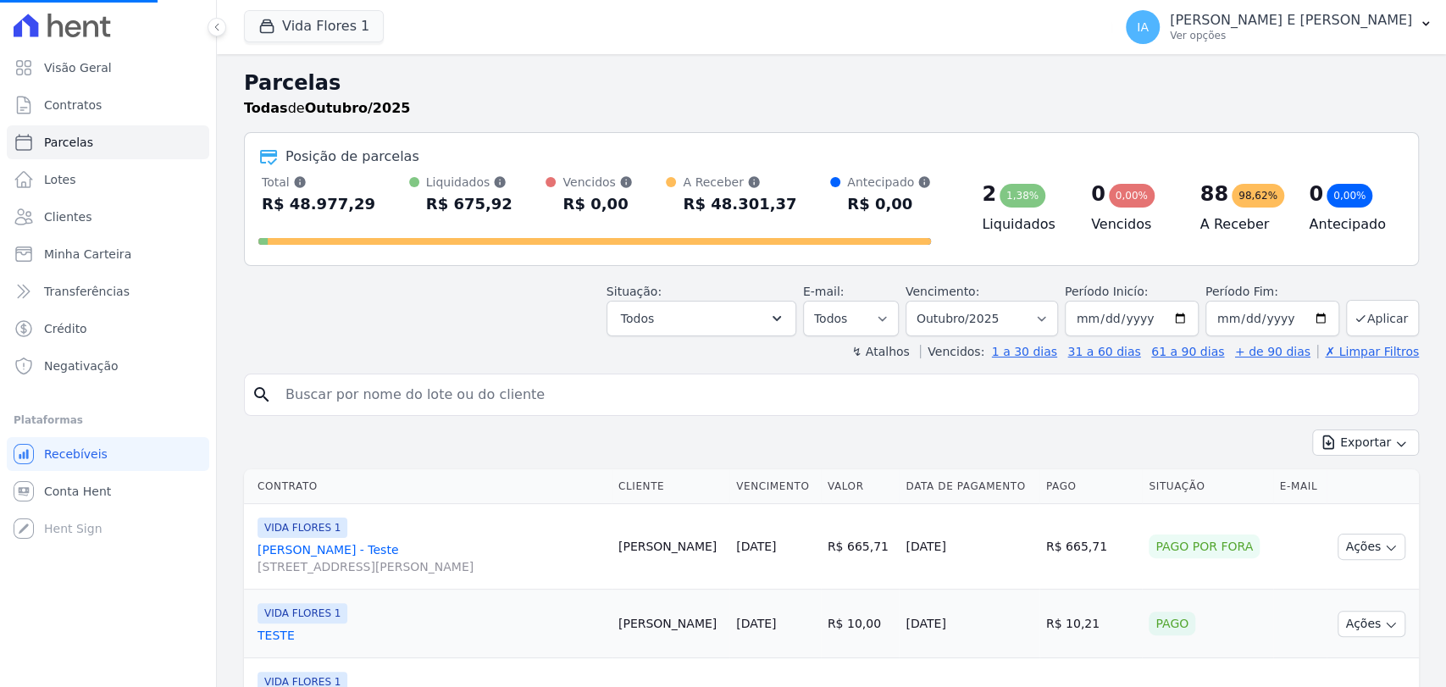
select select
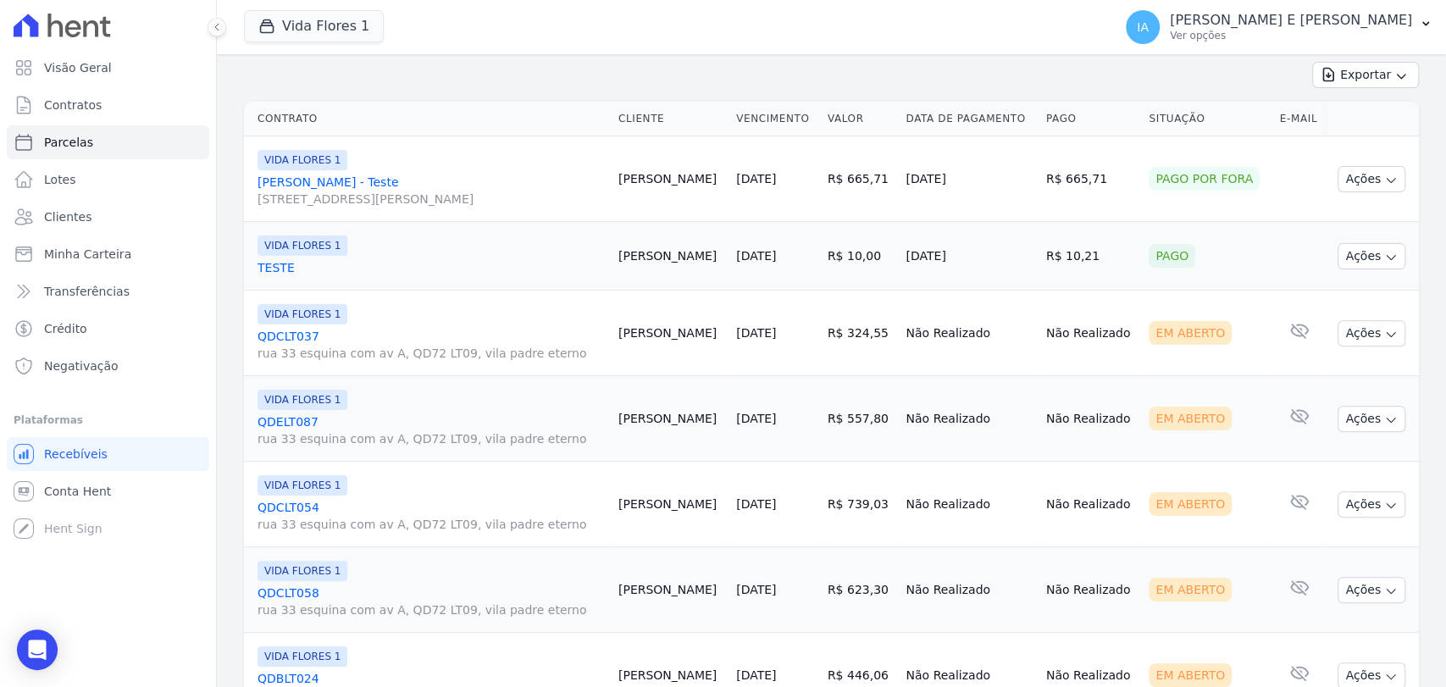
scroll to position [439, 0]
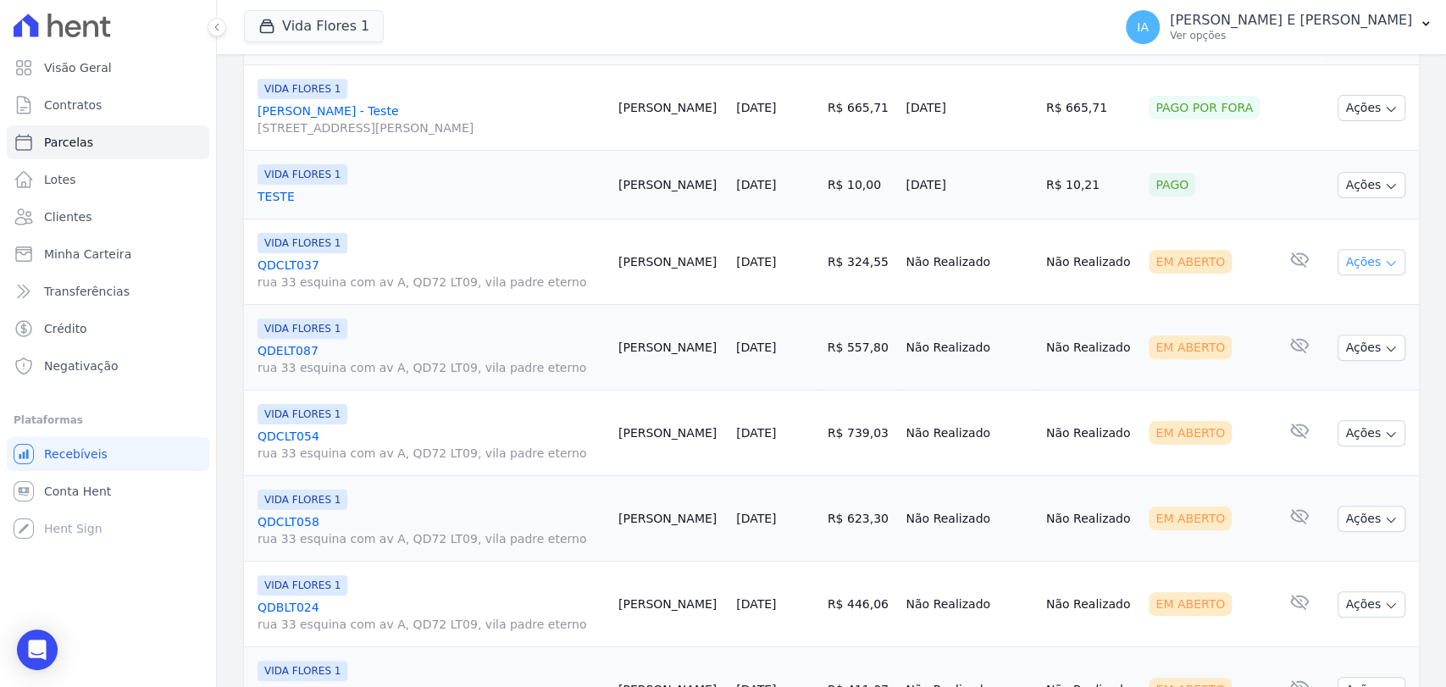
click at [1300, 258] on icon "button" at bounding box center [1391, 264] width 14 height 14
click at [1300, 368] on link "Enviar whatsapp" at bounding box center [1364, 363] width 163 height 31
